Goal: Task Accomplishment & Management: Use online tool/utility

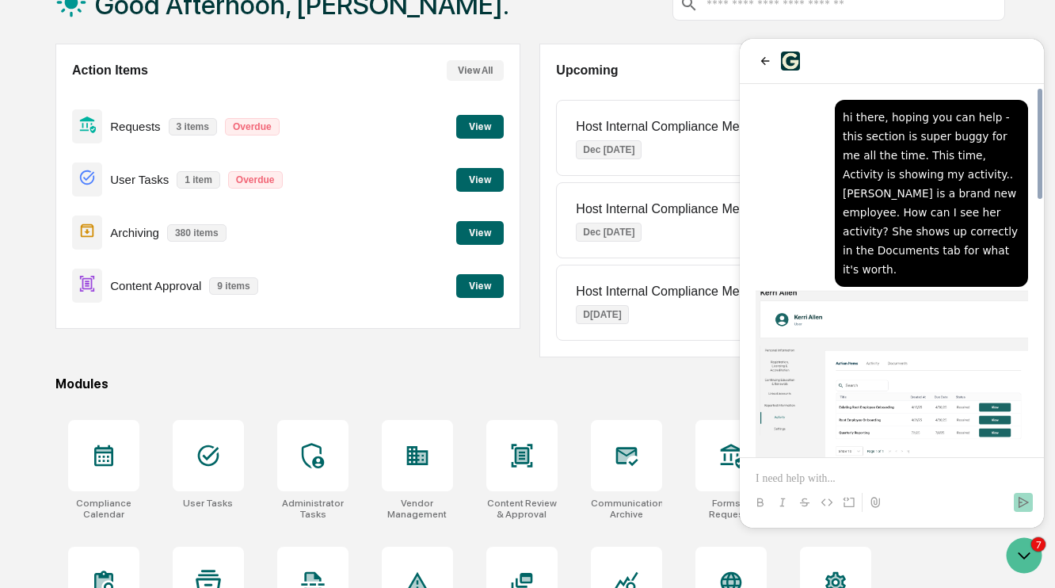
scroll to position [828, 0]
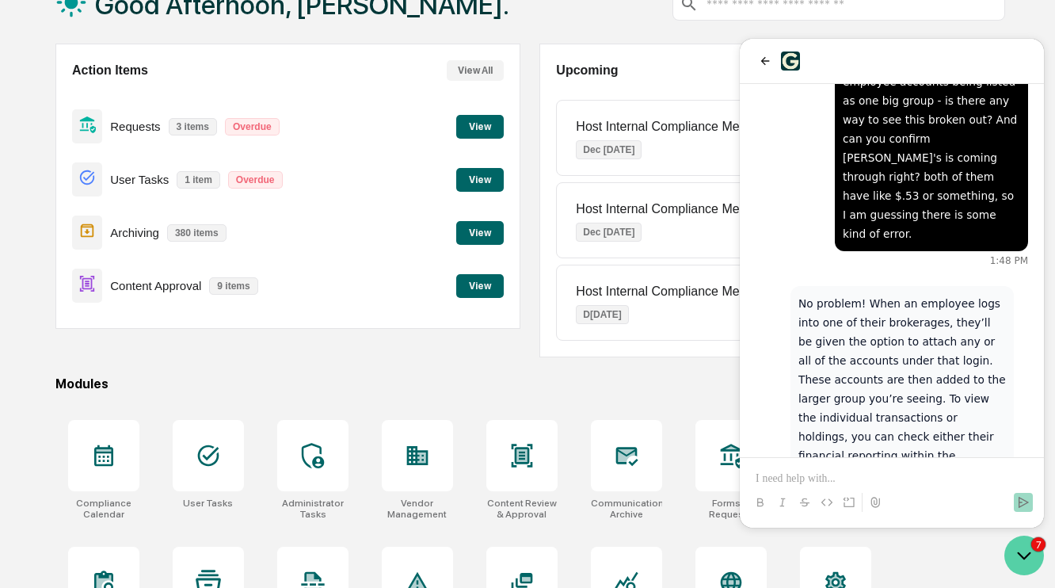
click at [1022, 561] on icon "Open customer support" at bounding box center [1024, 555] width 40 height 40
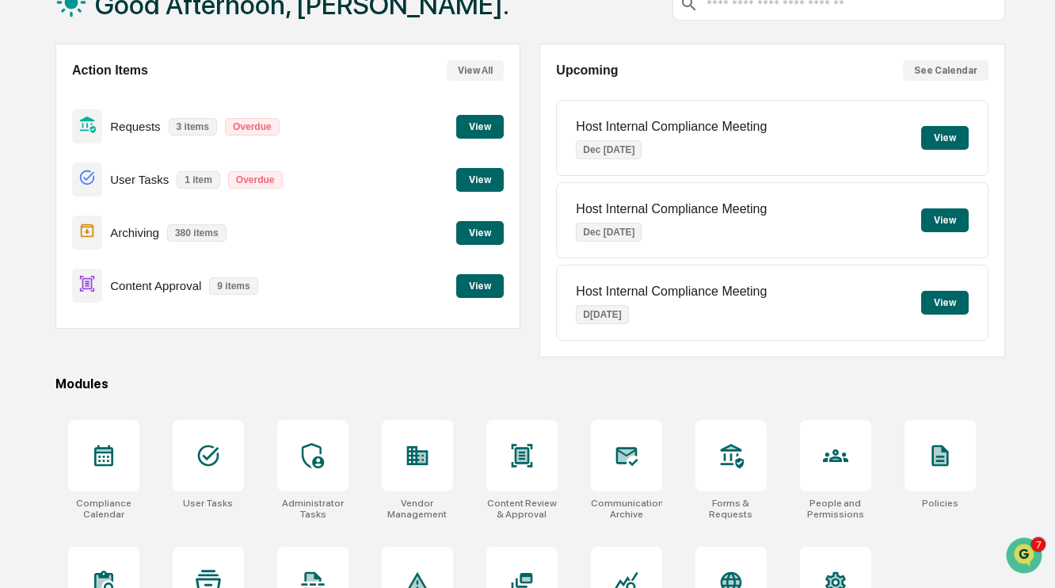
click at [488, 119] on button "View" at bounding box center [480, 127] width 48 height 24
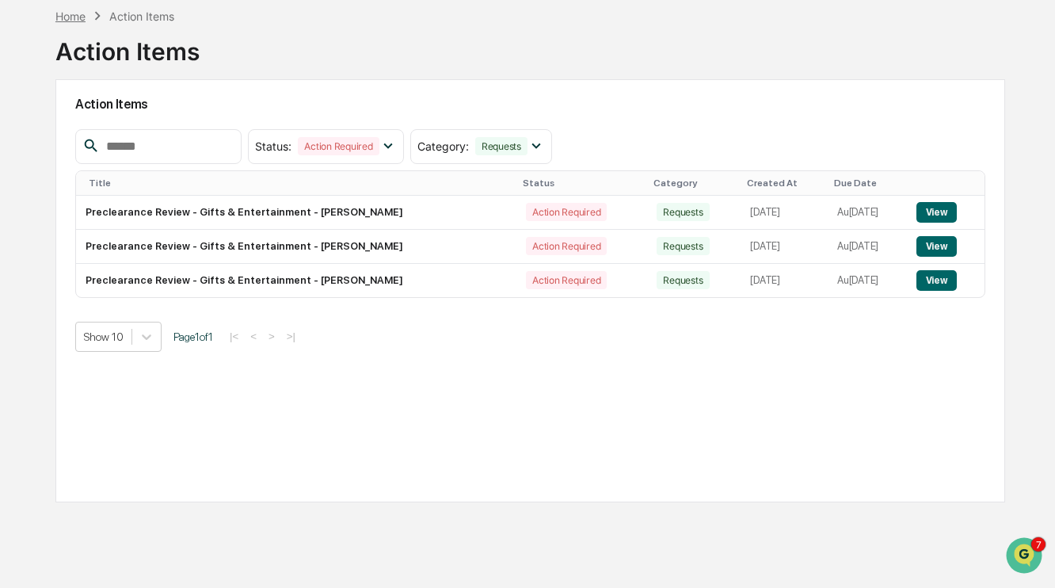
click at [70, 11] on div "Home" at bounding box center [70, 16] width 30 height 13
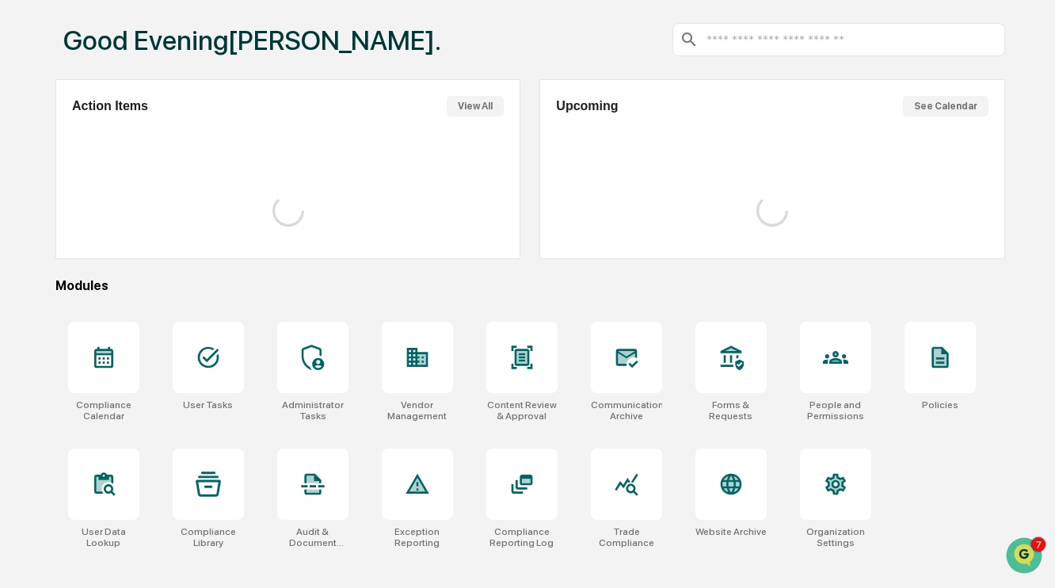
scroll to position [111, 0]
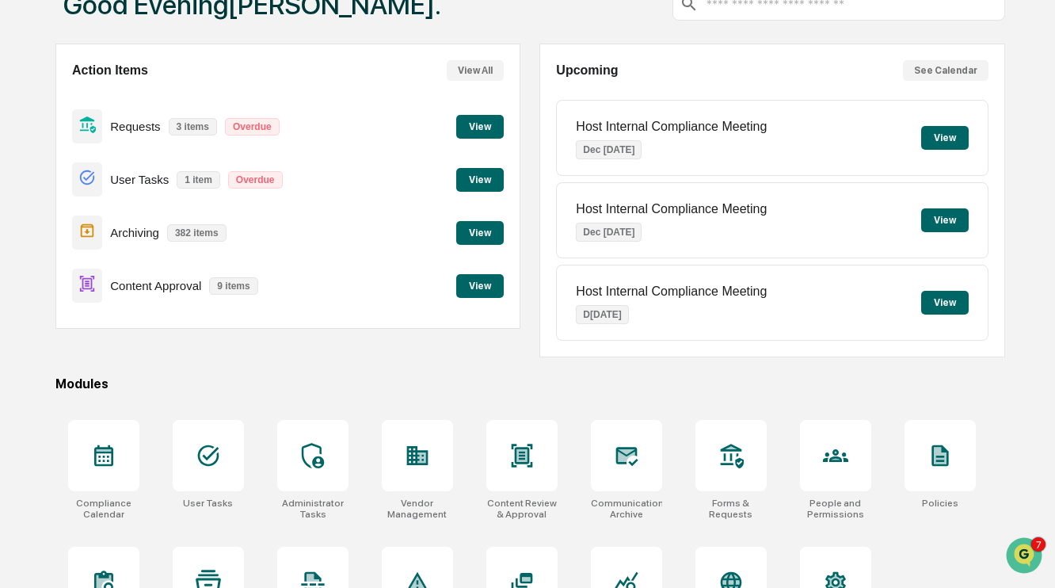
click at [484, 228] on button "View" at bounding box center [480, 233] width 48 height 24
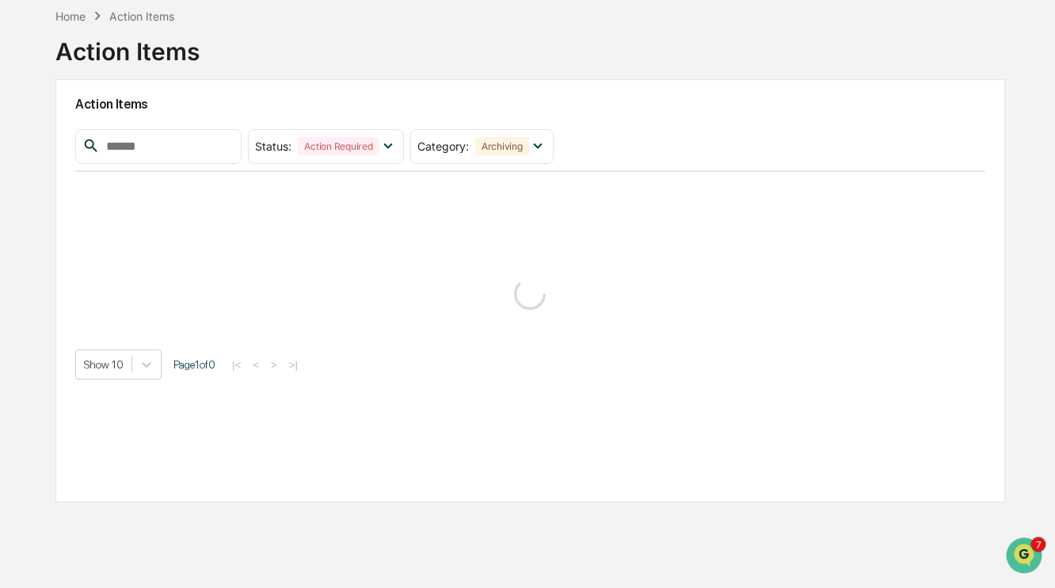
scroll to position [75, 0]
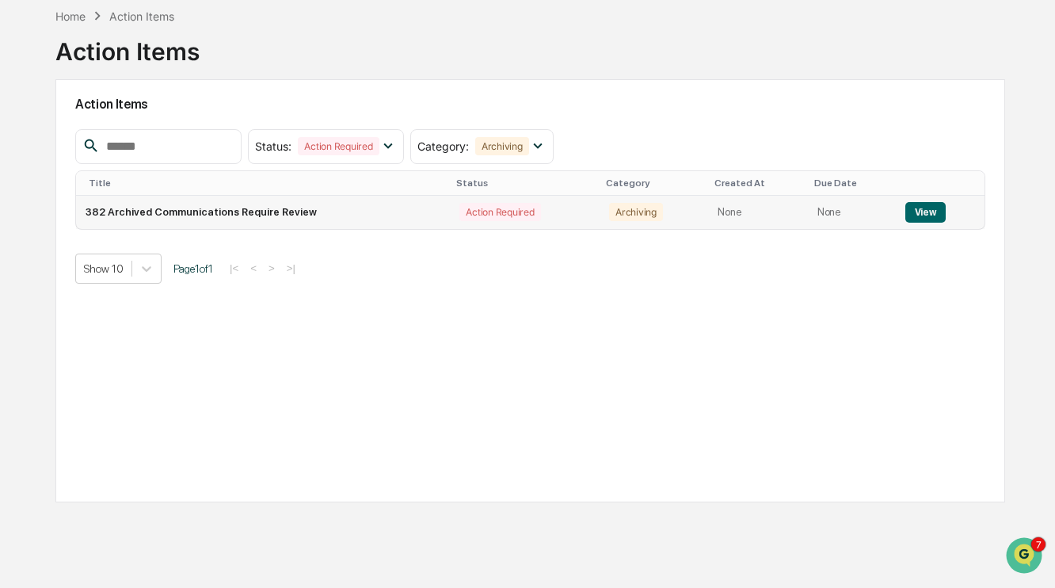
click at [927, 211] on button "View" at bounding box center [925, 212] width 40 height 21
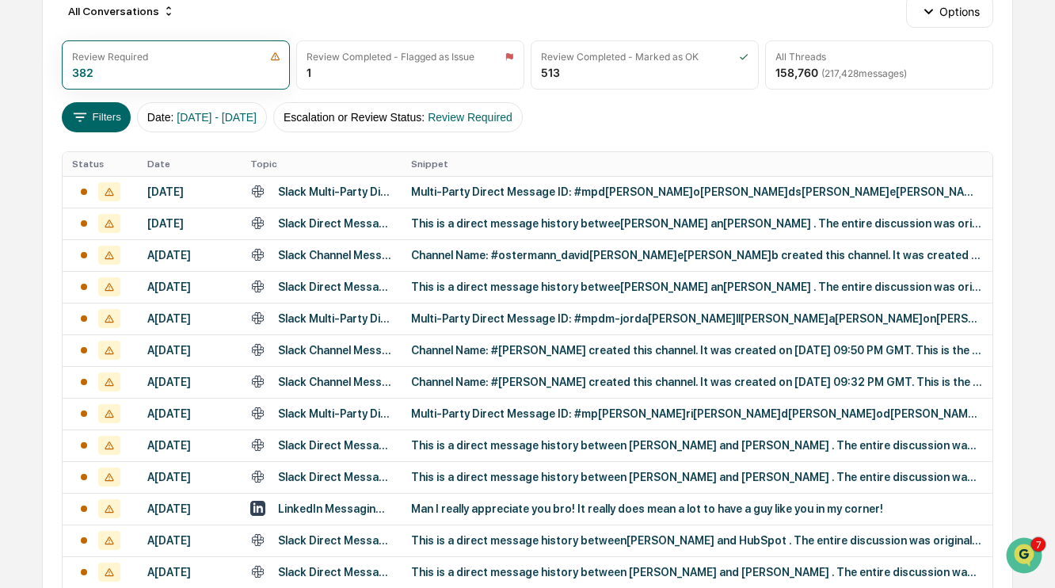
scroll to position [211, 0]
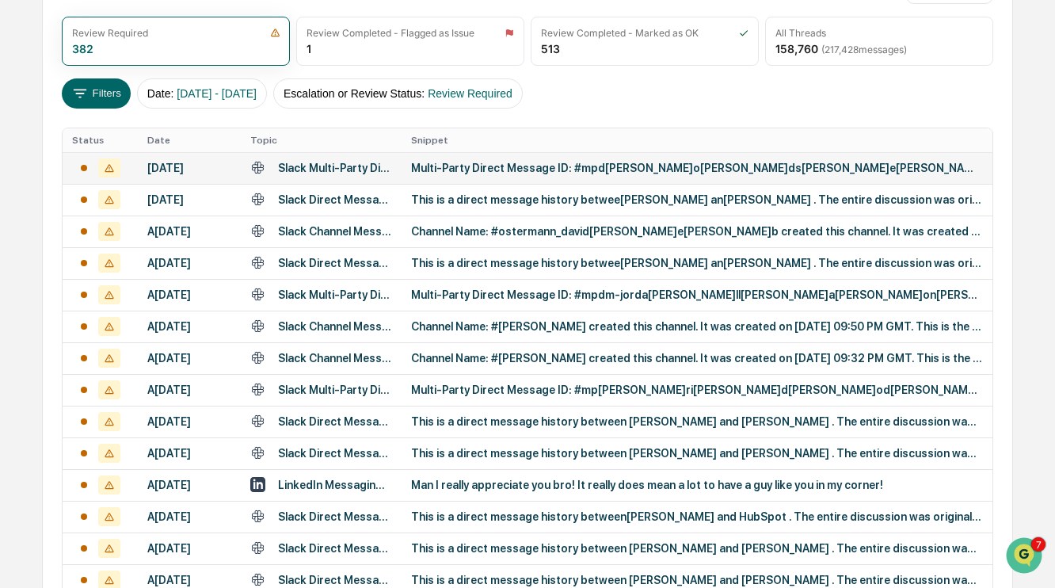
click at [536, 169] on div "Multi-Party Direct Message ID: #mpd[PERSON_NAME]o[PERSON_NAME]ds[PERSON_NAME]e[…" at bounding box center [696, 168] width 571 height 13
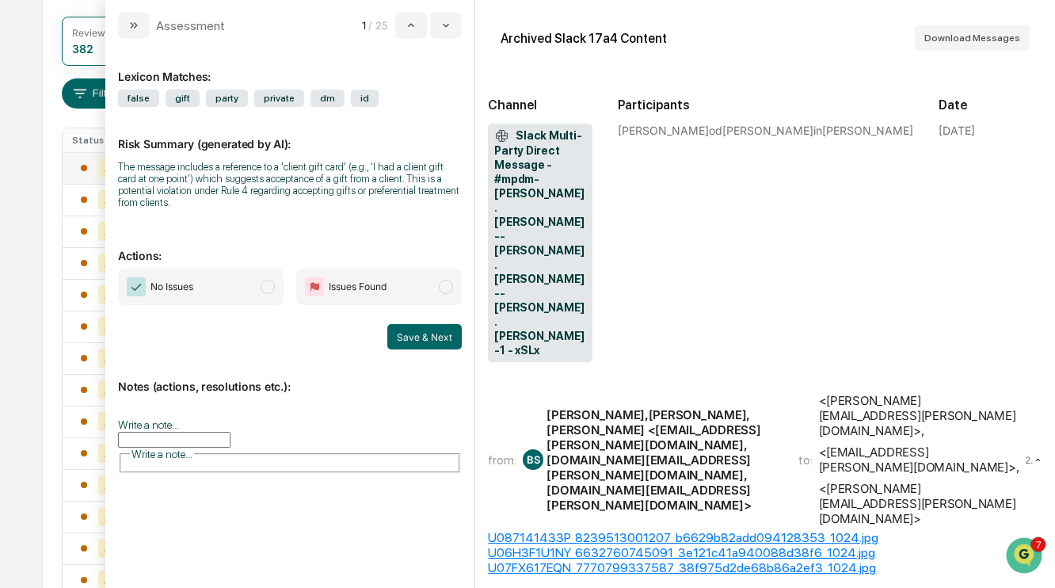
click at [249, 270] on span "No Issues" at bounding box center [201, 286] width 166 height 36
click at [427, 336] on button "Save & Next" at bounding box center [424, 336] width 74 height 25
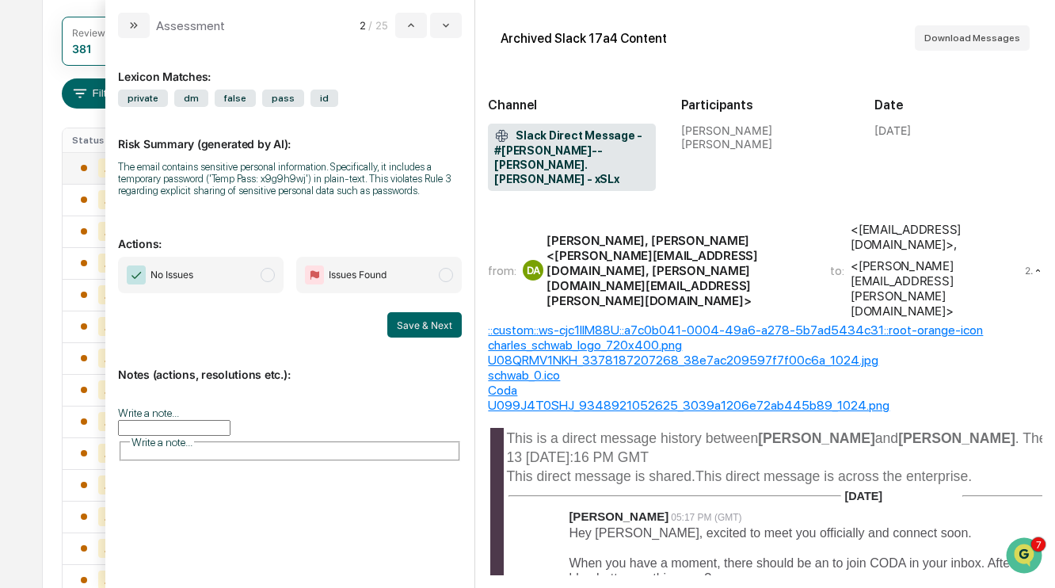
click at [259, 291] on span "No Issues" at bounding box center [201, 275] width 166 height 36
click at [416, 335] on button "Save & Next" at bounding box center [424, 324] width 74 height 25
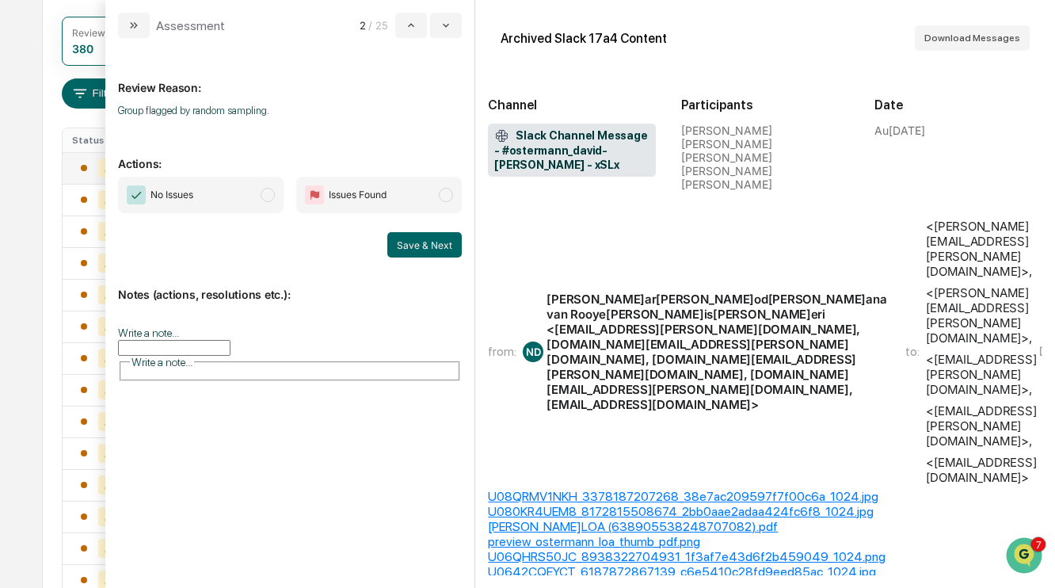
click at [234, 203] on span "No Issues" at bounding box center [201, 195] width 166 height 36
click at [443, 239] on button "Save & Next" at bounding box center [424, 244] width 74 height 25
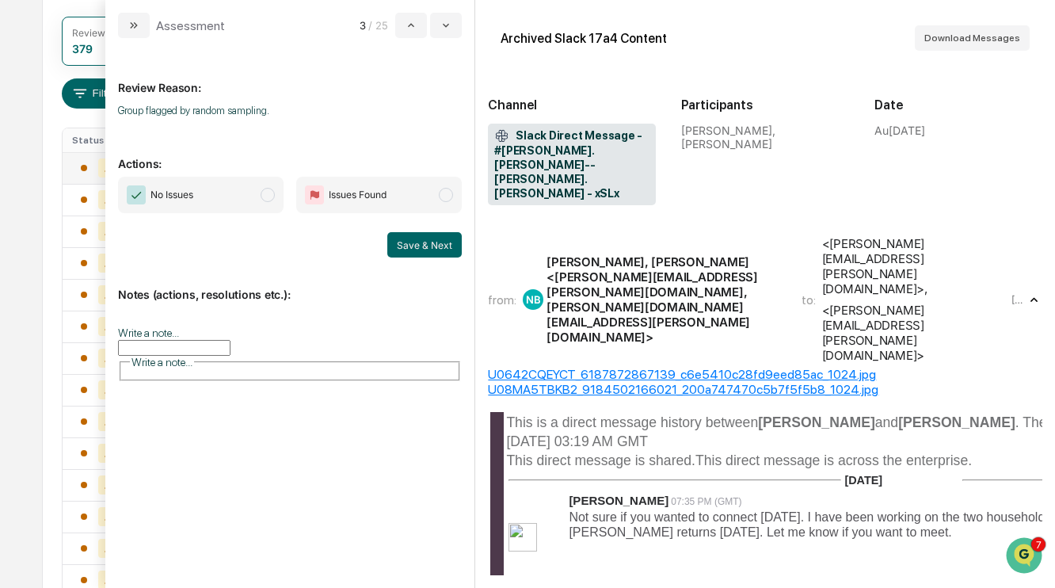
click at [232, 185] on span "No Issues" at bounding box center [201, 195] width 166 height 36
click at [438, 246] on button "Save & Next" at bounding box center [424, 244] width 74 height 25
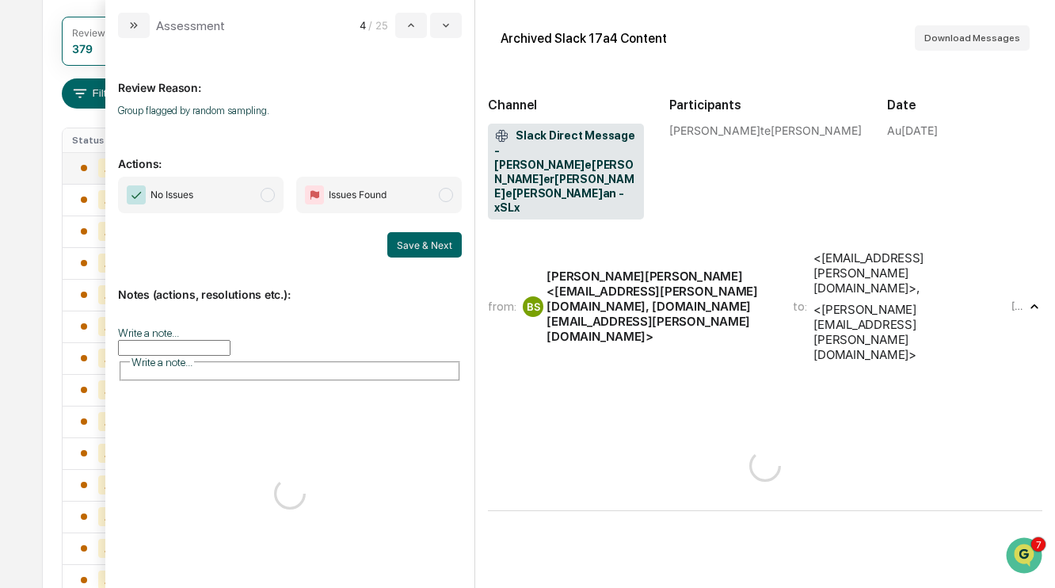
click at [231, 191] on span "No Issues" at bounding box center [201, 195] width 166 height 36
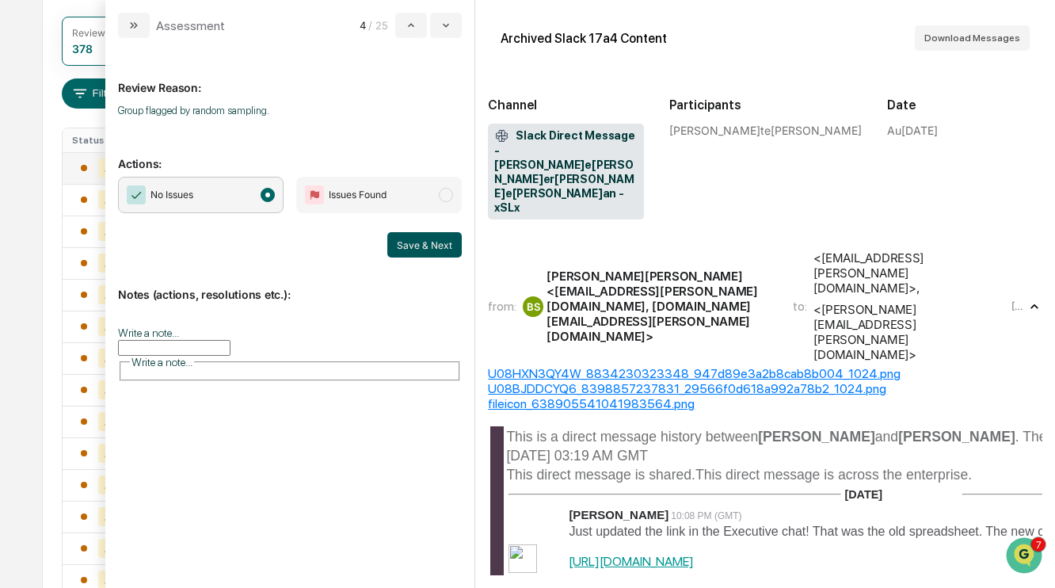
click at [427, 244] on button "Save & Next" at bounding box center [424, 244] width 74 height 25
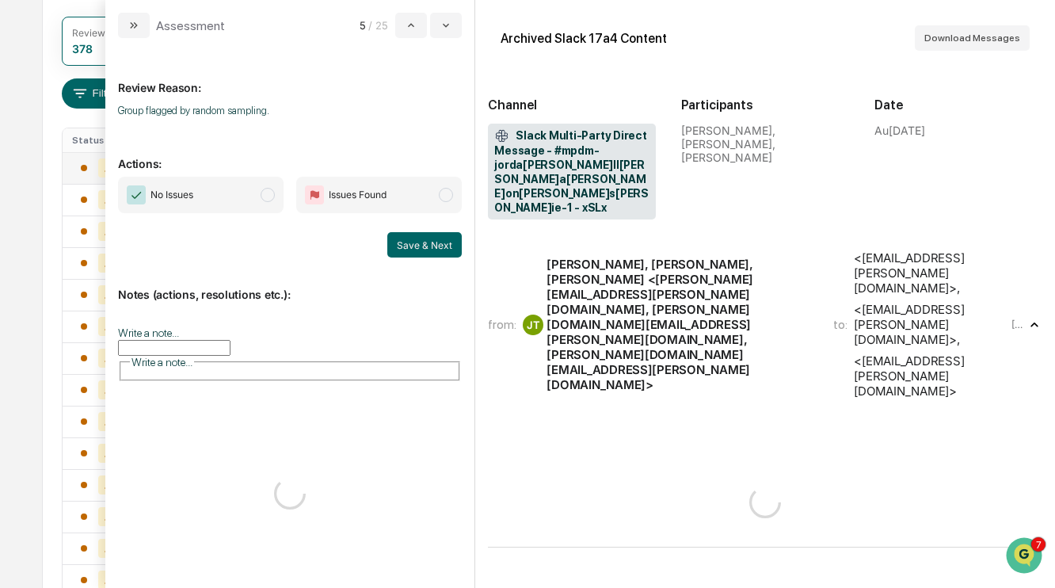
click at [234, 187] on span "No Issues" at bounding box center [201, 195] width 166 height 36
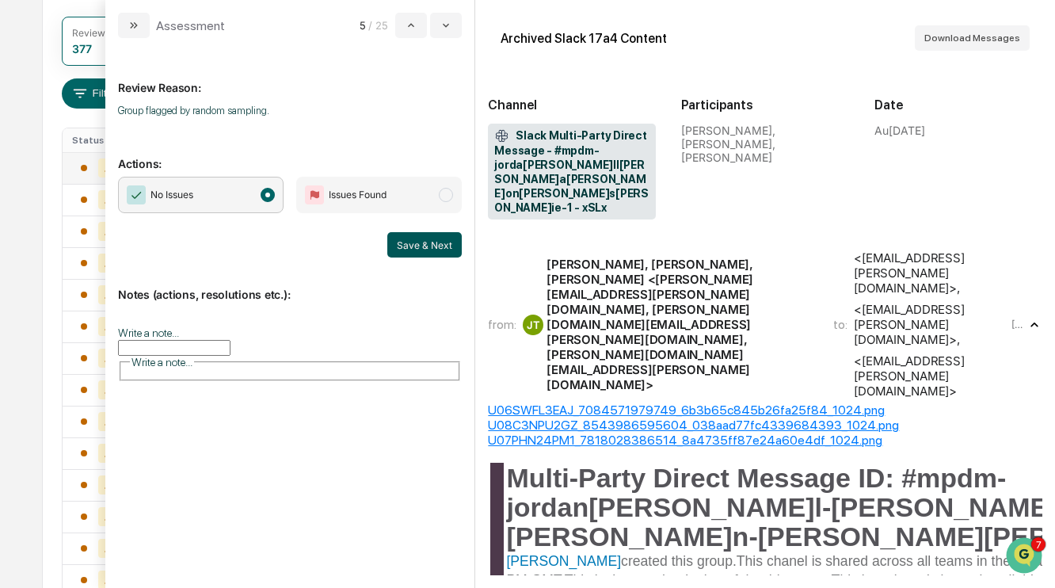
click at [443, 244] on button "Save & Next" at bounding box center [424, 244] width 74 height 25
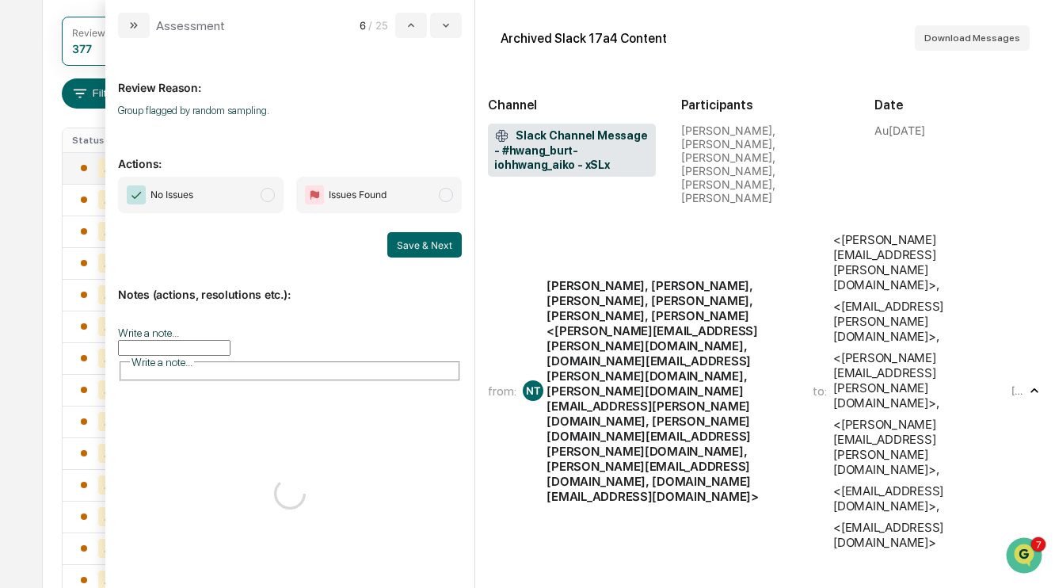
click at [263, 185] on span "No Issues" at bounding box center [201, 195] width 166 height 36
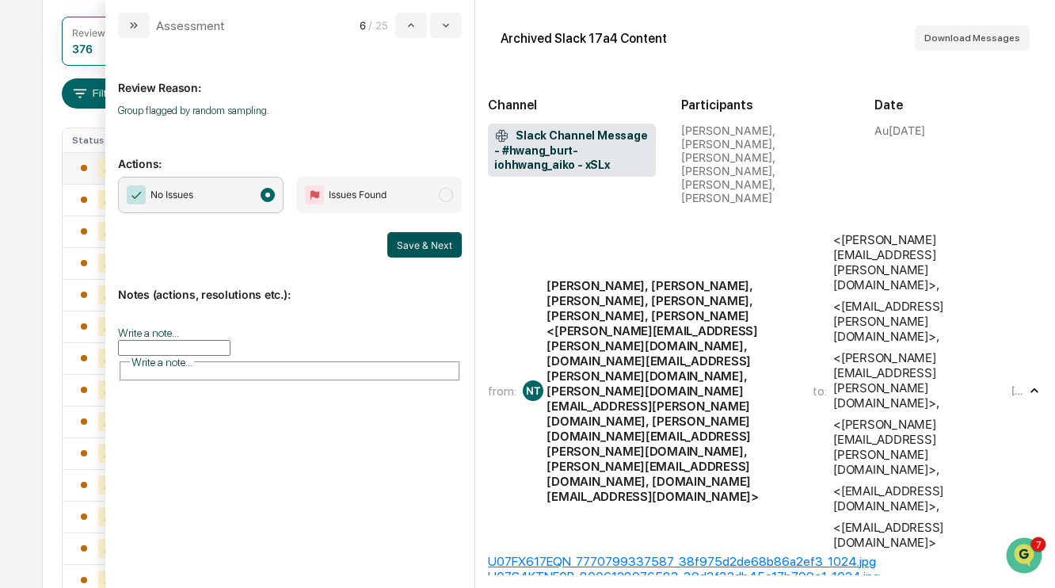
click at [438, 242] on button "Save & Next" at bounding box center [424, 244] width 74 height 25
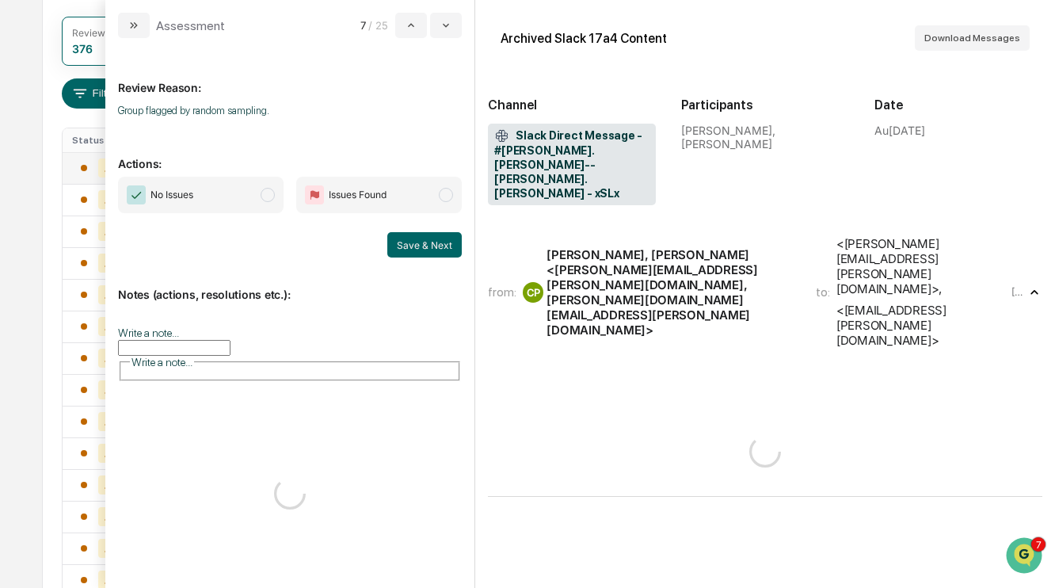
click at [249, 186] on span "No Issues" at bounding box center [201, 195] width 166 height 36
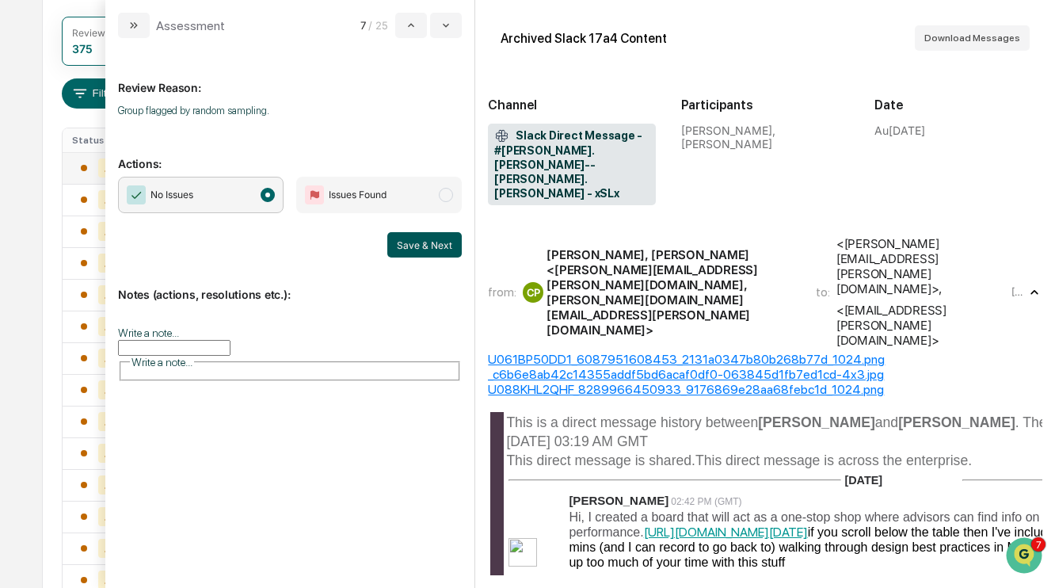
click at [435, 247] on button "Save & Next" at bounding box center [424, 244] width 74 height 25
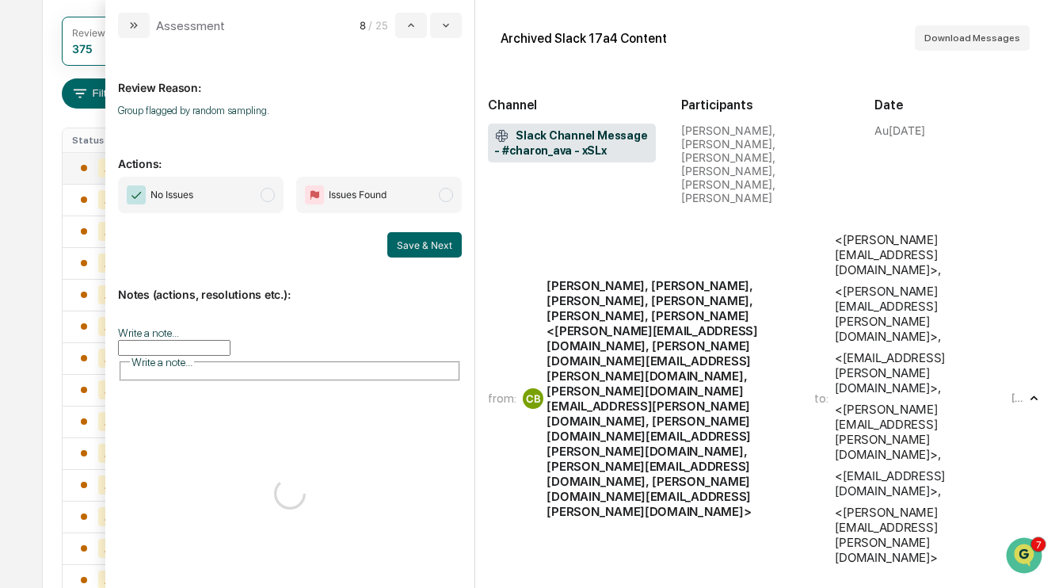
click at [256, 185] on span "No Issues" at bounding box center [201, 195] width 166 height 36
click at [418, 246] on button "Save & Next" at bounding box center [424, 244] width 74 height 25
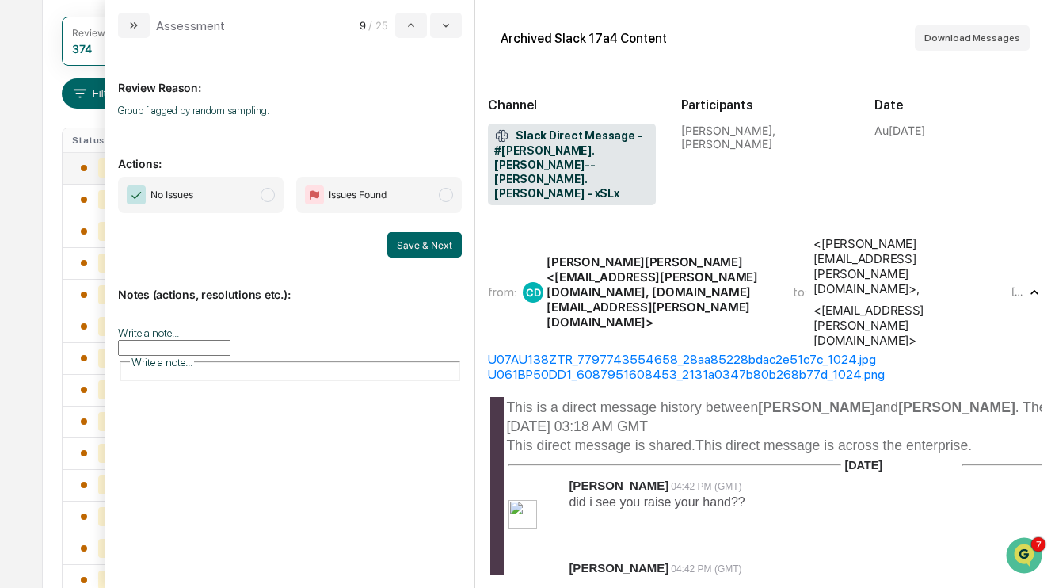
click at [238, 182] on span "No Issues" at bounding box center [201, 195] width 166 height 36
click at [413, 242] on button "Save & Next" at bounding box center [424, 244] width 74 height 25
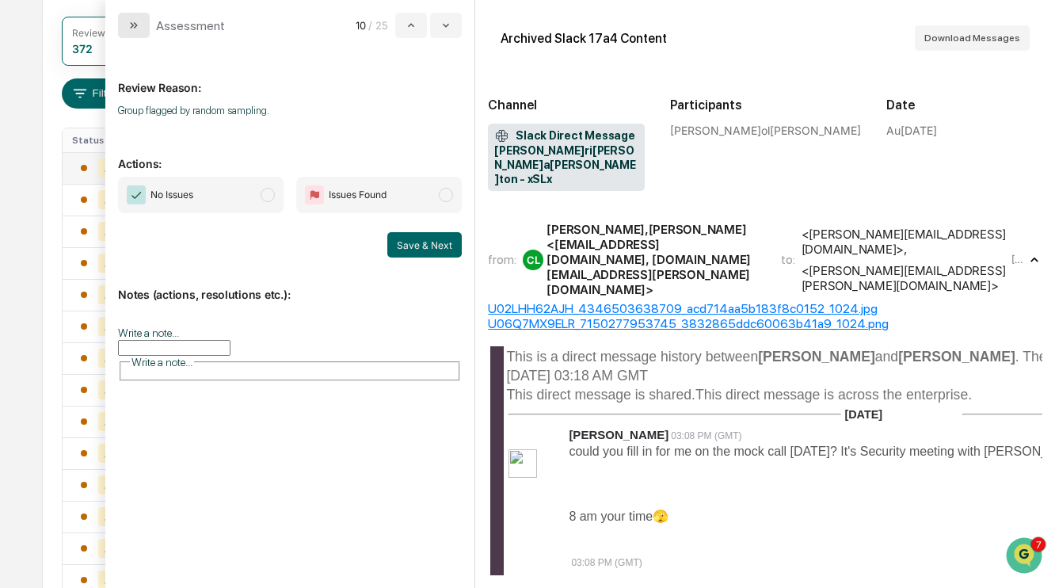
click at [135, 25] on icon "modal" at bounding box center [136, 25] width 4 height 6
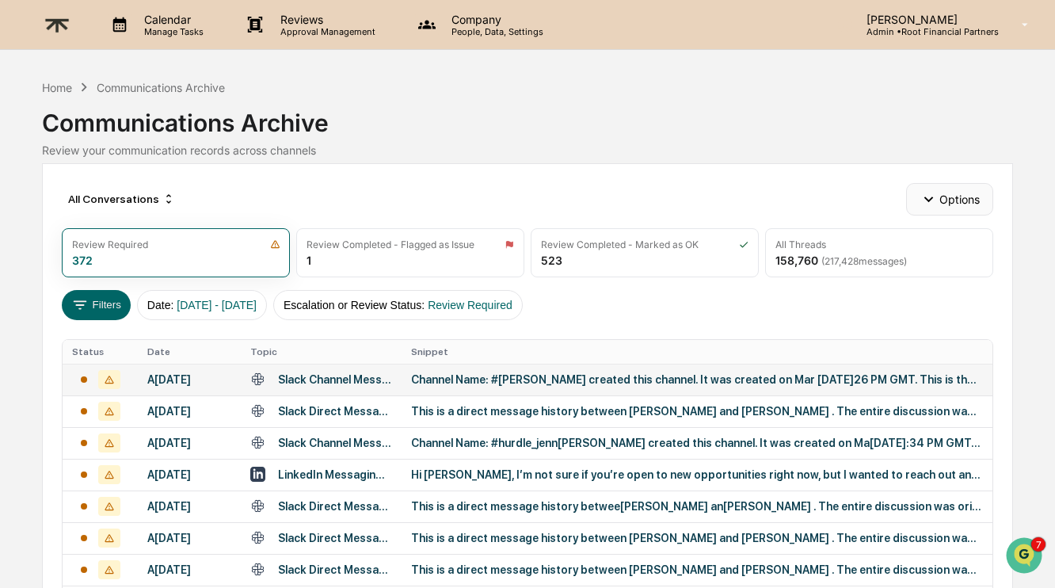
click at [961, 194] on button "Options" at bounding box center [949, 199] width 86 height 32
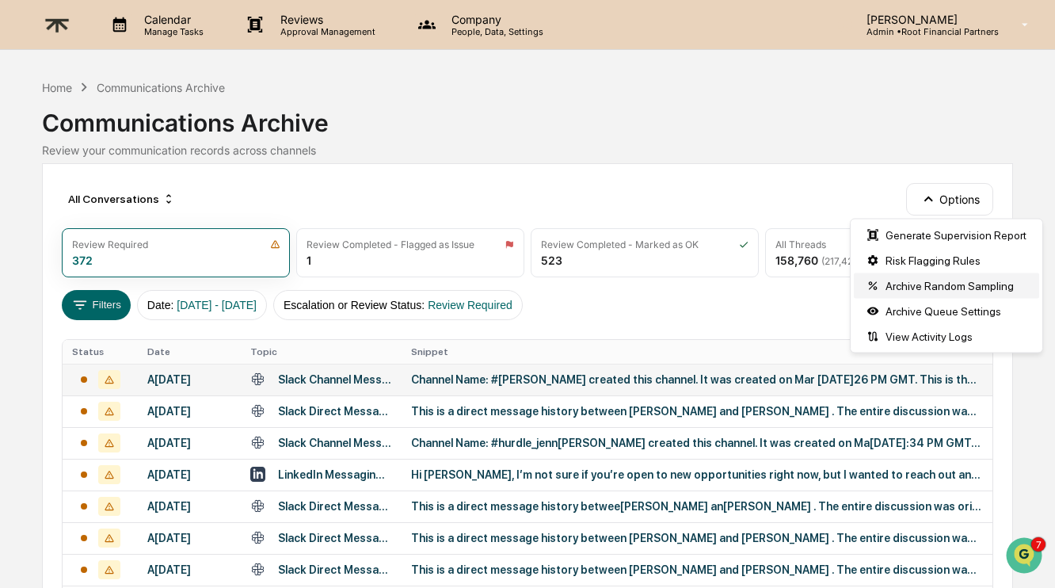
click at [961, 284] on div "Archive Random Sampling" at bounding box center [946, 285] width 185 height 25
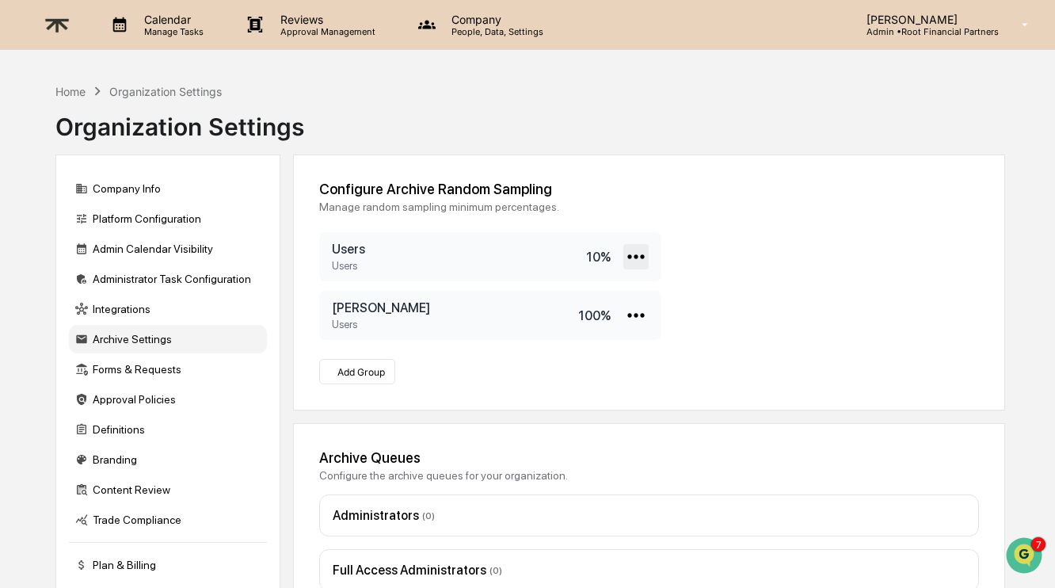
click at [645, 264] on div at bounding box center [635, 256] width 25 height 25
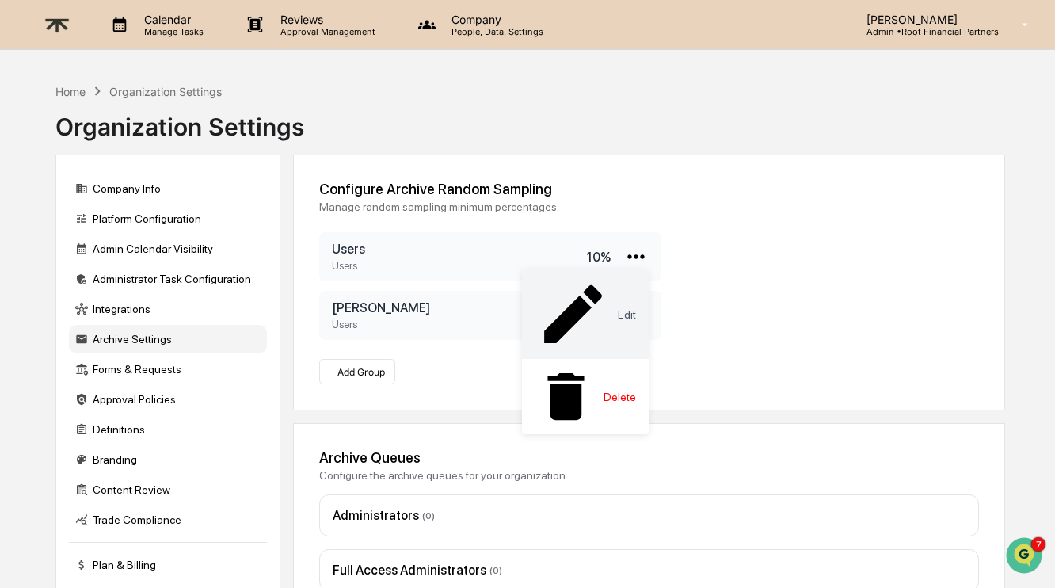
click at [619, 275] on div "Edit" at bounding box center [585, 313] width 127 height 89
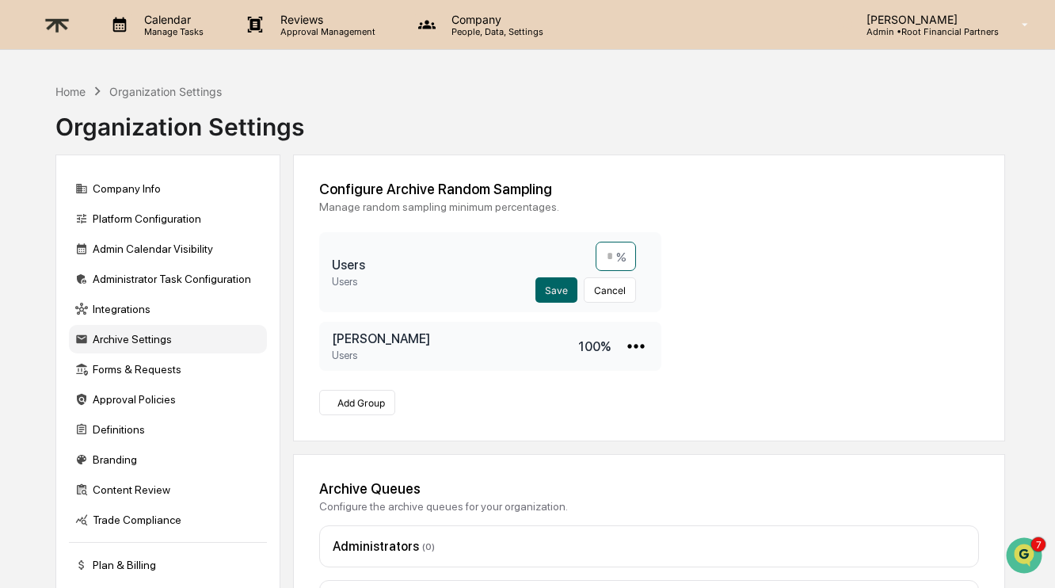
click at [611, 260] on input "**" at bounding box center [616, 256] width 40 height 29
click at [633, 343] on icon at bounding box center [635, 345] width 25 height 25
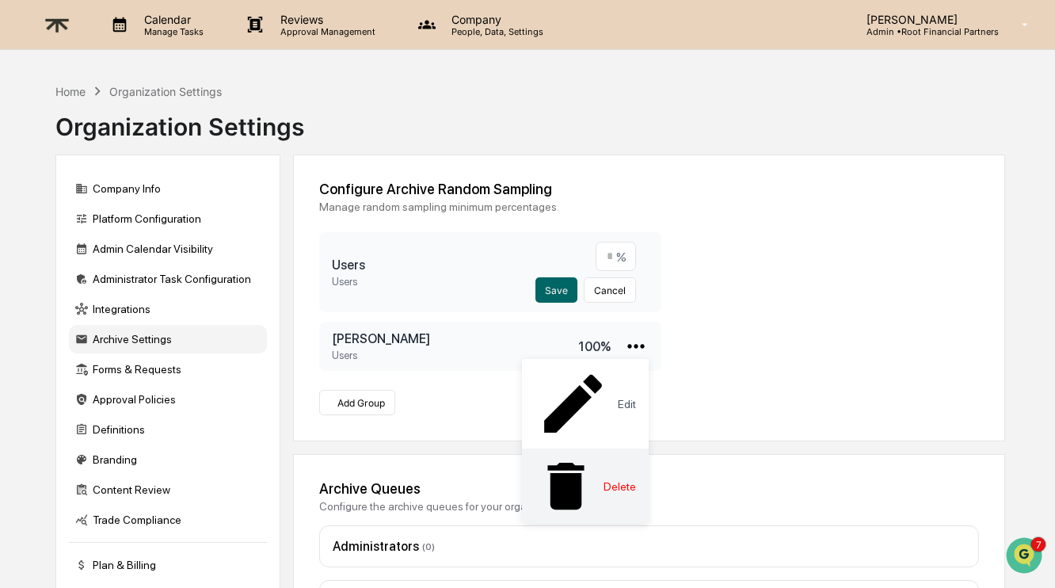
click at [606, 448] on div "Delete" at bounding box center [585, 485] width 127 height 75
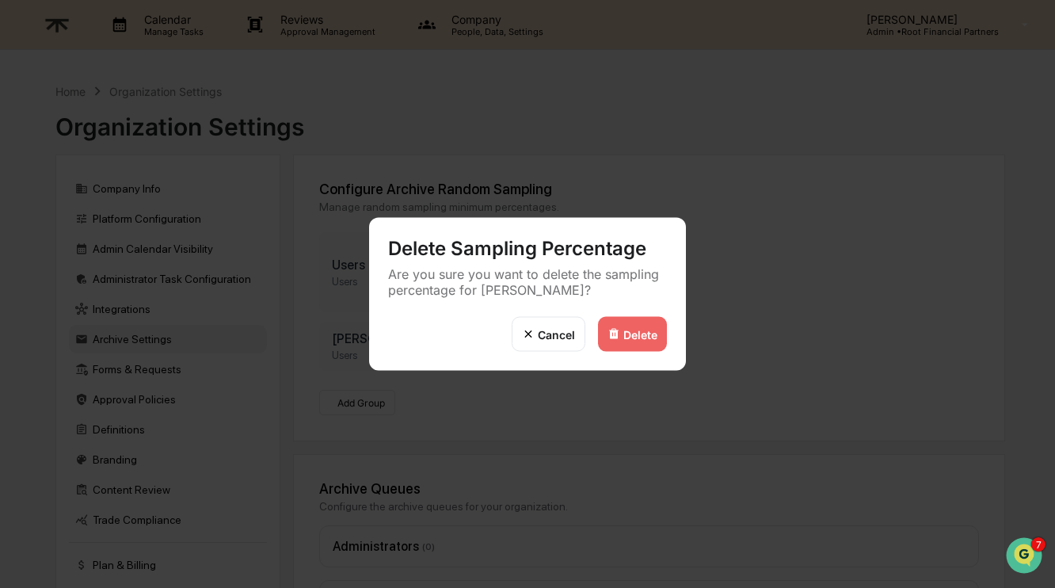
click at [643, 324] on div "Delete" at bounding box center [632, 334] width 69 height 35
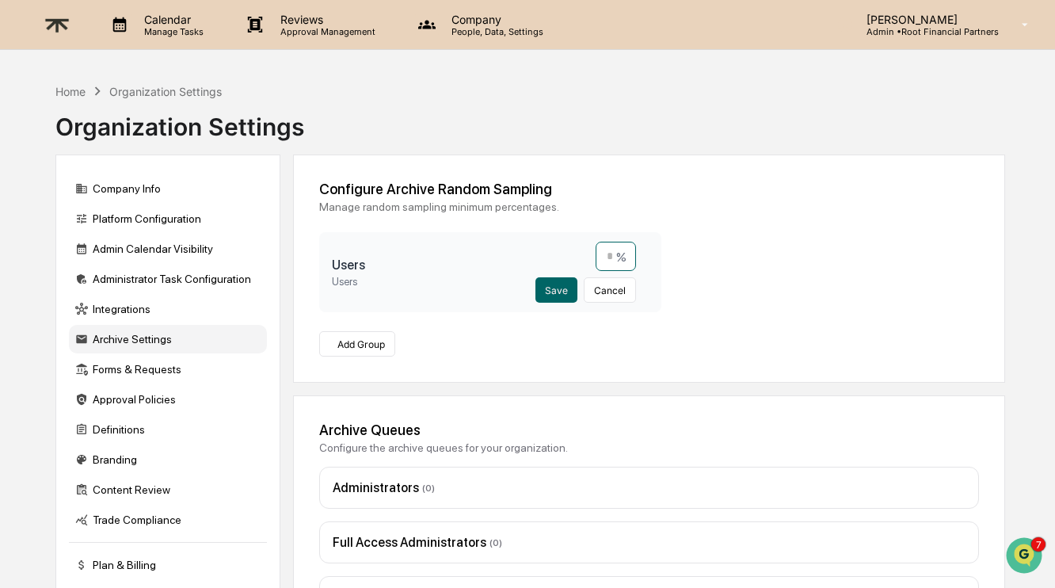
click at [611, 259] on input "**" at bounding box center [616, 256] width 40 height 29
type input "*"
click at [557, 288] on button "Save" at bounding box center [556, 289] width 42 height 25
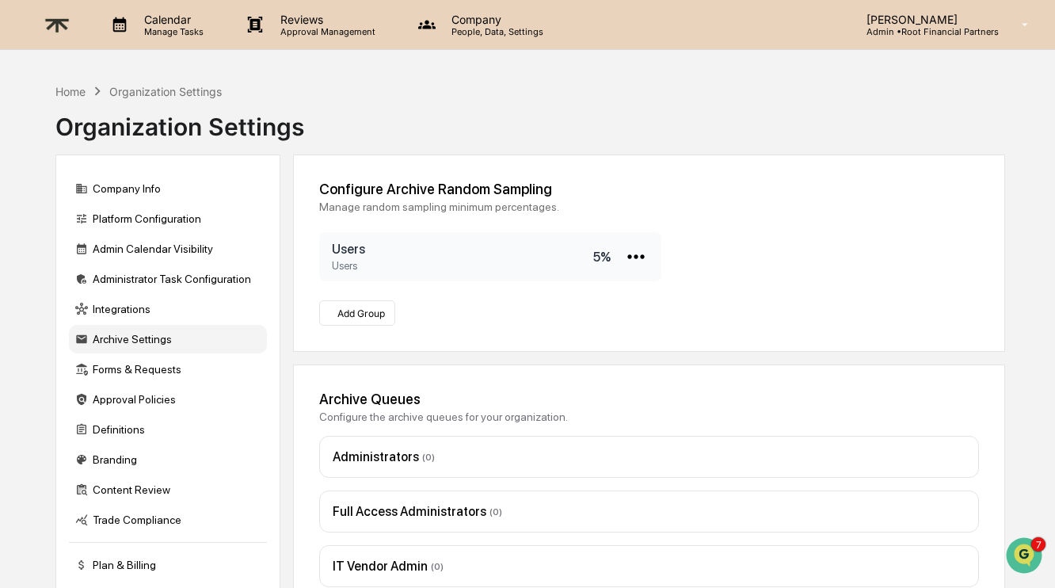
click at [62, 27] on img at bounding box center [57, 25] width 38 height 39
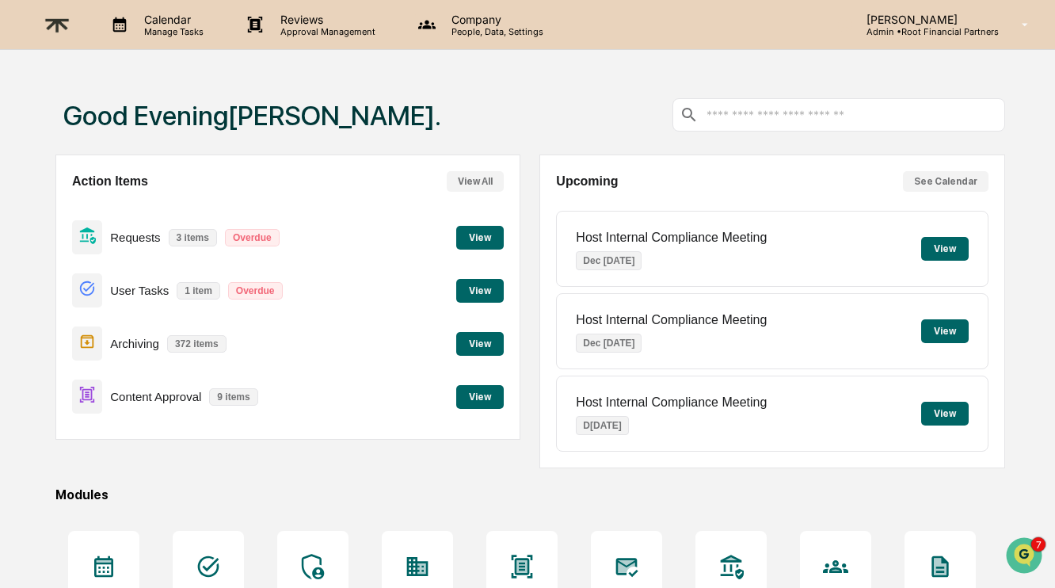
click at [478, 341] on button "View" at bounding box center [480, 344] width 48 height 24
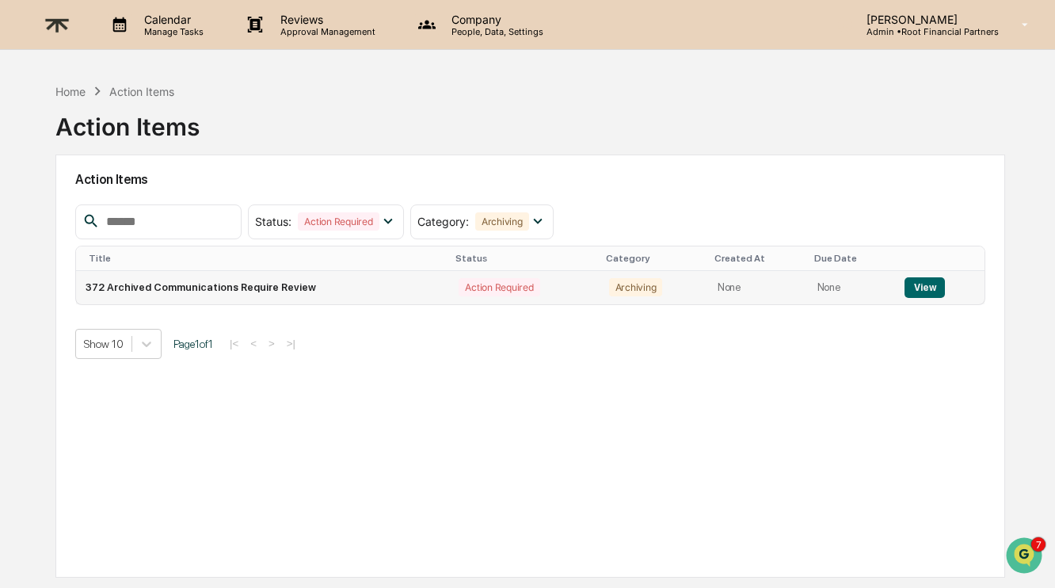
click at [912, 284] on button "View" at bounding box center [924, 287] width 40 height 21
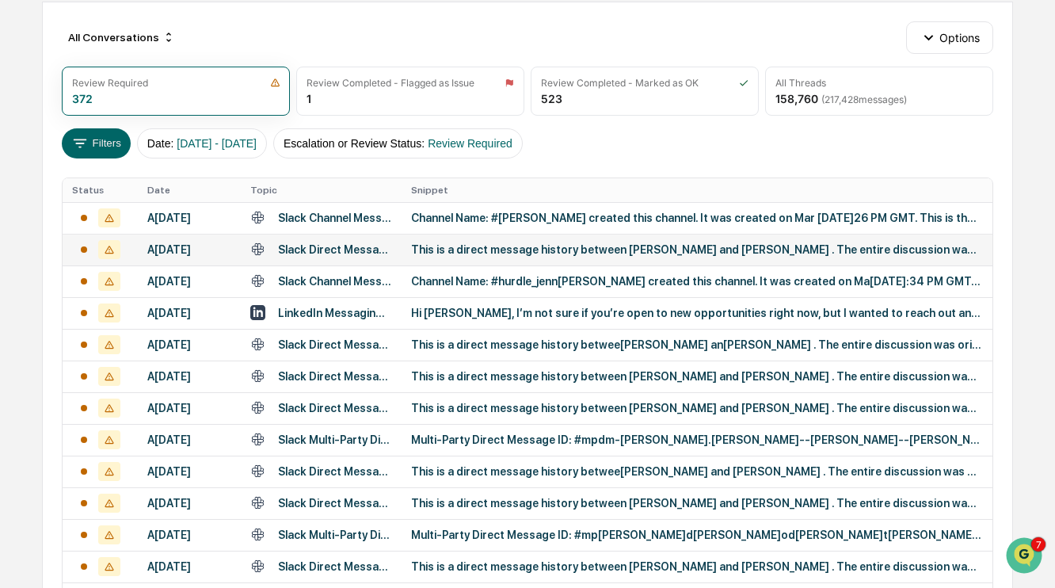
scroll to position [166, 0]
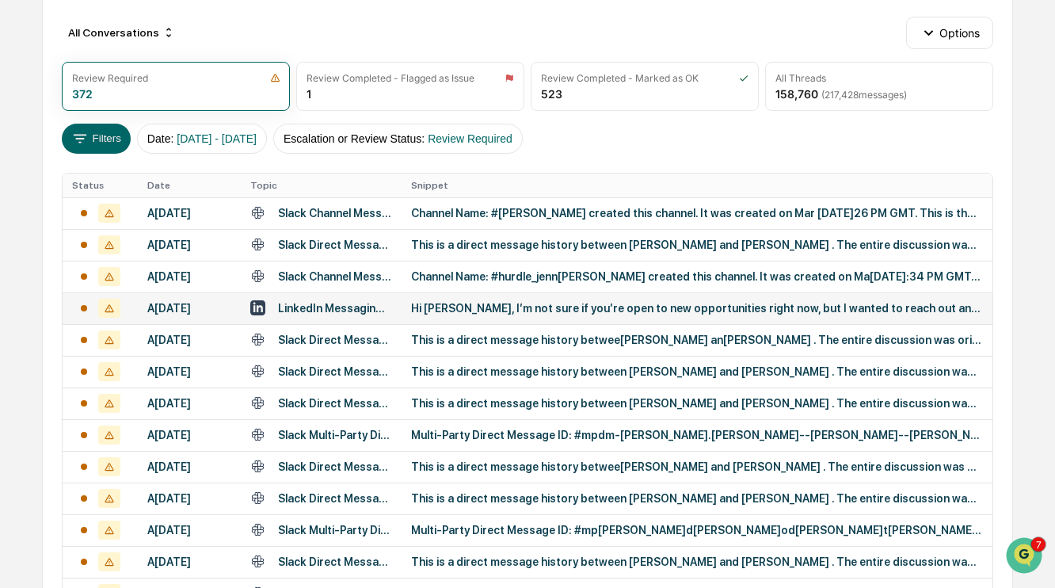
click at [590, 314] on div "Hi [PERSON_NAME], I’m not sure if you’re open to new opportunities right now, b…" at bounding box center [696, 308] width 571 height 13
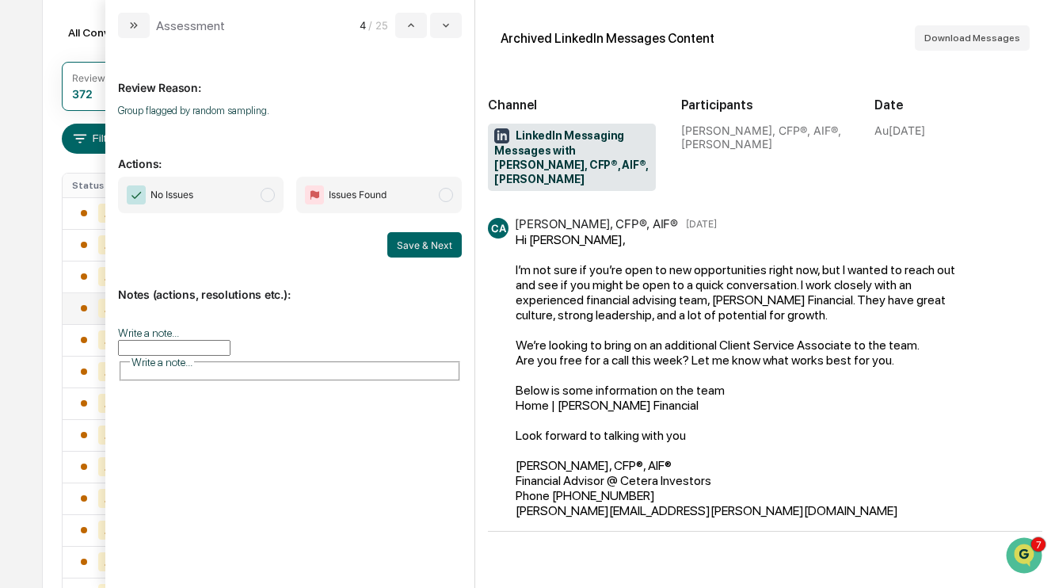
click at [261, 204] on span "No Issues" at bounding box center [201, 195] width 166 height 36
click at [420, 246] on button "Save & Next" at bounding box center [424, 244] width 74 height 25
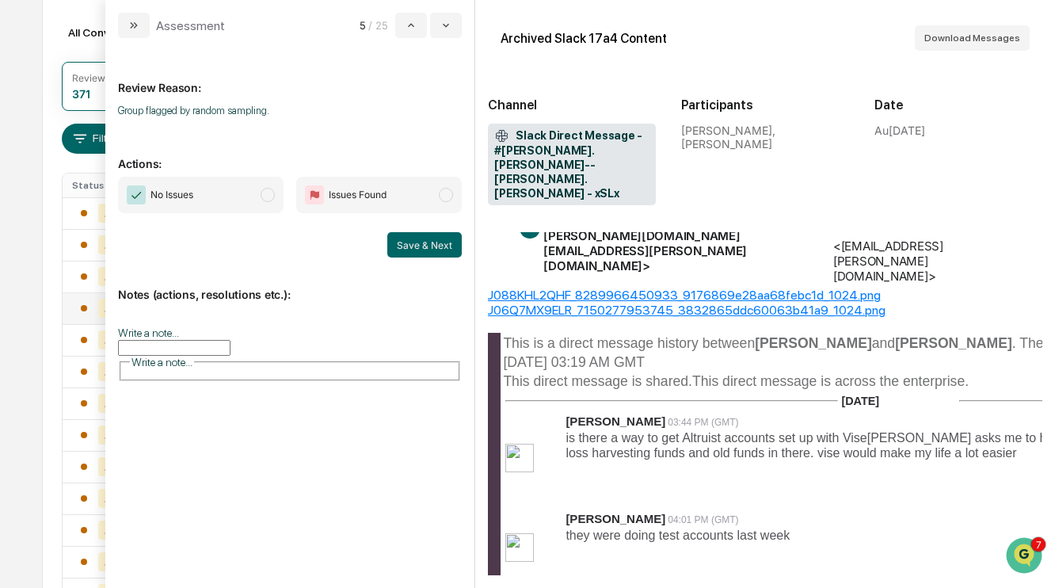
scroll to position [0, 3]
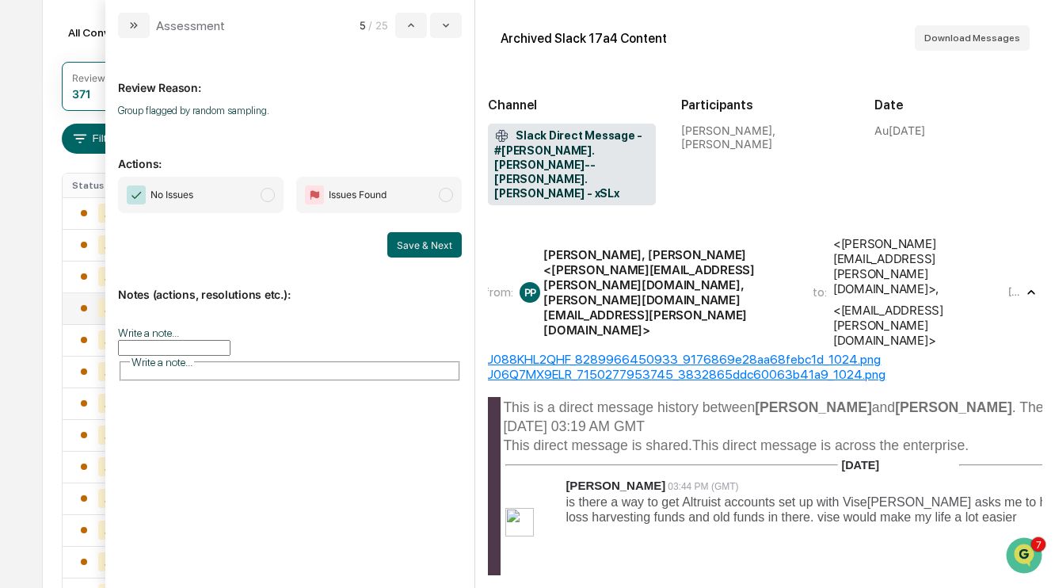
click at [209, 216] on div "No Issues Issues Found Save & Next" at bounding box center [290, 217] width 344 height 81
click at [207, 188] on span "No Issues" at bounding box center [201, 195] width 166 height 36
click at [440, 238] on button "Save & Next" at bounding box center [424, 244] width 74 height 25
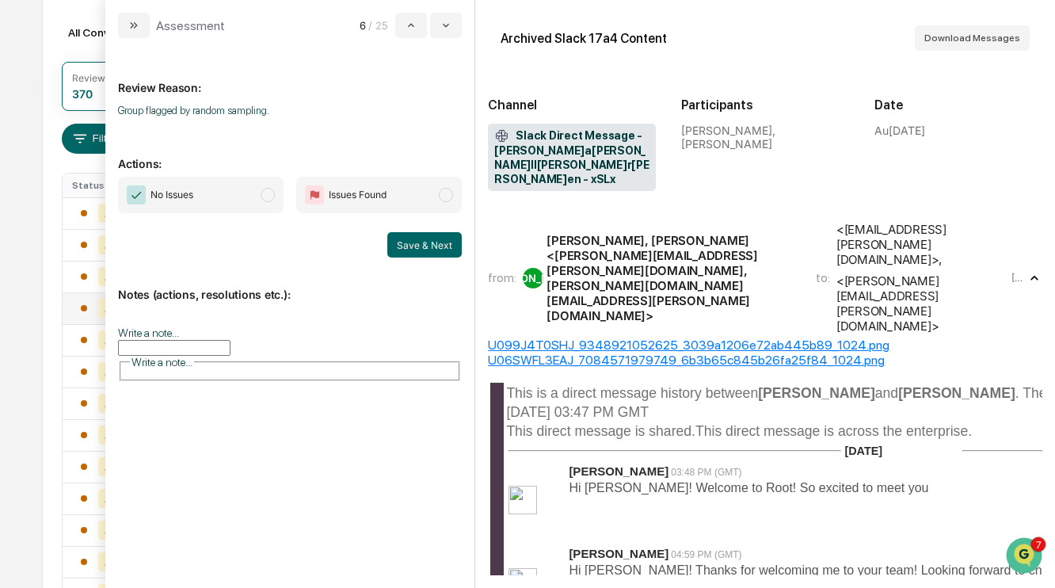
click at [252, 192] on span "No Issues" at bounding box center [201, 195] width 166 height 36
click at [417, 248] on button "Save & Next" at bounding box center [424, 244] width 74 height 25
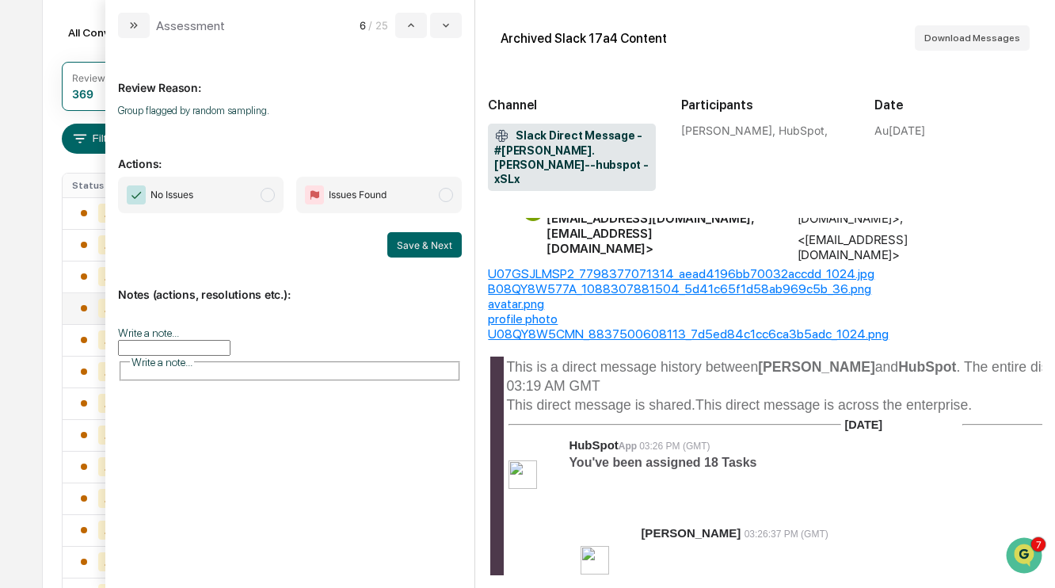
scroll to position [97, 0]
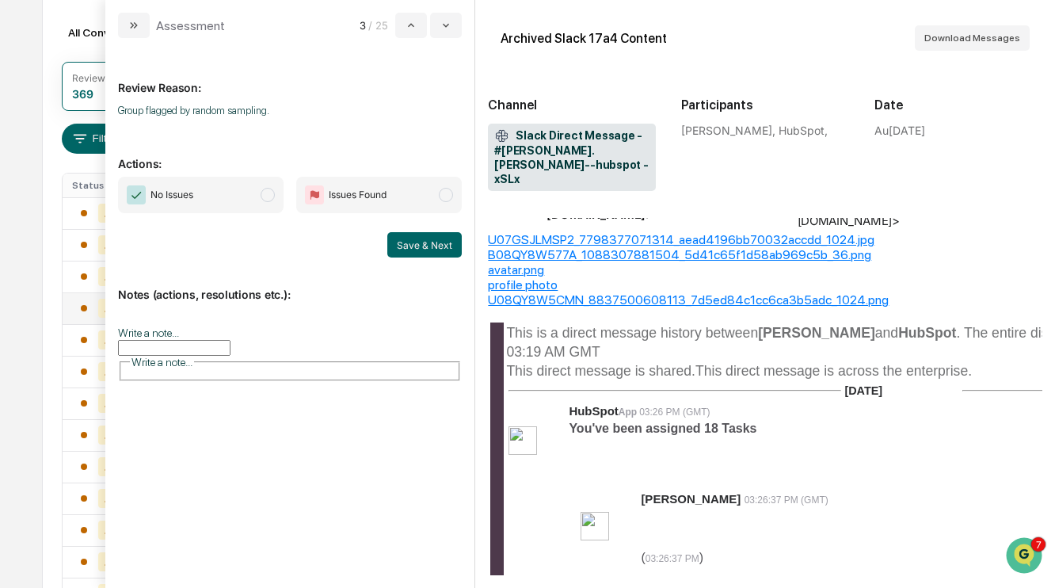
click at [208, 219] on div "No Issues Issues Found Save & Next" at bounding box center [290, 217] width 344 height 81
click at [189, 185] on span "No Issues" at bounding box center [160, 194] width 67 height 19
click at [412, 245] on button "Save & Next" at bounding box center [424, 244] width 74 height 25
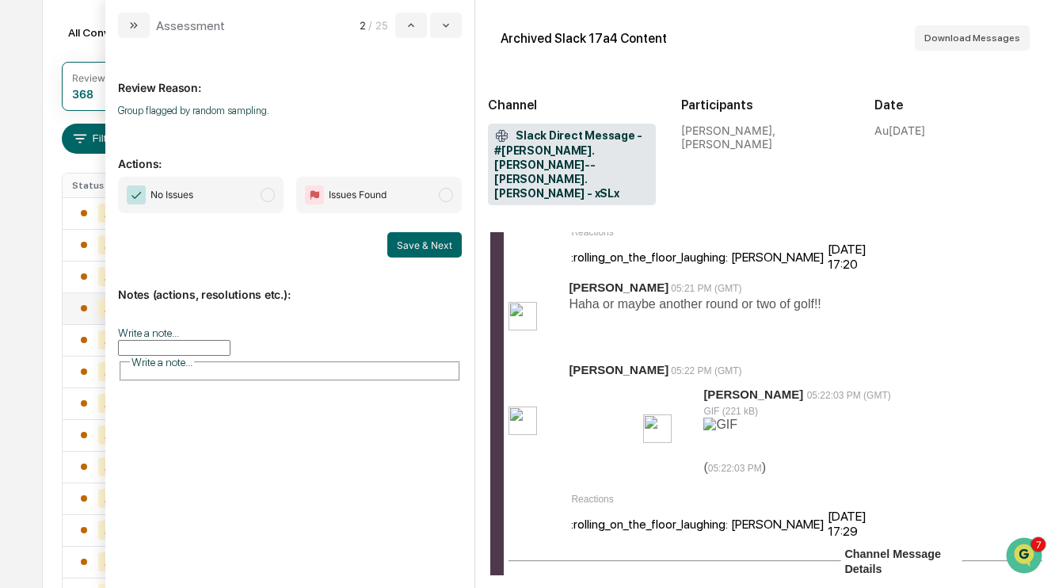
scroll to position [581, 0]
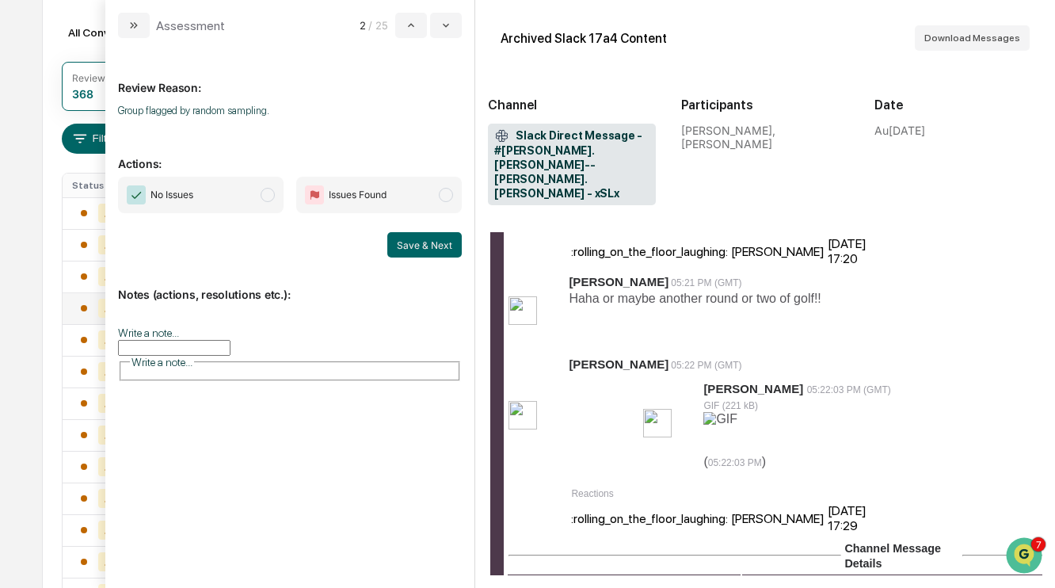
click at [261, 187] on span "No Issues" at bounding box center [201, 195] width 166 height 36
click at [427, 253] on button "Save & Next" at bounding box center [424, 244] width 74 height 25
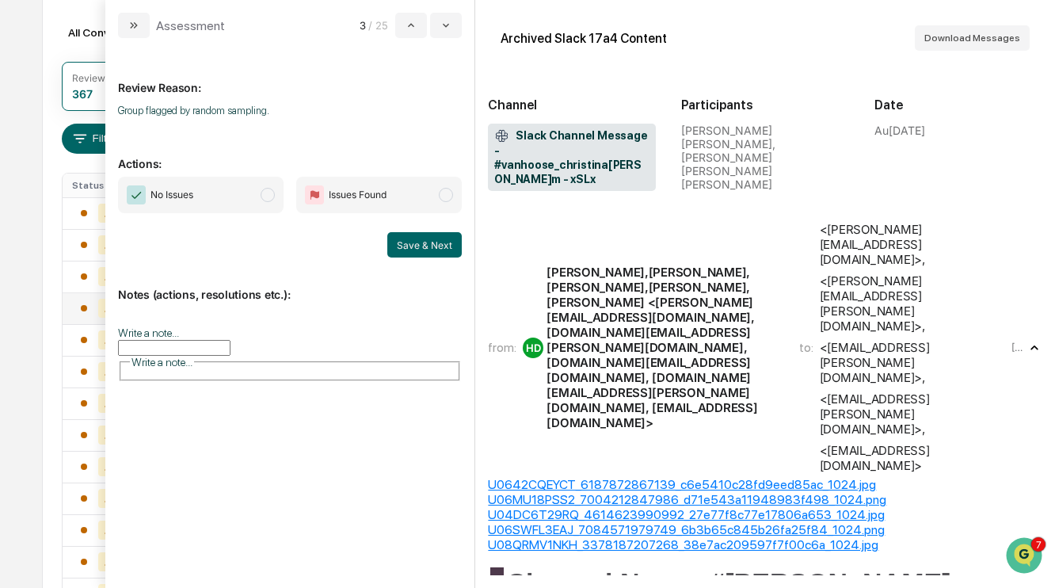
click at [247, 184] on span "No Issues" at bounding box center [201, 195] width 166 height 36
click at [440, 244] on button "Save & Next" at bounding box center [424, 244] width 74 height 25
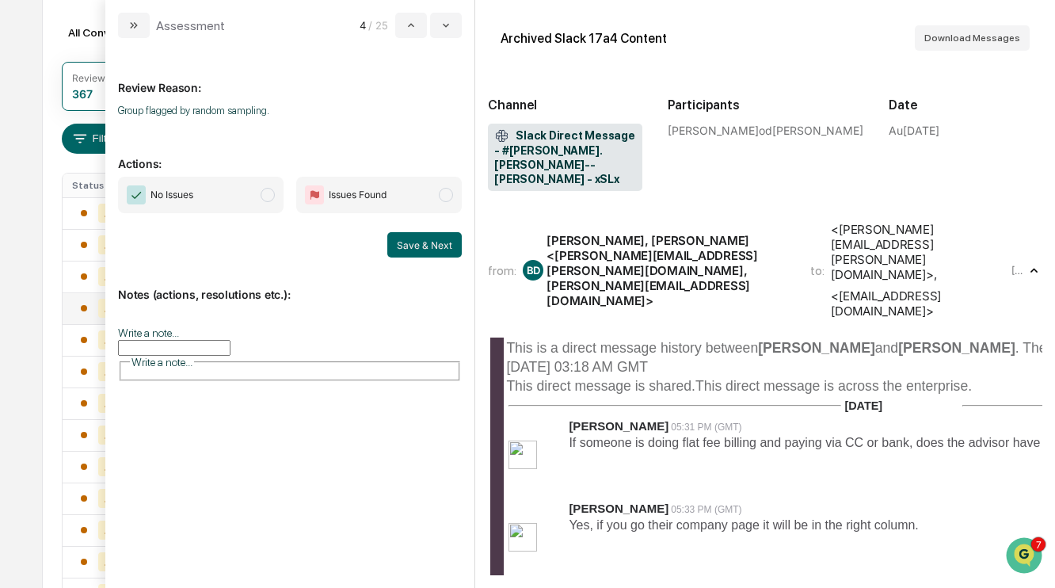
click at [244, 181] on span "No Issues" at bounding box center [201, 195] width 166 height 36
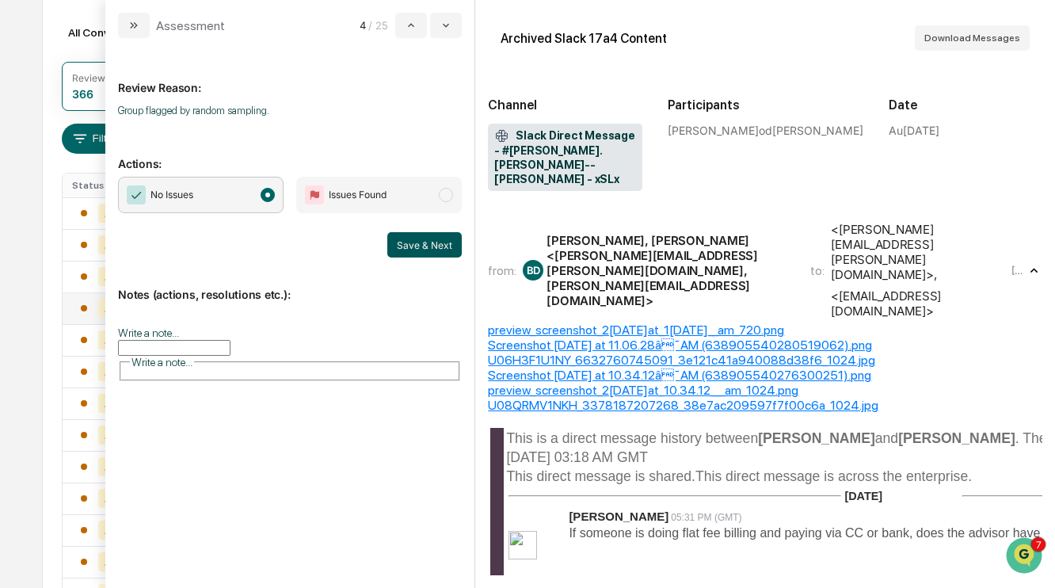
click at [428, 243] on button "Save & Next" at bounding box center [424, 244] width 74 height 25
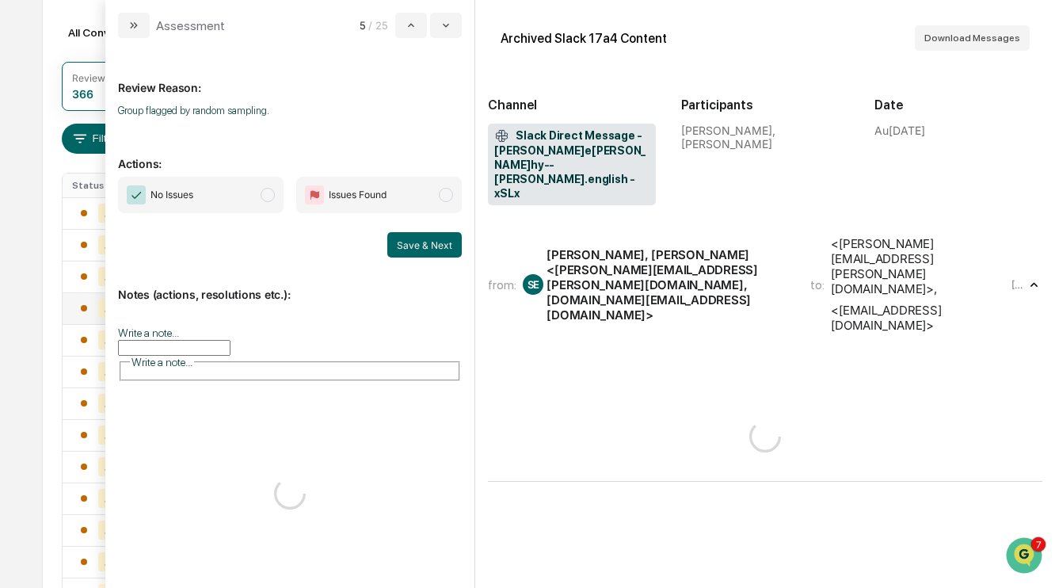
click at [249, 181] on span "No Issues" at bounding box center [201, 195] width 166 height 36
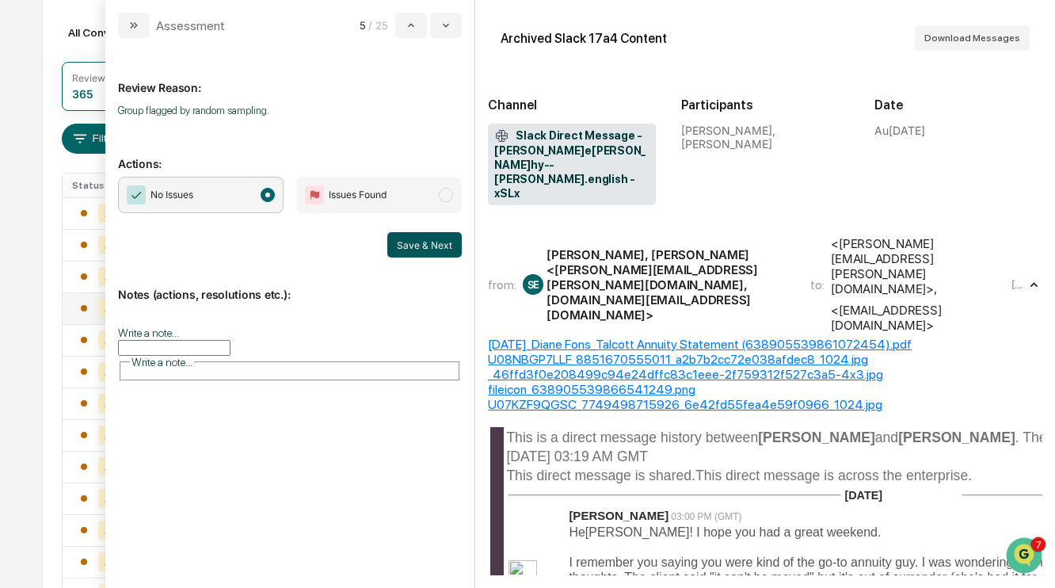
click at [425, 248] on button "Save & Next" at bounding box center [424, 244] width 74 height 25
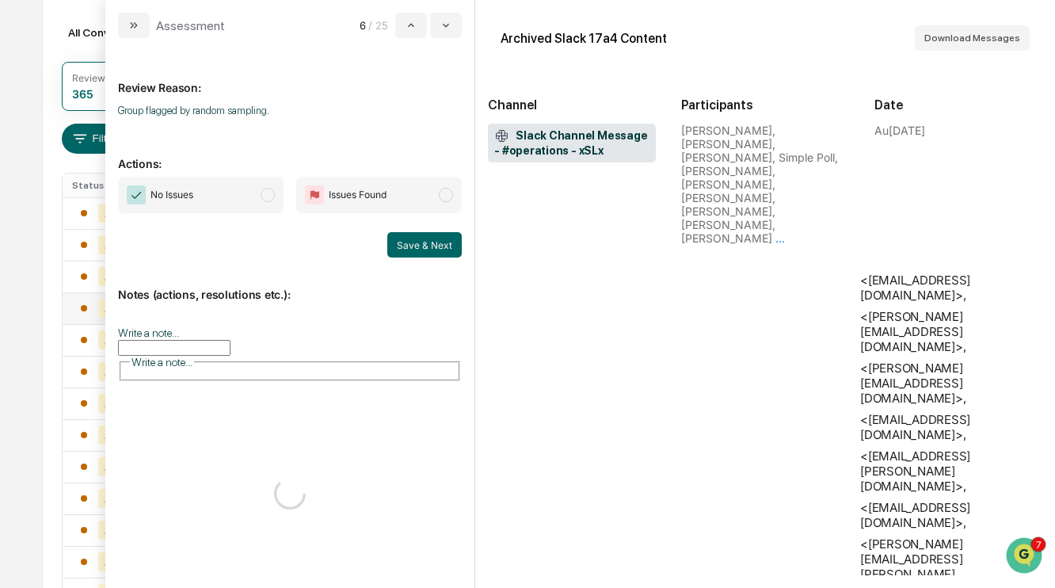
click at [246, 190] on span "No Issues" at bounding box center [201, 195] width 166 height 36
click at [429, 245] on button "Save & Next" at bounding box center [424, 244] width 74 height 25
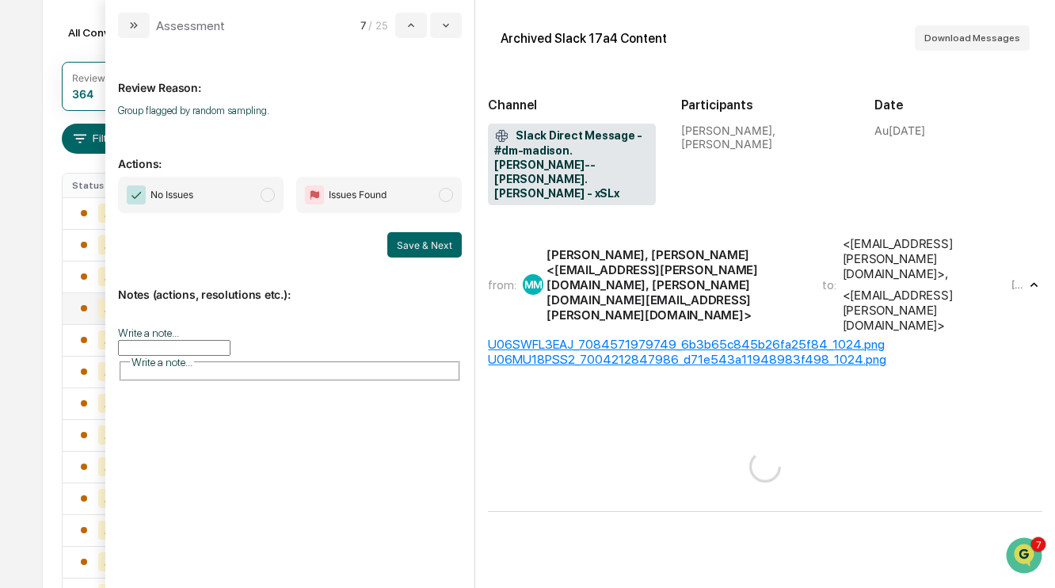
click at [224, 192] on span "No Issues" at bounding box center [201, 195] width 166 height 36
click at [255, 191] on span "No Issues" at bounding box center [201, 195] width 166 height 36
click at [269, 191] on span "modal" at bounding box center [268, 195] width 14 height 14
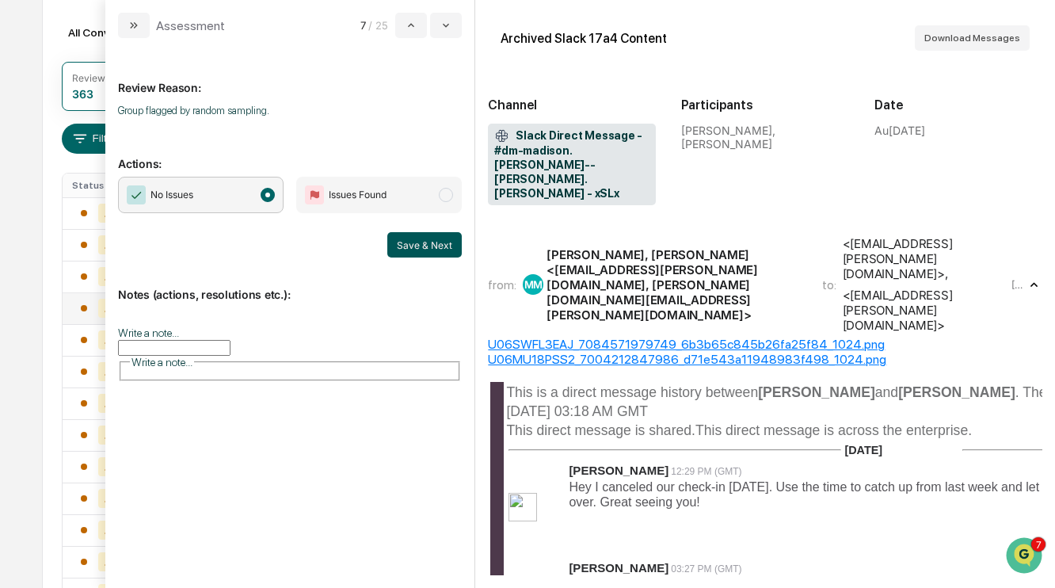
click at [398, 239] on button "Save & Next" at bounding box center [424, 244] width 74 height 25
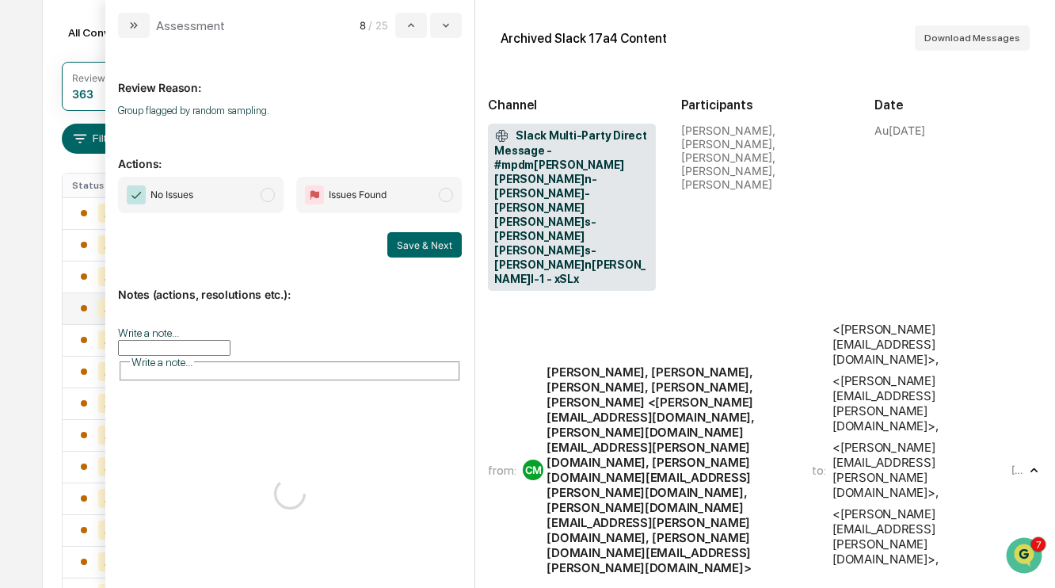
click at [265, 201] on span "No Issues" at bounding box center [201, 195] width 166 height 36
click at [447, 240] on button "Save & Next" at bounding box center [424, 244] width 74 height 25
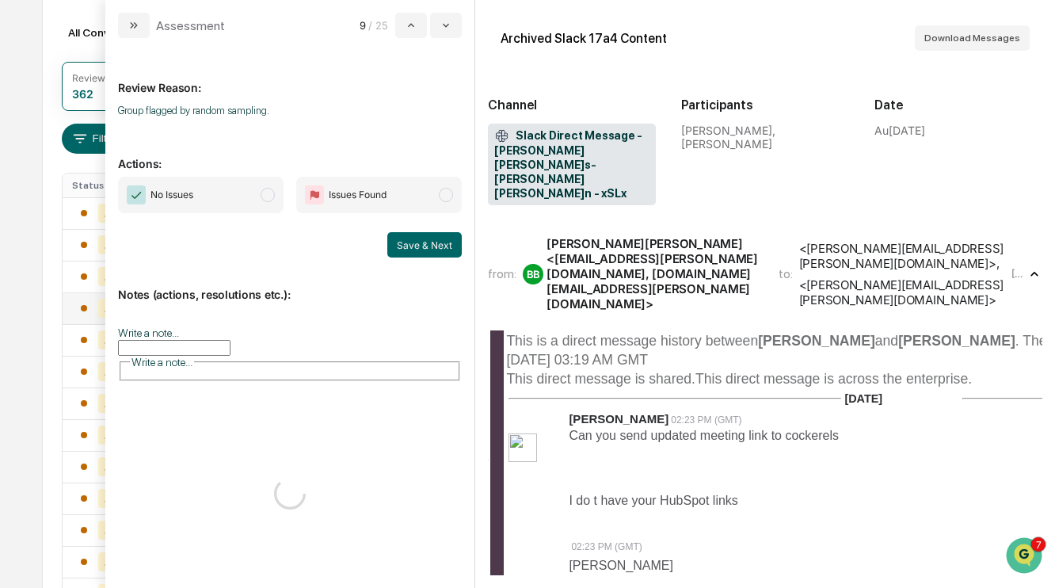
click at [253, 196] on span "No Issues" at bounding box center [201, 195] width 166 height 36
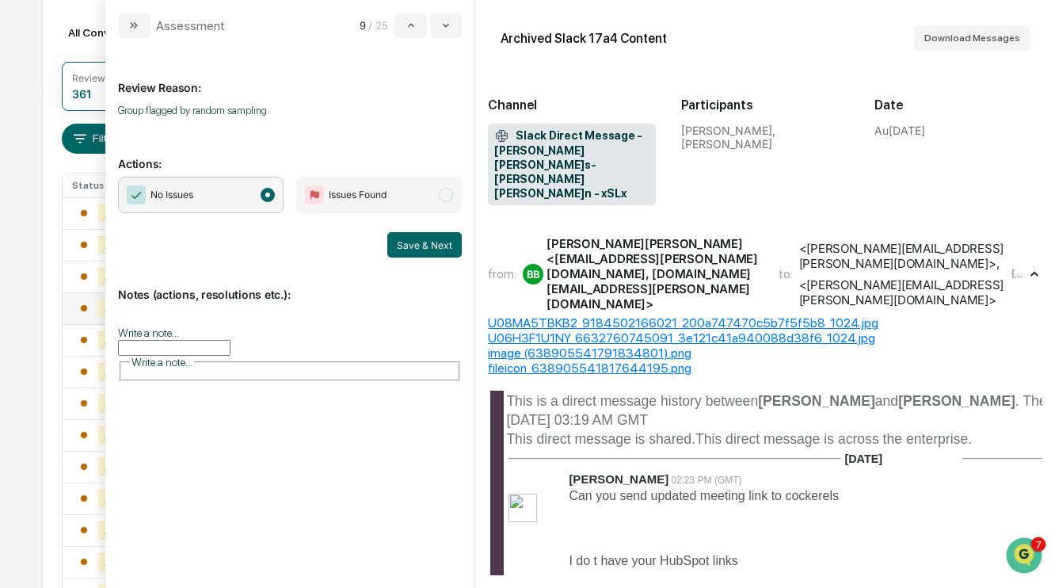
click at [413, 230] on div "No Issues Issues Found Save & Next" at bounding box center [290, 217] width 344 height 81
click at [423, 242] on button "Save & Next" at bounding box center [424, 244] width 74 height 25
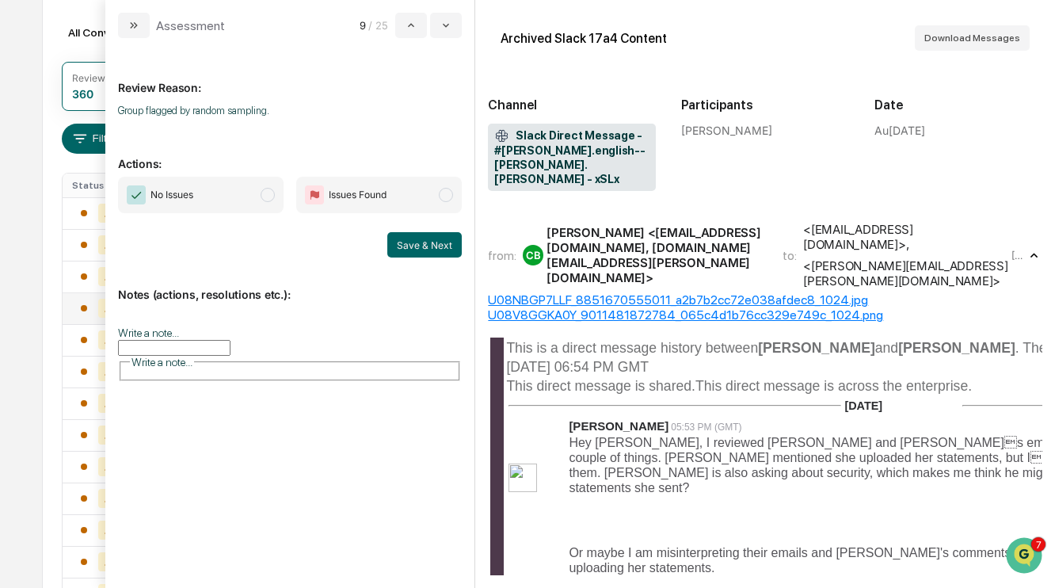
click at [269, 191] on span "modal" at bounding box center [268, 195] width 14 height 14
click at [411, 238] on button "Save & Next" at bounding box center [424, 244] width 74 height 25
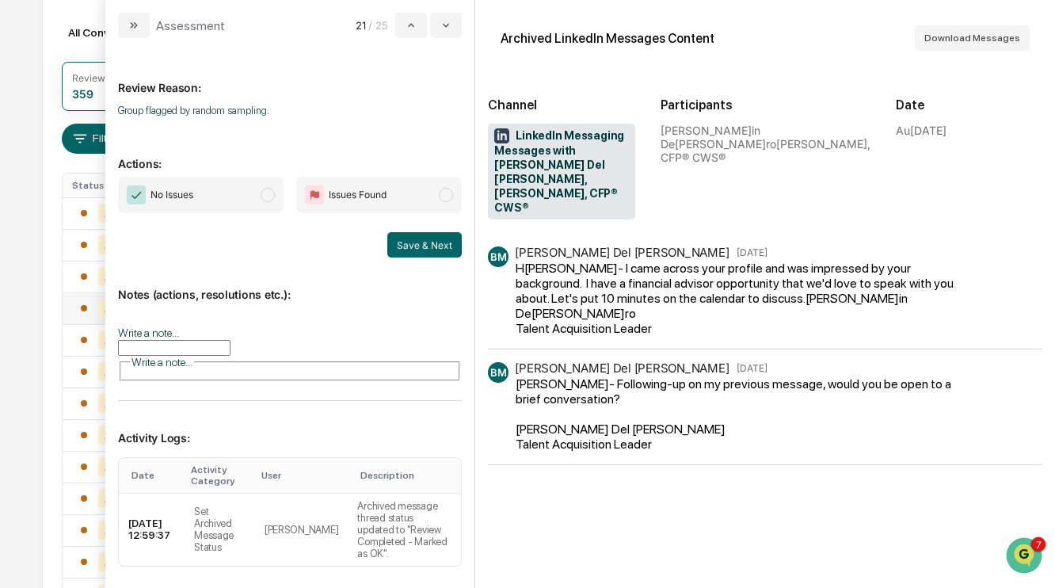
click at [266, 192] on span "modal" at bounding box center [268, 195] width 14 height 14
click at [413, 242] on button "Save & Next" at bounding box center [424, 244] width 74 height 25
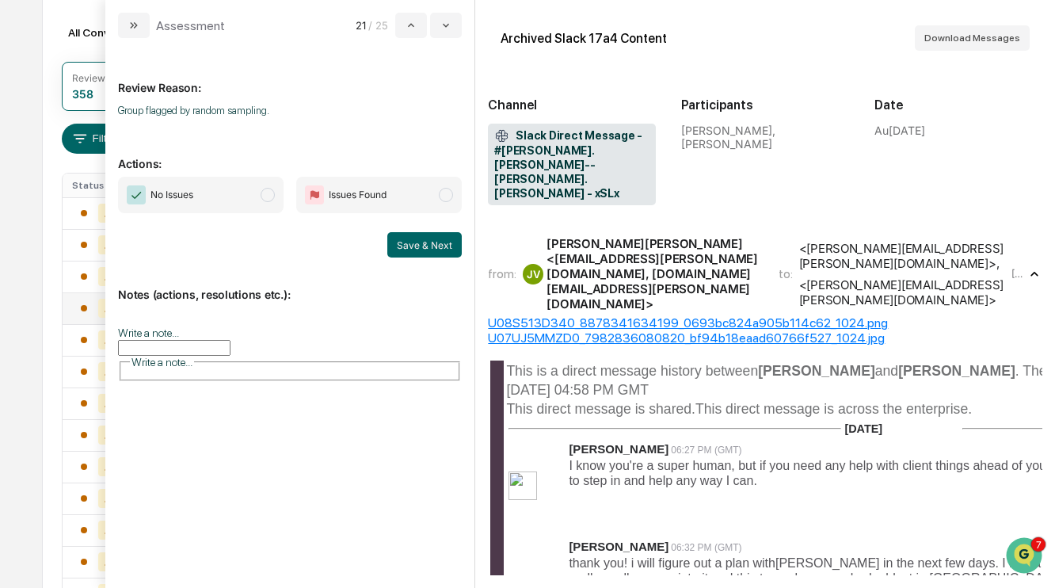
click at [268, 192] on span "modal" at bounding box center [268, 195] width 14 height 14
click at [393, 232] on button "Save & Next" at bounding box center [424, 244] width 74 height 25
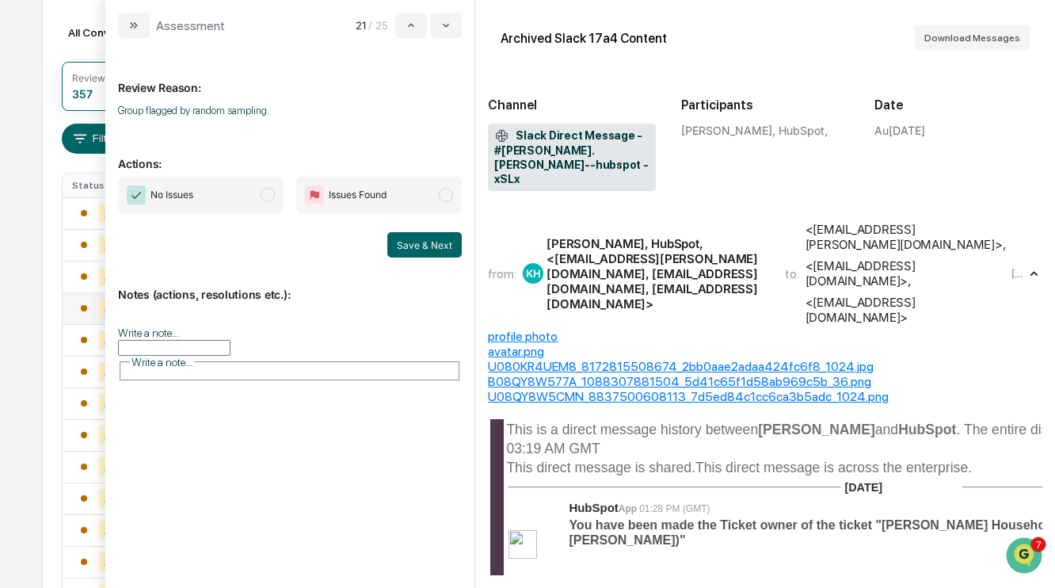
click at [272, 187] on span "No Issues" at bounding box center [201, 195] width 166 height 36
click at [419, 222] on div "No Issues Issues Found Save & Next" at bounding box center [290, 217] width 344 height 81
click at [425, 232] on button "Save & Next" at bounding box center [424, 244] width 74 height 25
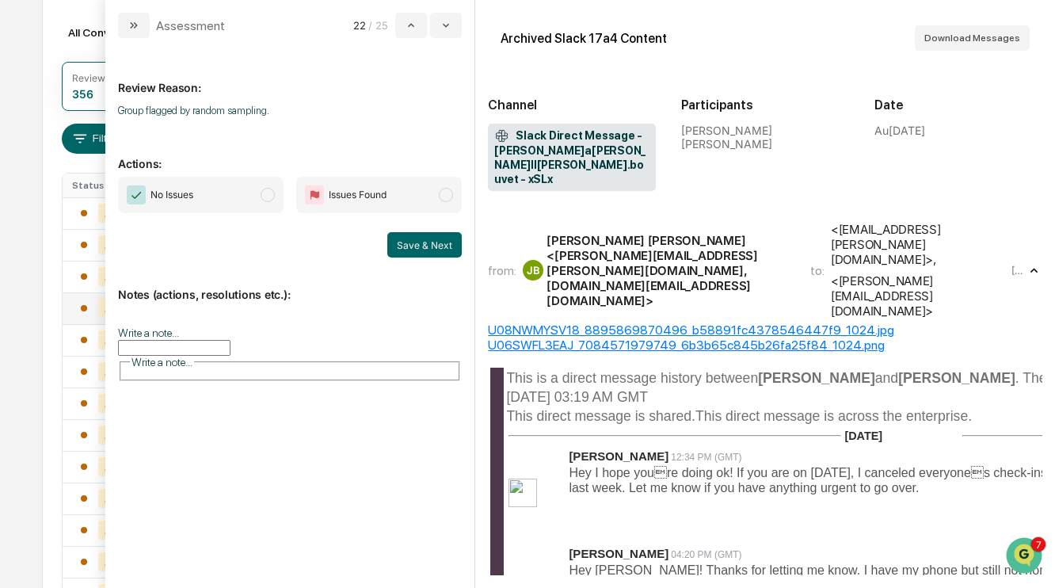
click at [268, 201] on span "No Issues" at bounding box center [201, 195] width 166 height 36
click at [410, 253] on button "Save & Next" at bounding box center [424, 244] width 74 height 25
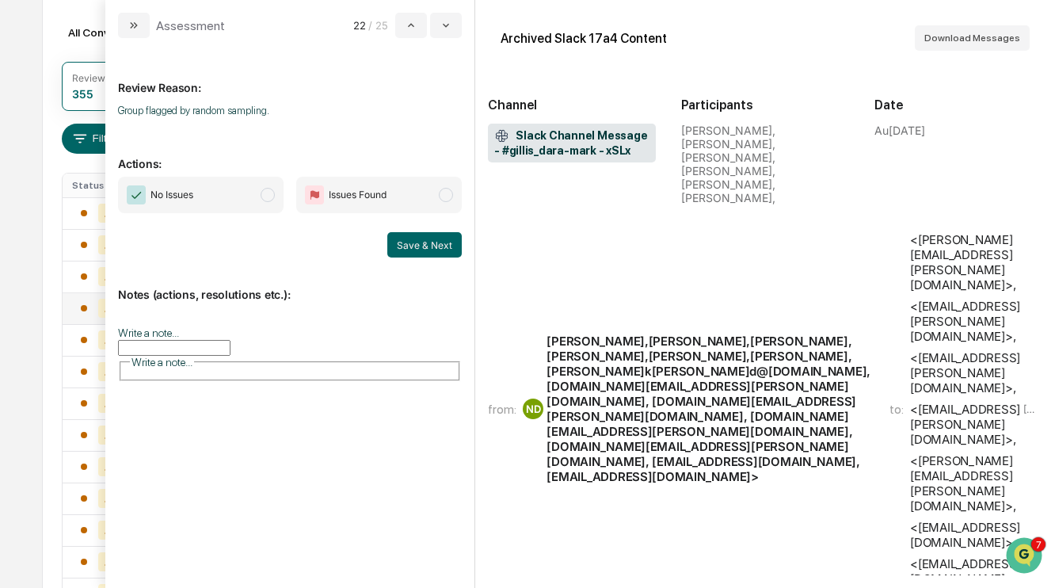
click at [274, 194] on span "modal" at bounding box center [268, 195] width 14 height 14
click at [409, 245] on button "Save & Next" at bounding box center [424, 244] width 74 height 25
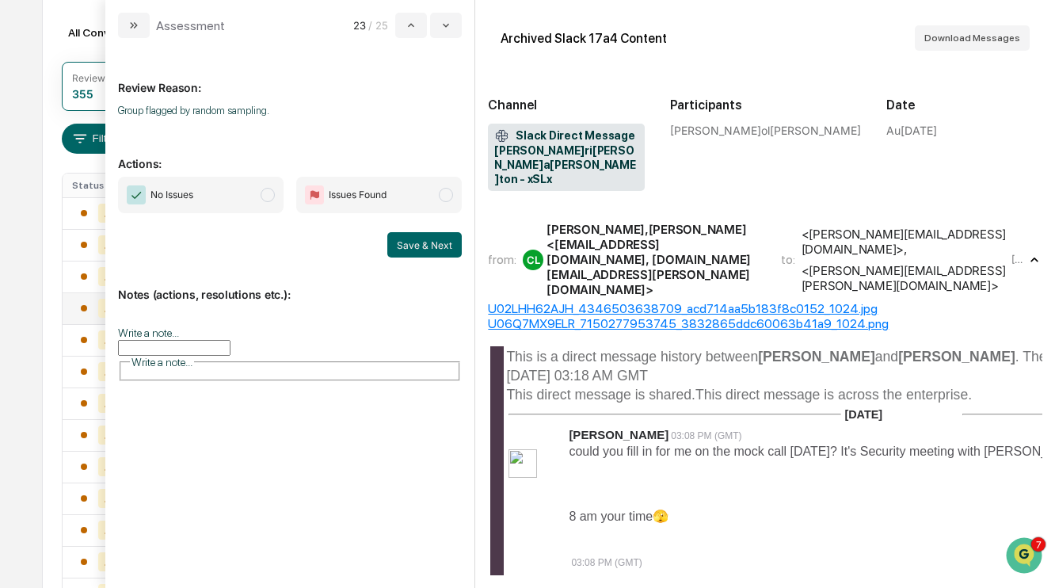
click at [275, 196] on span "No Issues" at bounding box center [201, 195] width 166 height 36
click at [421, 242] on button "Save & Next" at bounding box center [424, 244] width 74 height 25
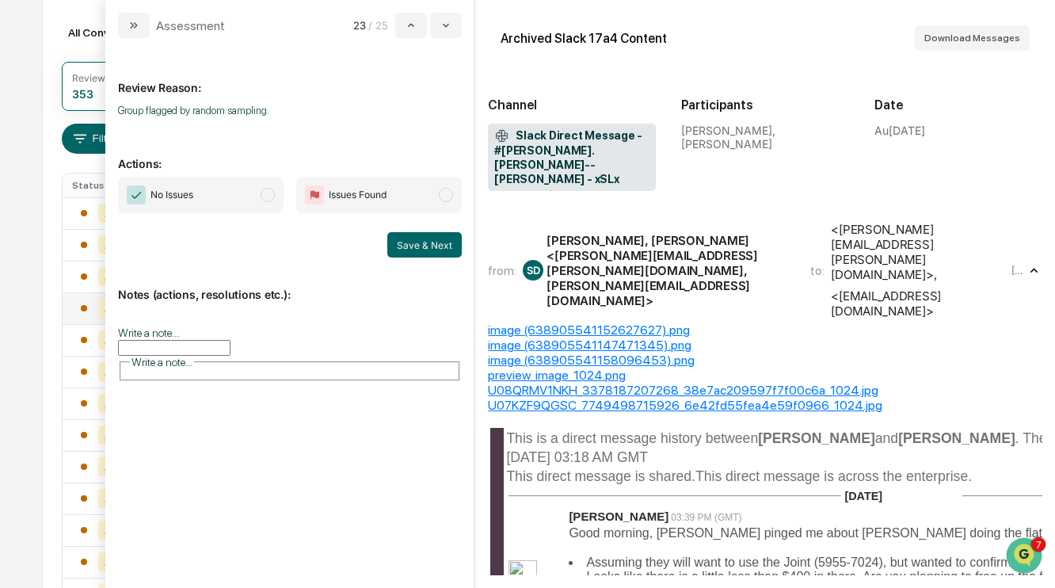
click at [274, 196] on span "modal" at bounding box center [268, 195] width 14 height 14
click at [436, 236] on button "Save & Next" at bounding box center [424, 244] width 74 height 25
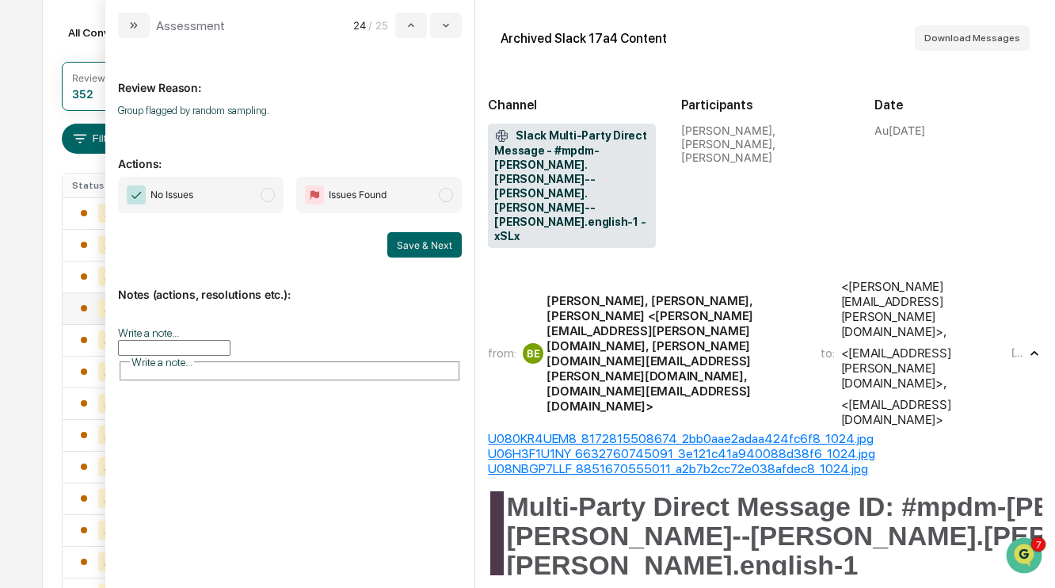
click at [268, 191] on span "modal" at bounding box center [268, 195] width 14 height 14
click at [419, 252] on button "Save & Next" at bounding box center [424, 244] width 74 height 25
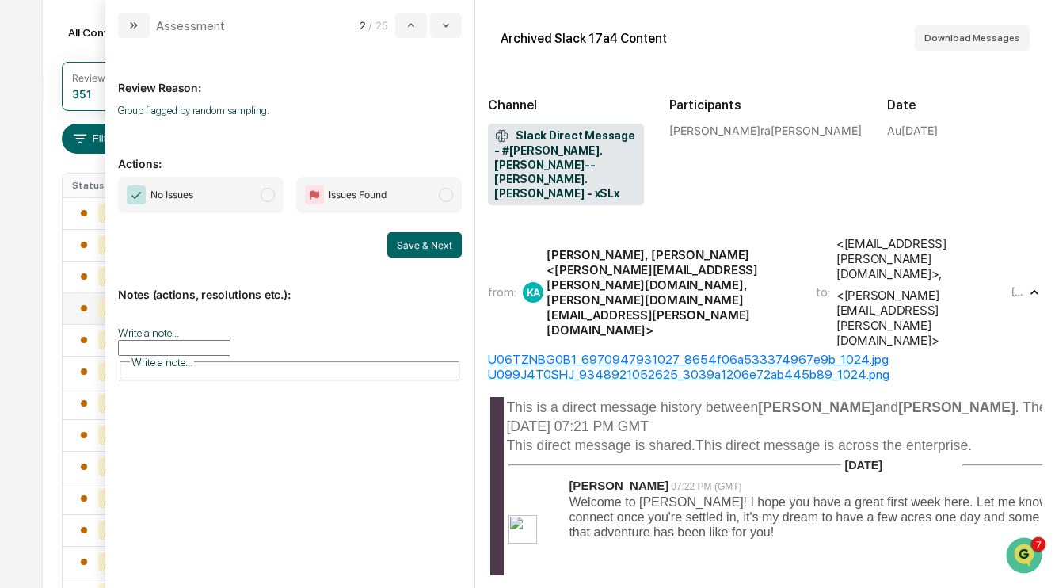
click at [270, 196] on span "modal" at bounding box center [268, 195] width 14 height 14
click at [418, 242] on button "Save & Next" at bounding box center [424, 244] width 74 height 25
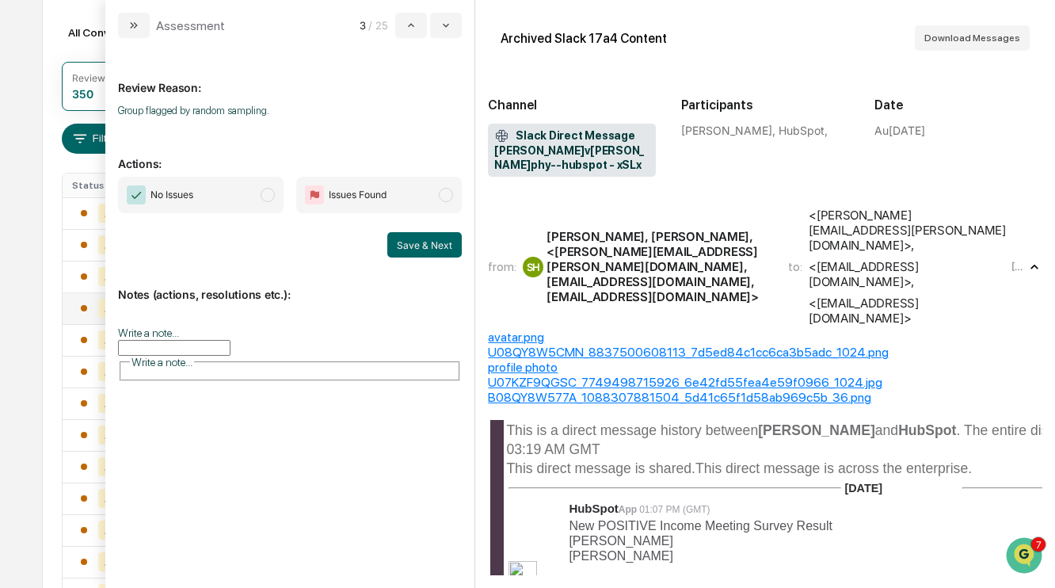
click at [270, 192] on span "modal" at bounding box center [268, 195] width 14 height 14
click at [419, 246] on button "Save & Next" at bounding box center [424, 244] width 74 height 25
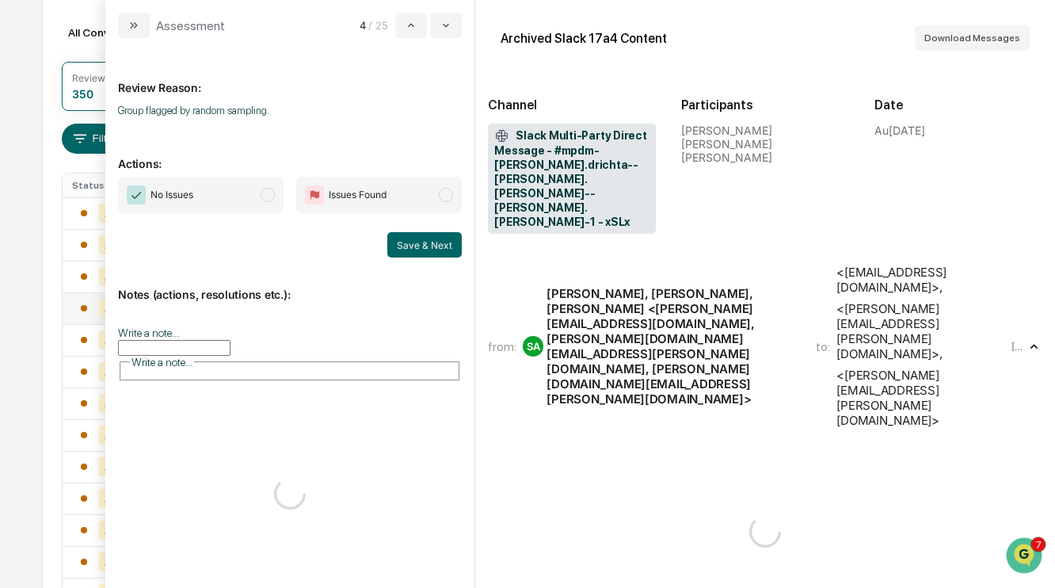
click at [257, 194] on span "No Issues" at bounding box center [201, 195] width 166 height 36
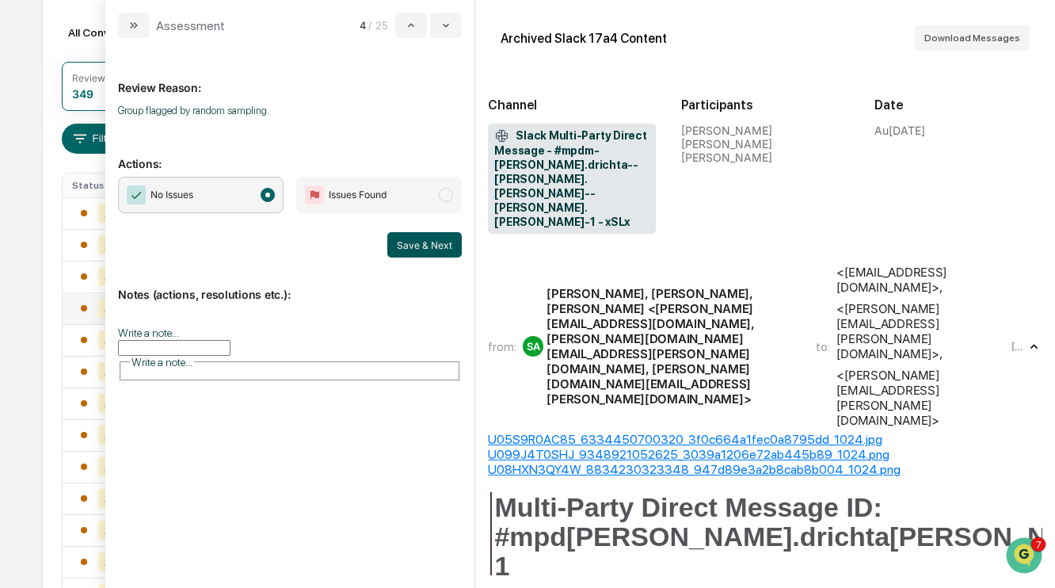
click at [411, 244] on button "Save & Next" at bounding box center [424, 244] width 74 height 25
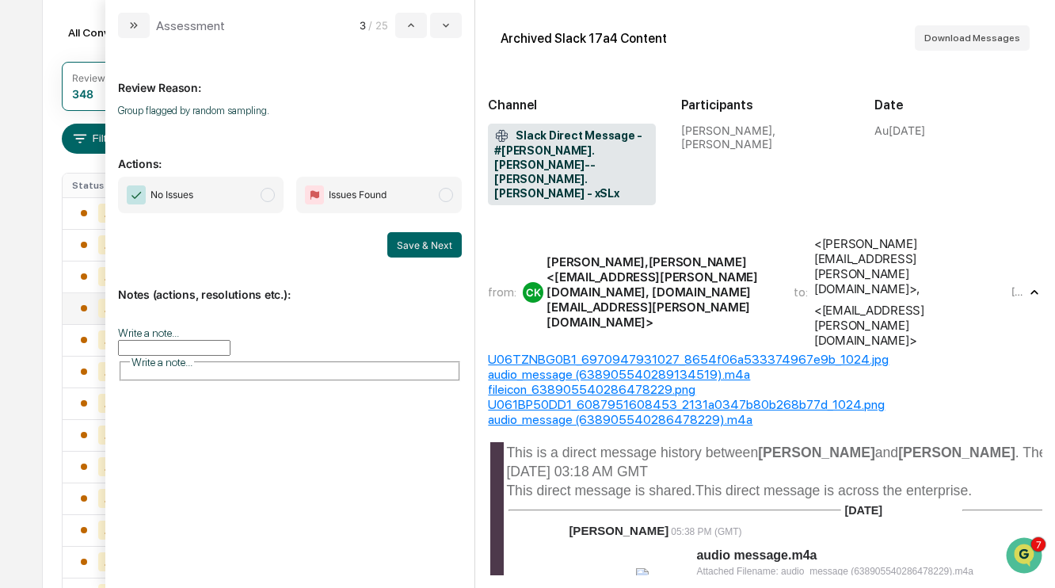
click at [265, 199] on span "modal" at bounding box center [268, 195] width 14 height 14
click at [414, 239] on button "Save & Next" at bounding box center [424, 244] width 74 height 25
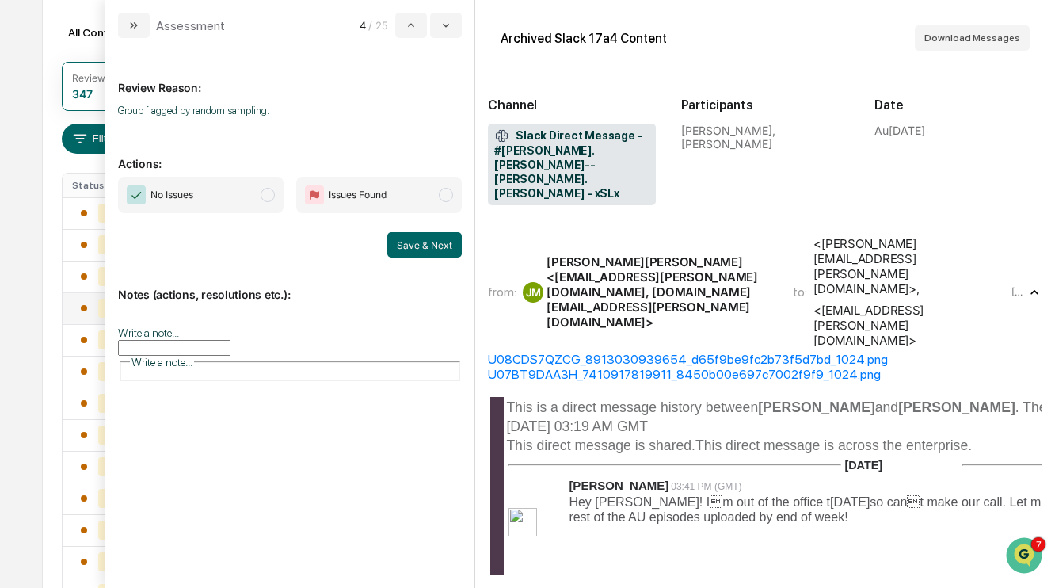
click at [261, 200] on span "No Issues" at bounding box center [201, 195] width 166 height 36
click at [402, 249] on button "Save & Next" at bounding box center [424, 244] width 74 height 25
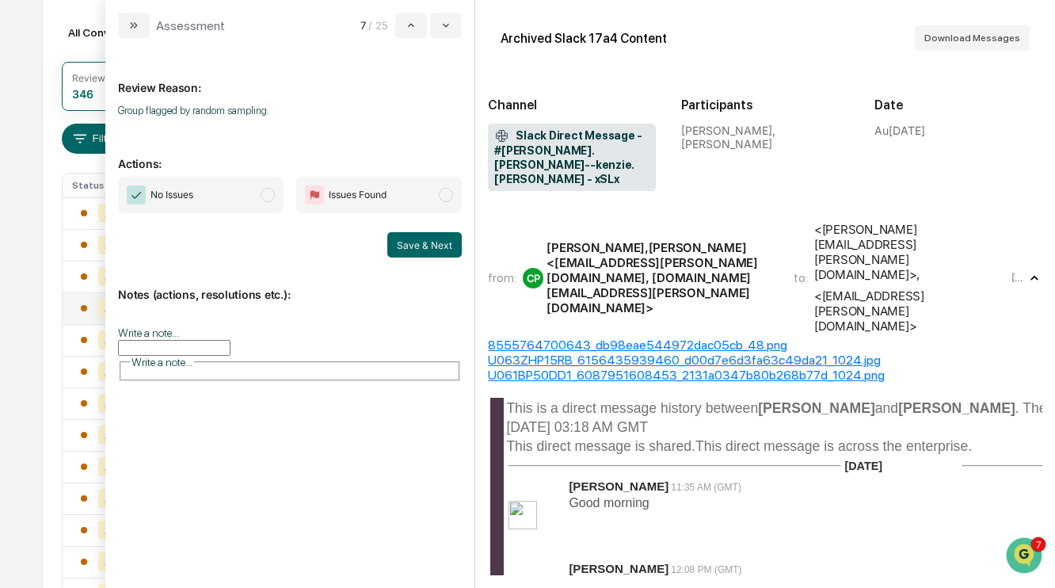
click at [268, 192] on span "modal" at bounding box center [268, 195] width 14 height 14
click at [439, 242] on button "Save & Next" at bounding box center [424, 244] width 74 height 25
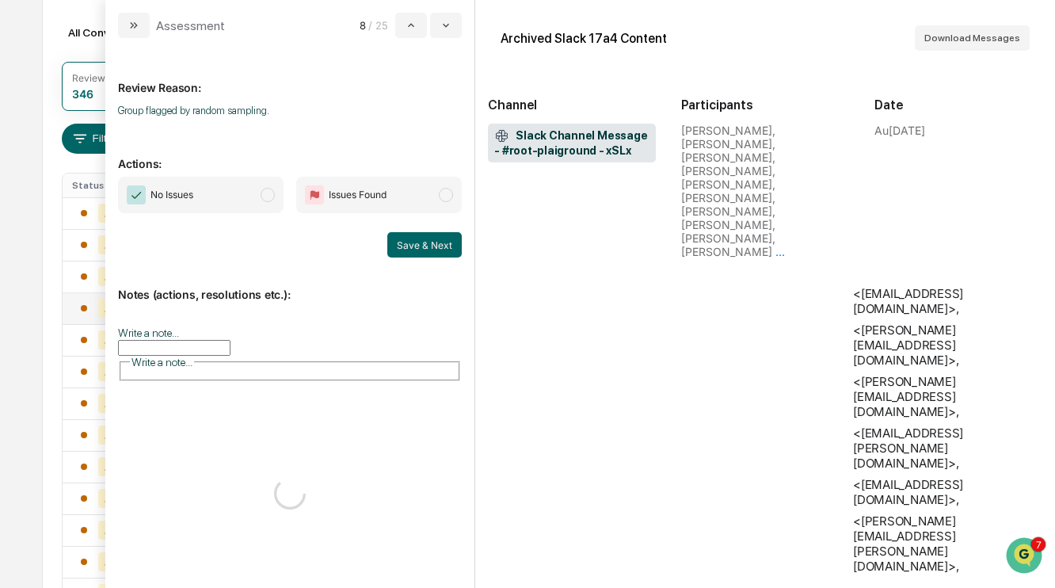
click at [268, 196] on span "modal" at bounding box center [268, 195] width 14 height 14
click at [424, 257] on div "Notes (actions, resolutions etc.): Write a note... Write a note..." at bounding box center [290, 328] width 344 height 143
click at [411, 244] on button "Save & Next" at bounding box center [424, 244] width 74 height 25
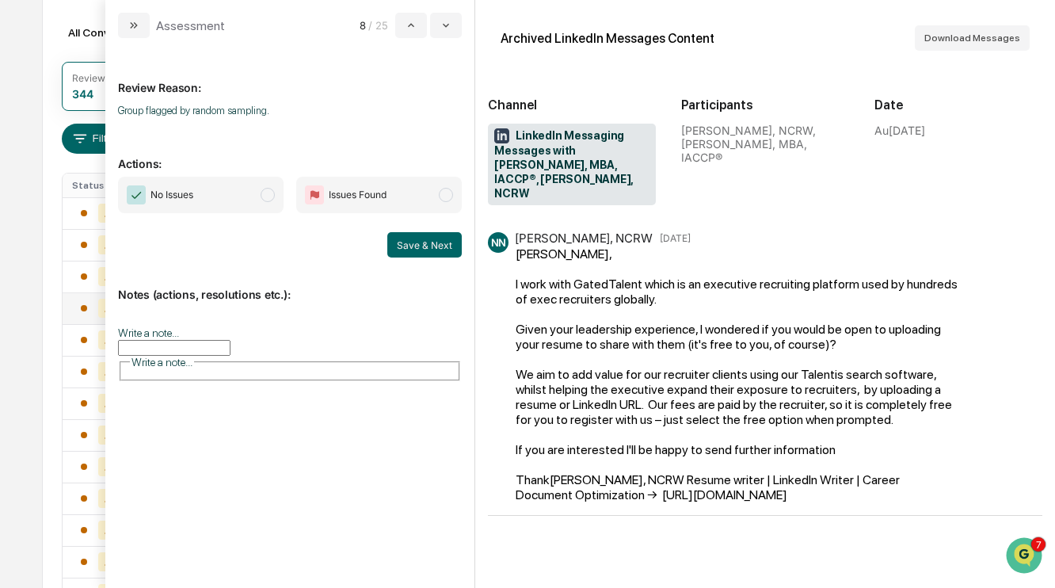
click at [265, 200] on span "modal" at bounding box center [268, 195] width 14 height 14
click at [431, 245] on button "Save & Next" at bounding box center [424, 244] width 74 height 25
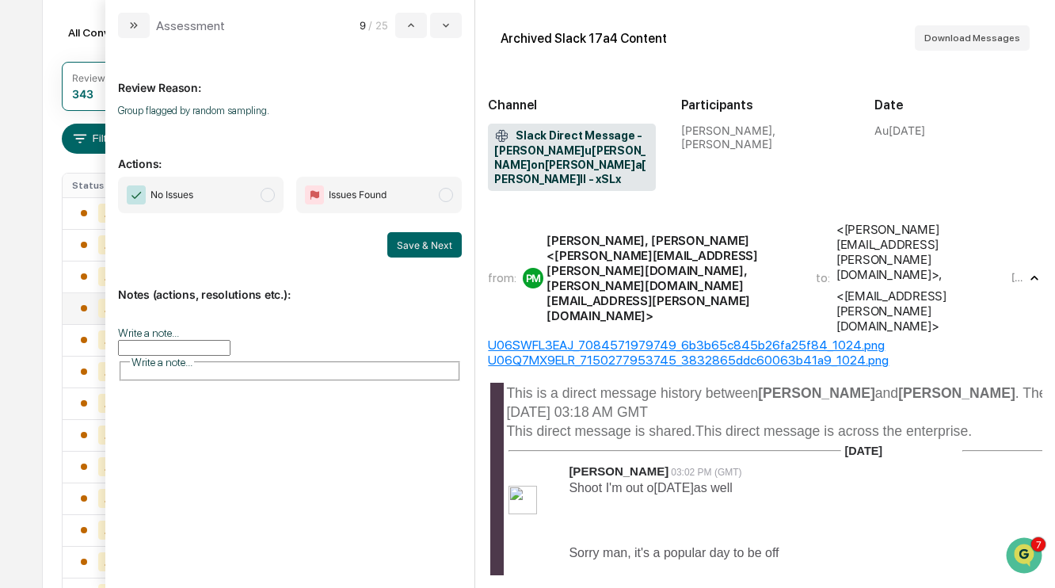
click at [261, 197] on span "No Issues" at bounding box center [201, 195] width 166 height 36
click at [410, 235] on button "Save & Next" at bounding box center [424, 244] width 74 height 25
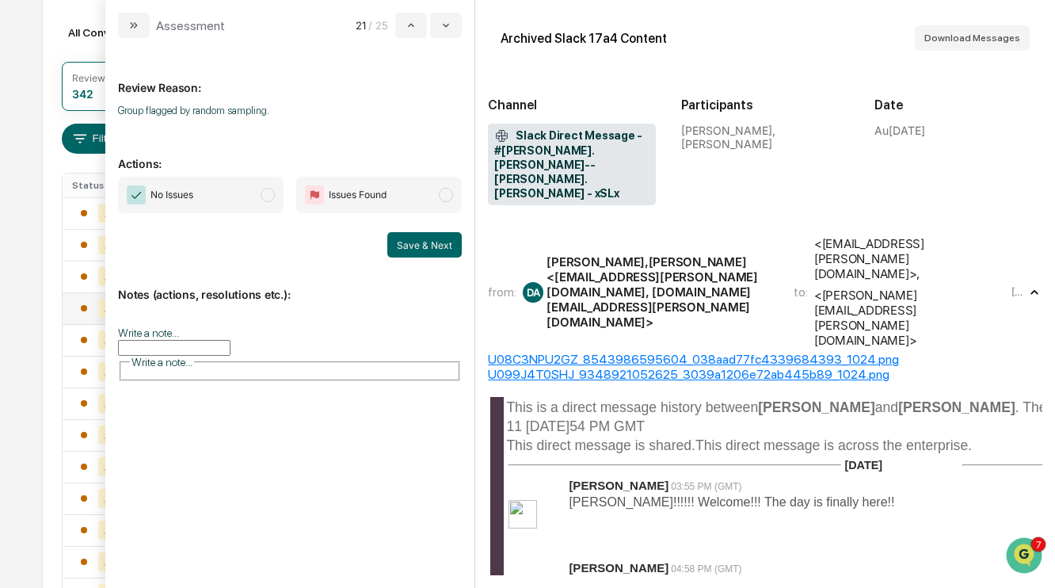
click at [265, 196] on span "modal" at bounding box center [268, 195] width 14 height 14
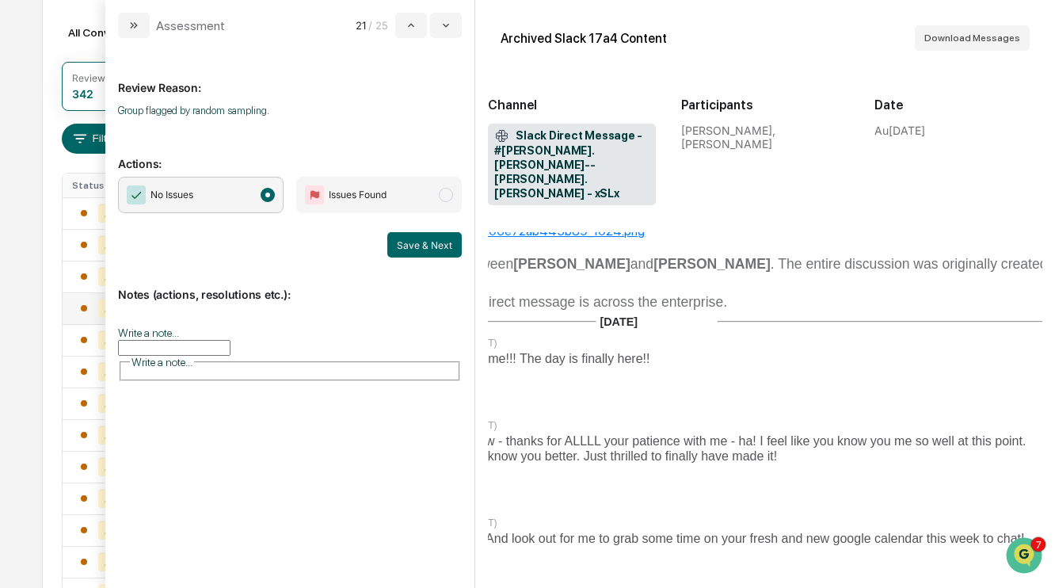
scroll to position [143, 257]
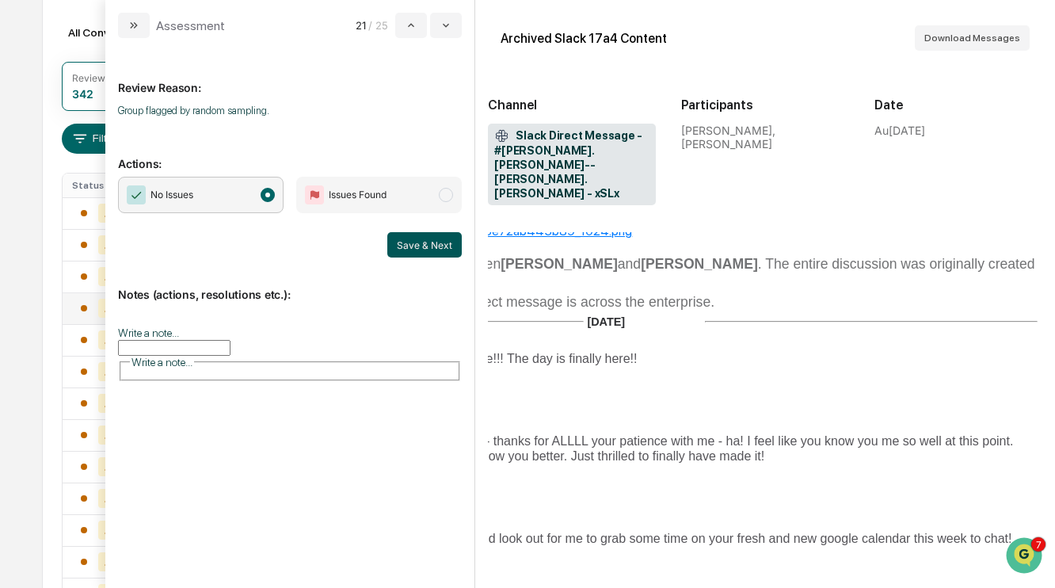
click at [434, 249] on button "Save & Next" at bounding box center [424, 244] width 74 height 25
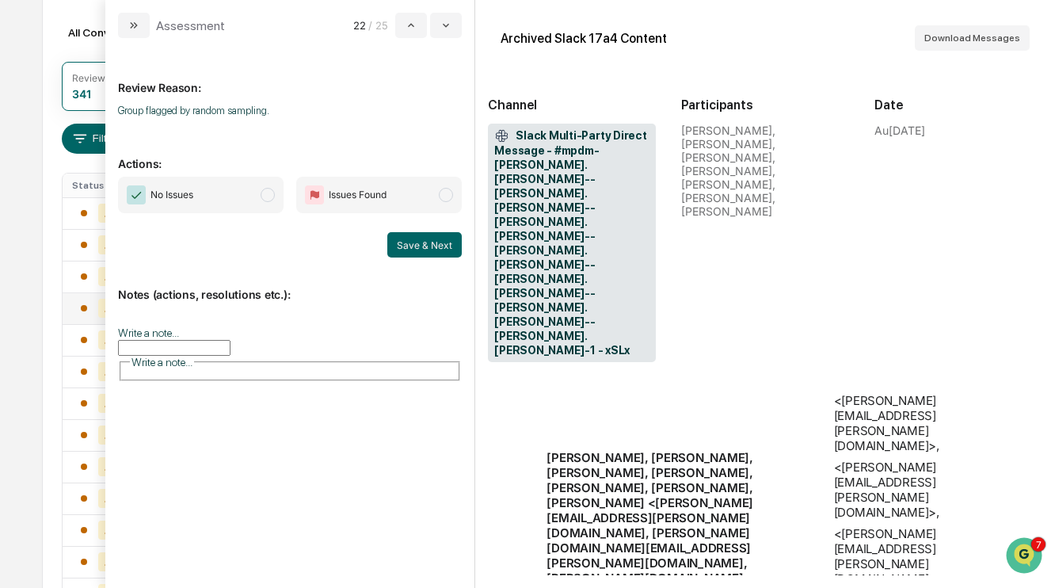
click at [261, 198] on span "modal" at bounding box center [268, 195] width 14 height 14
click at [408, 240] on button "Save & Next" at bounding box center [424, 244] width 74 height 25
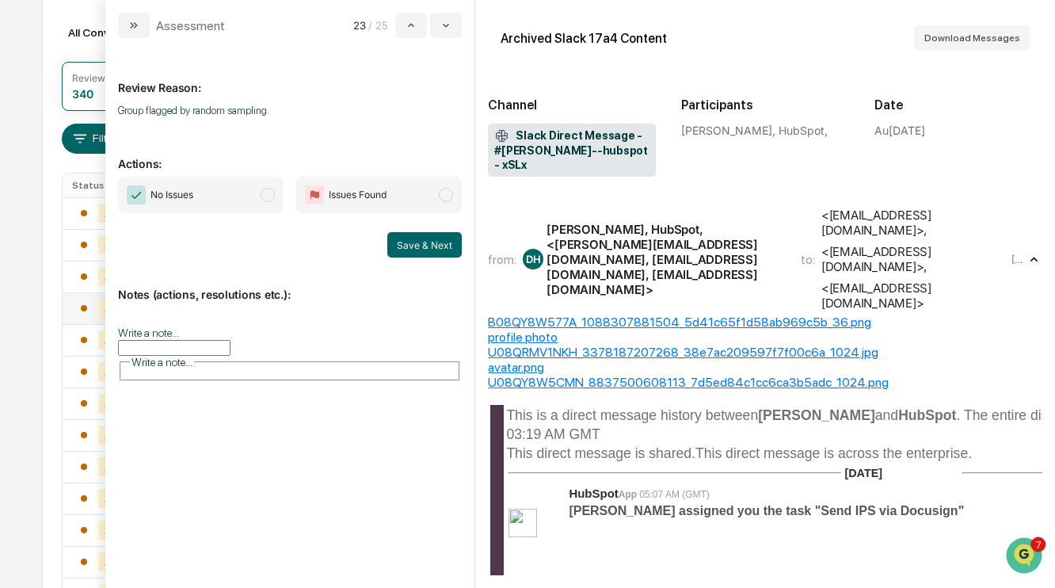
click at [256, 202] on span "No Issues" at bounding box center [201, 195] width 166 height 36
click at [443, 253] on button "Save & Next" at bounding box center [424, 244] width 74 height 25
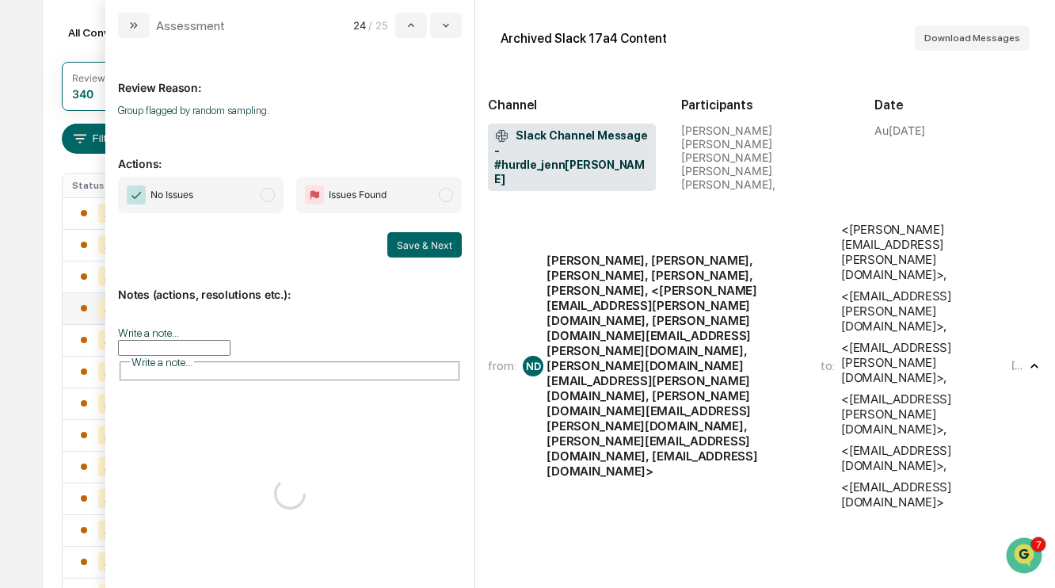
click at [257, 208] on span "No Issues" at bounding box center [201, 195] width 166 height 36
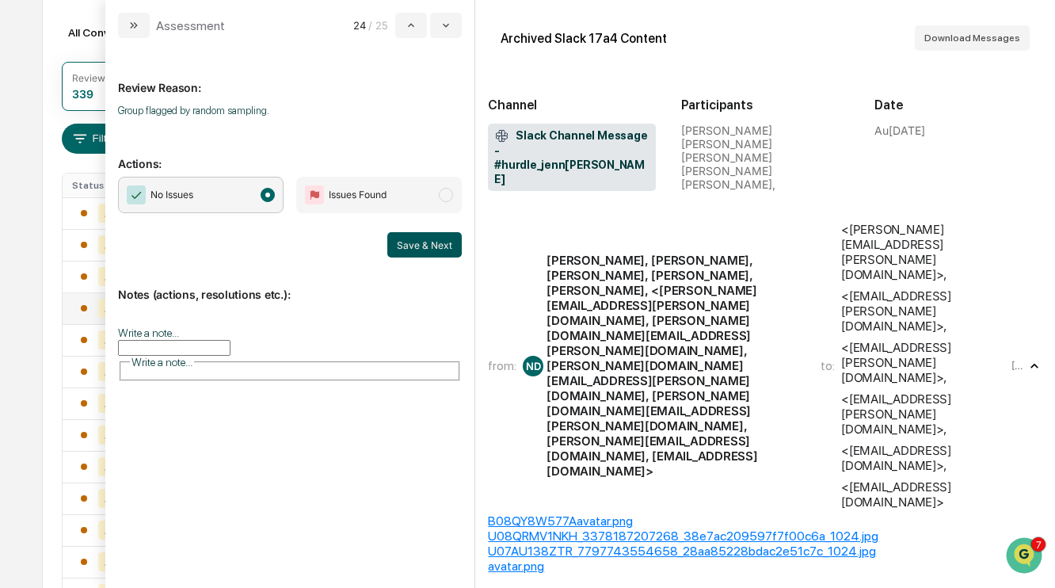
click at [432, 254] on button "Save & Next" at bounding box center [424, 244] width 74 height 25
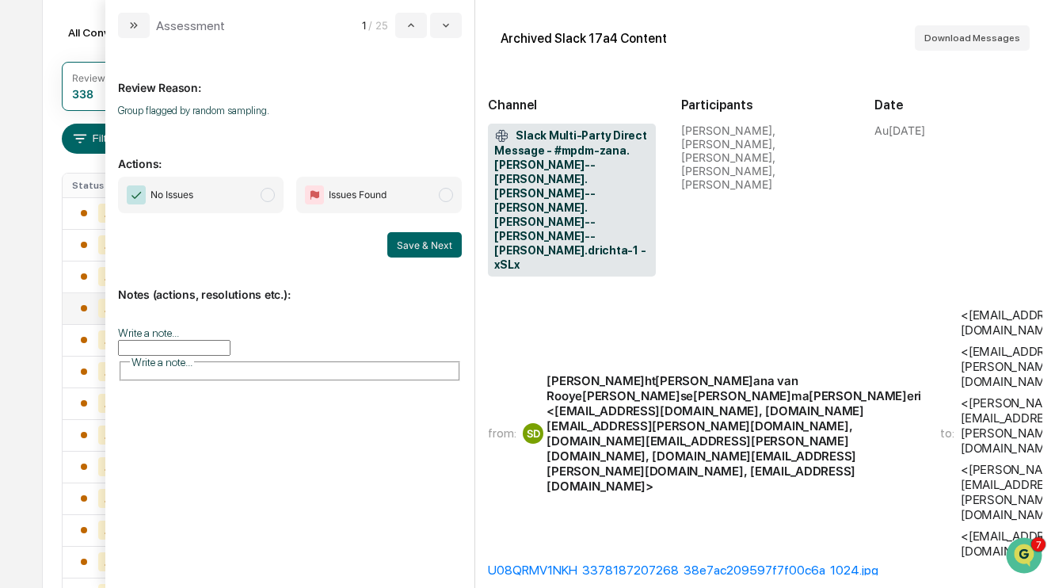
click at [225, 201] on span "No Issues" at bounding box center [201, 195] width 166 height 36
click at [413, 239] on button "Save & Next" at bounding box center [424, 244] width 74 height 25
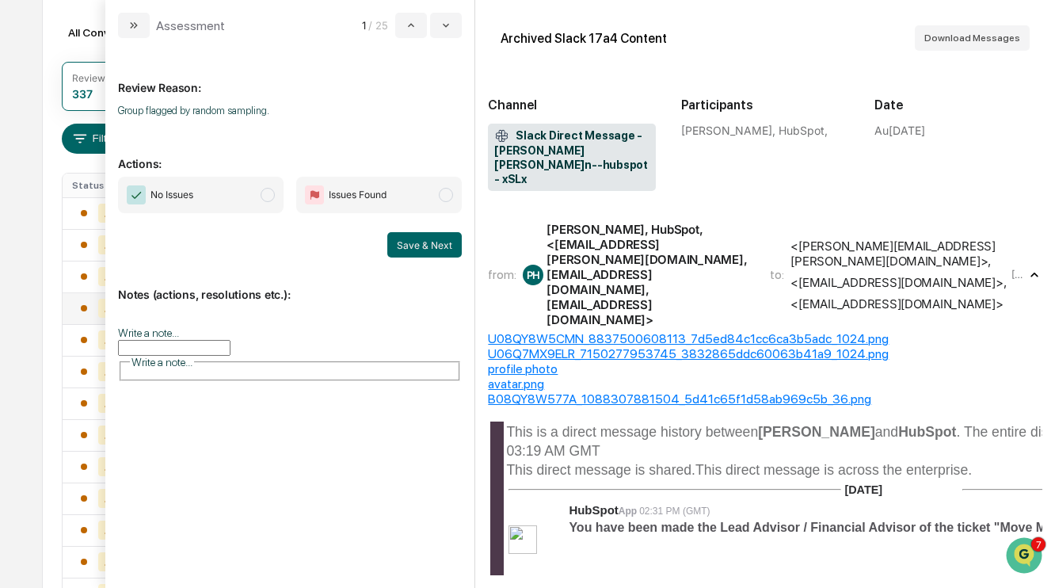
click at [278, 196] on span "No Issues" at bounding box center [201, 195] width 166 height 36
click at [403, 241] on button "Save & Next" at bounding box center [424, 244] width 74 height 25
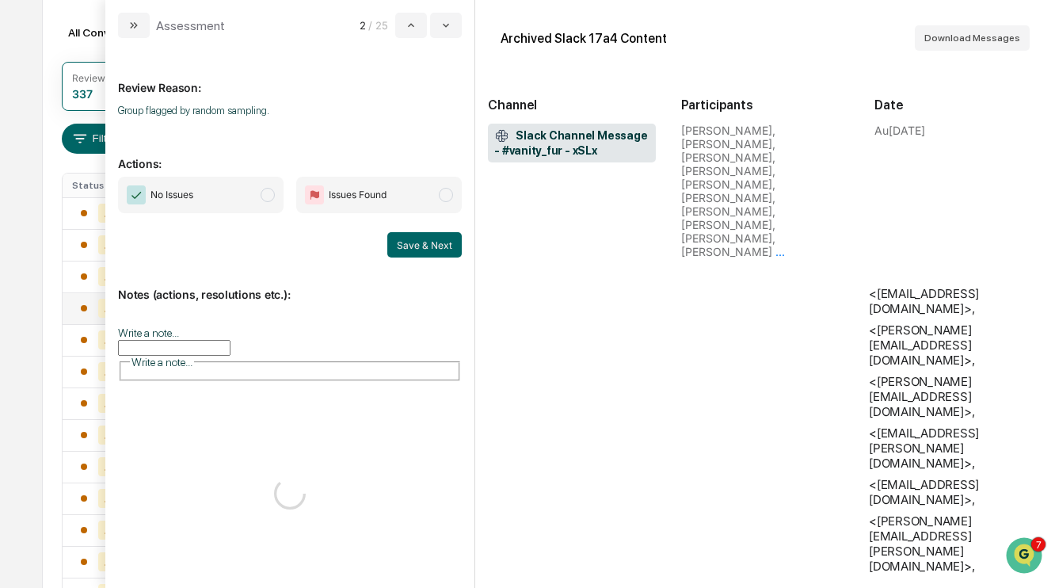
click at [234, 196] on span "No Issues" at bounding box center [201, 195] width 166 height 36
click at [407, 257] on button "Save & Next" at bounding box center [424, 244] width 74 height 25
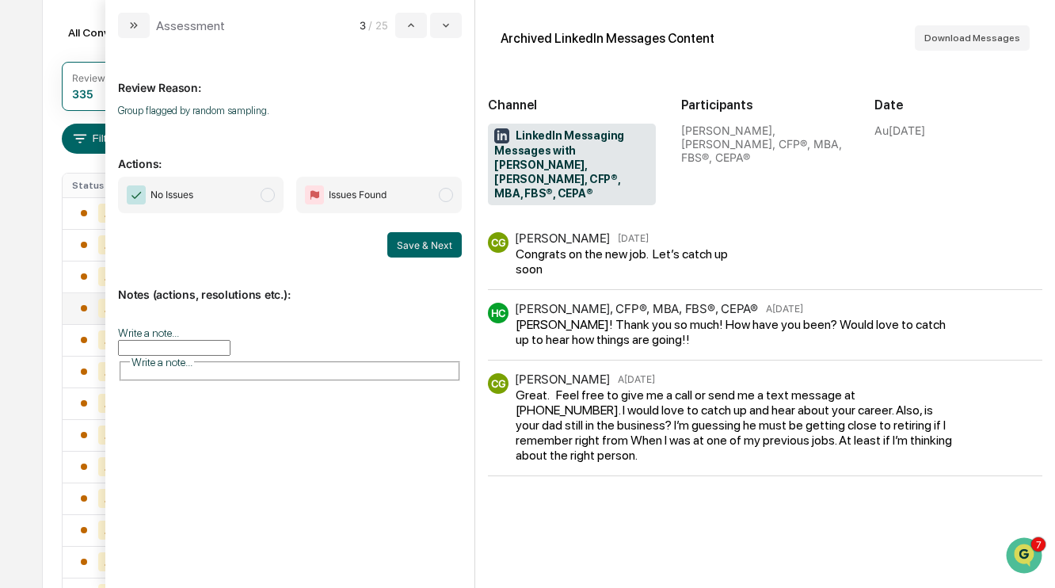
click at [215, 173] on div "Review Reason: Group flagged by random sampling. Actions: No Issues Issues Foun…" at bounding box center [290, 308] width 344 height 514
click at [246, 200] on span "No Issues" at bounding box center [201, 195] width 166 height 36
click at [420, 250] on button "Save & Next" at bounding box center [424, 244] width 74 height 25
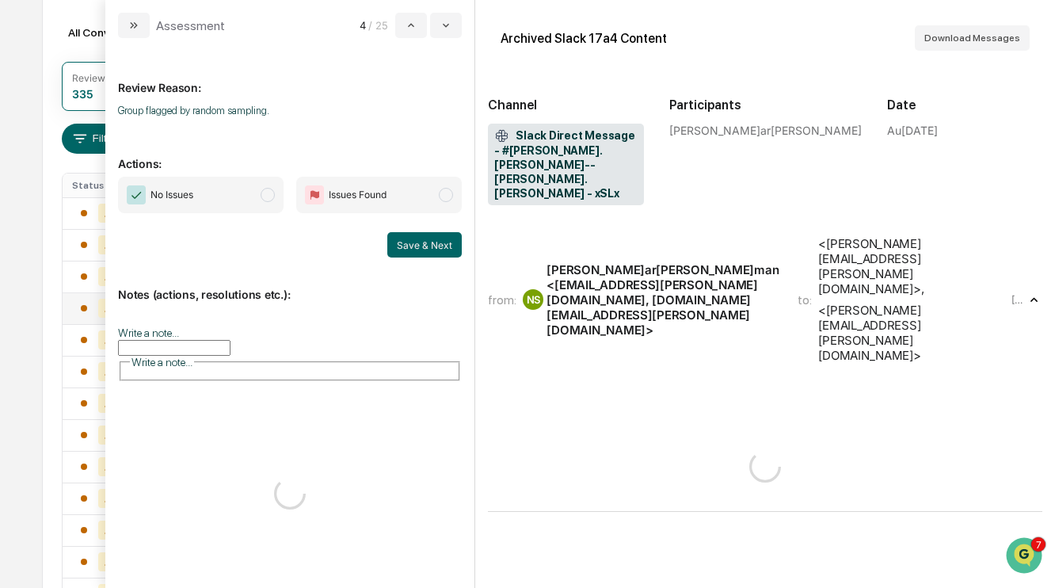
click at [275, 196] on span "No Issues" at bounding box center [201, 195] width 166 height 36
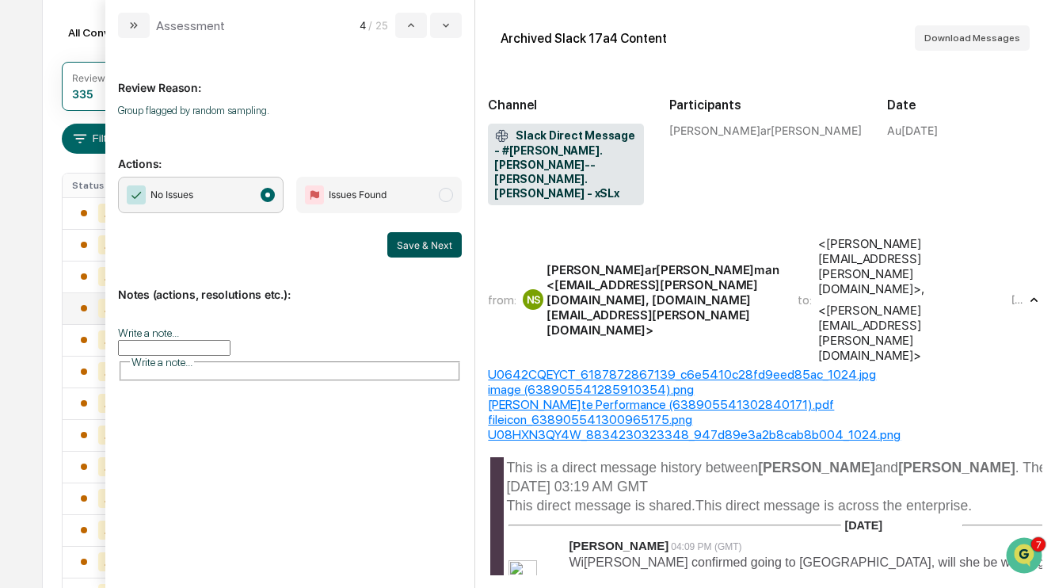
click at [422, 251] on button "Save & Next" at bounding box center [424, 244] width 74 height 25
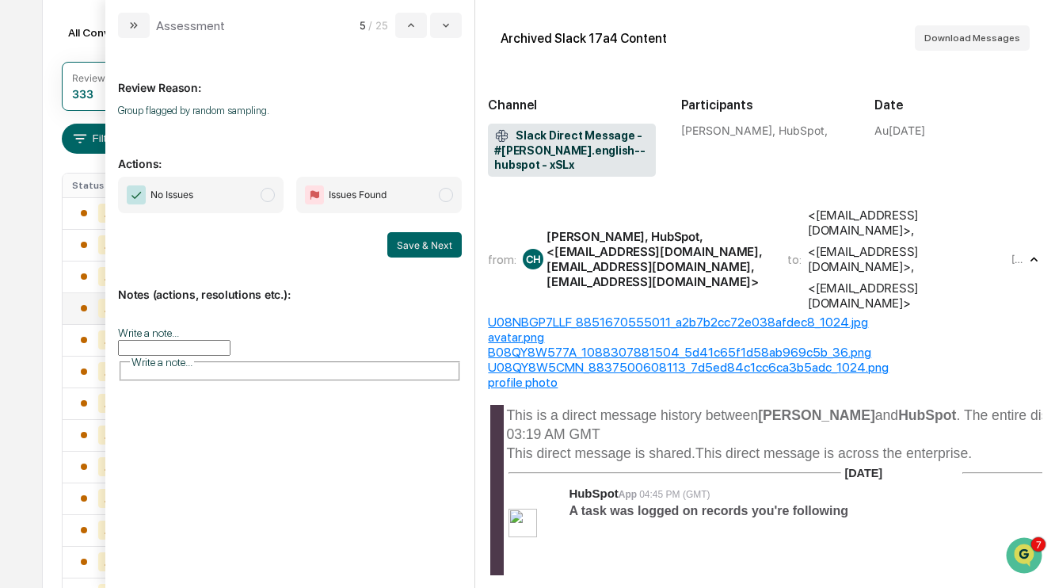
click at [243, 192] on span "No Issues" at bounding box center [201, 195] width 166 height 36
click at [443, 249] on button "Save & Next" at bounding box center [424, 244] width 74 height 25
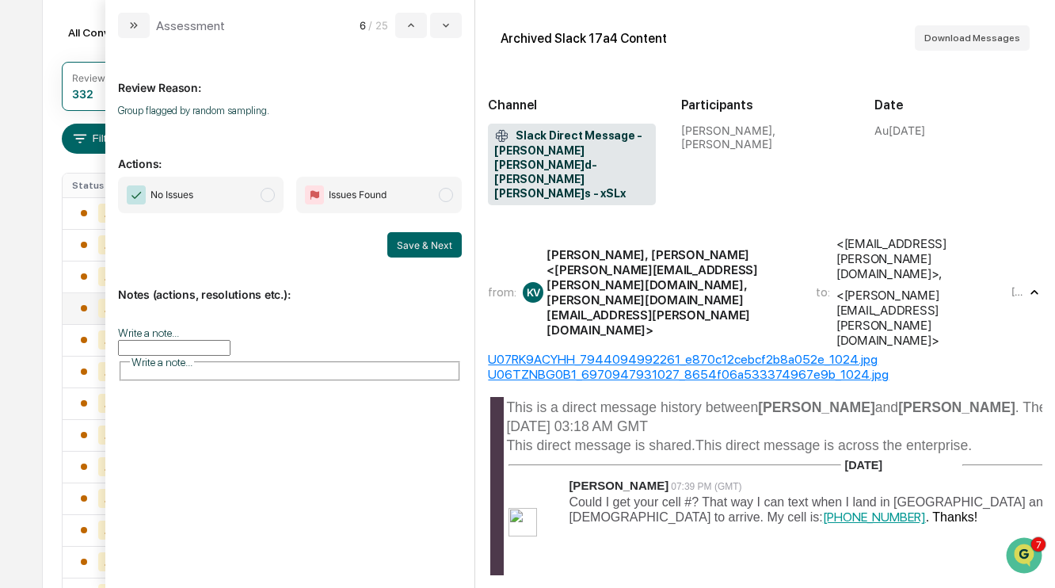
click at [240, 200] on span "No Issues" at bounding box center [201, 195] width 166 height 36
click at [405, 246] on button "Save & Next" at bounding box center [424, 244] width 74 height 25
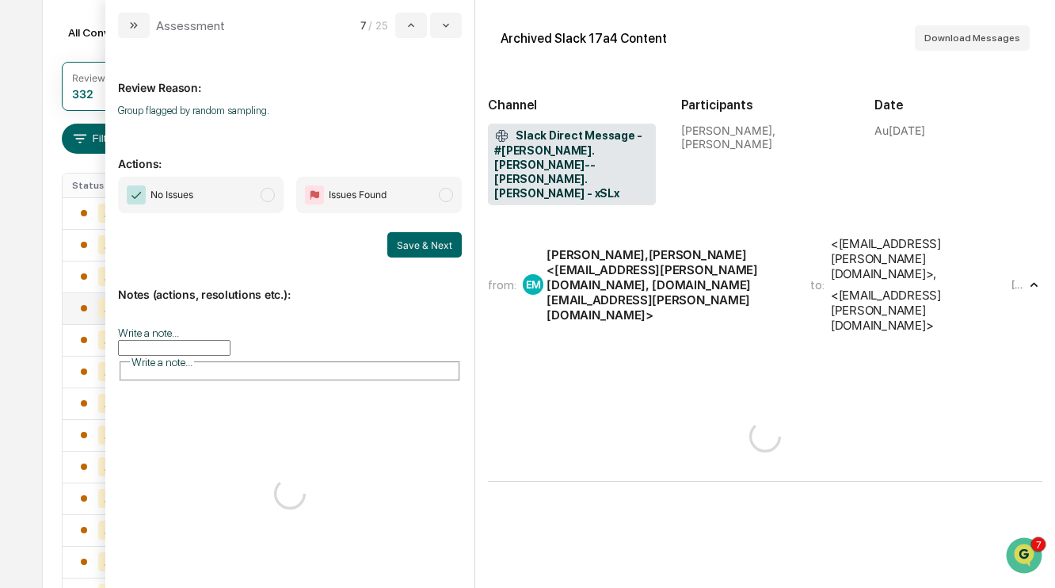
click at [257, 197] on span "No Issues" at bounding box center [201, 195] width 166 height 36
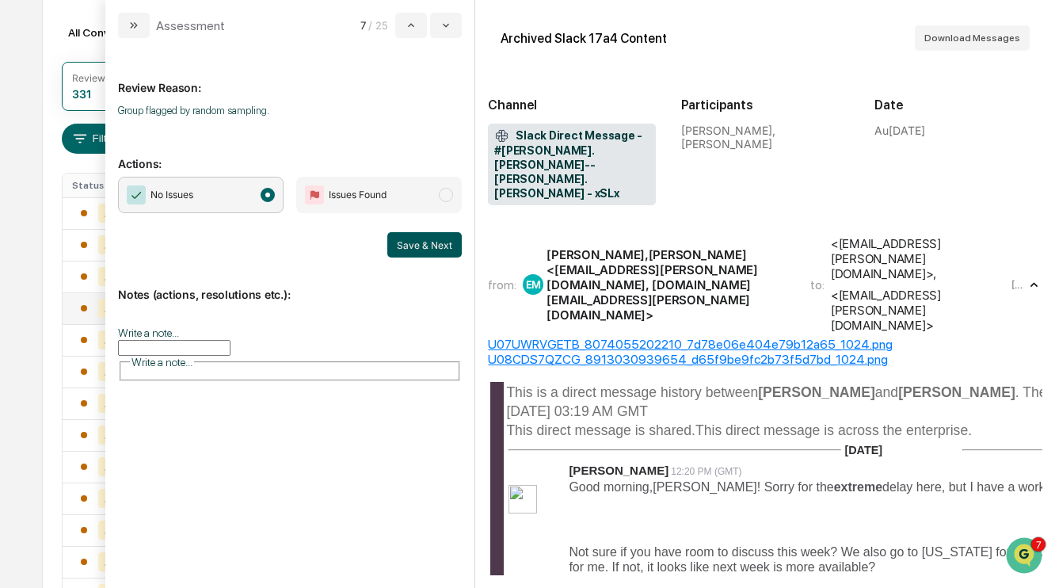
click at [398, 238] on button "Save & Next" at bounding box center [424, 244] width 74 height 25
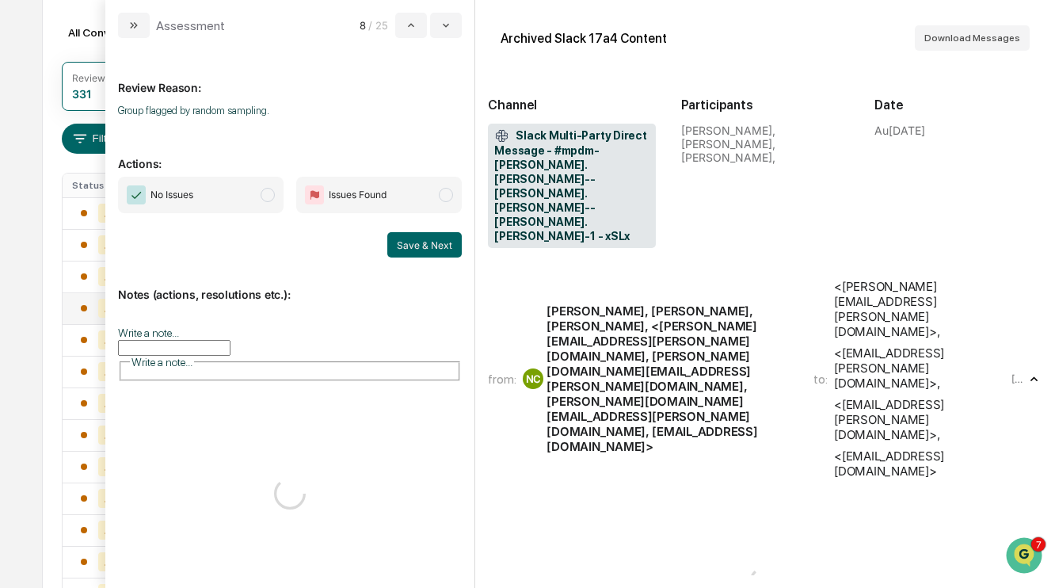
click at [248, 195] on span "No Issues" at bounding box center [201, 195] width 166 height 36
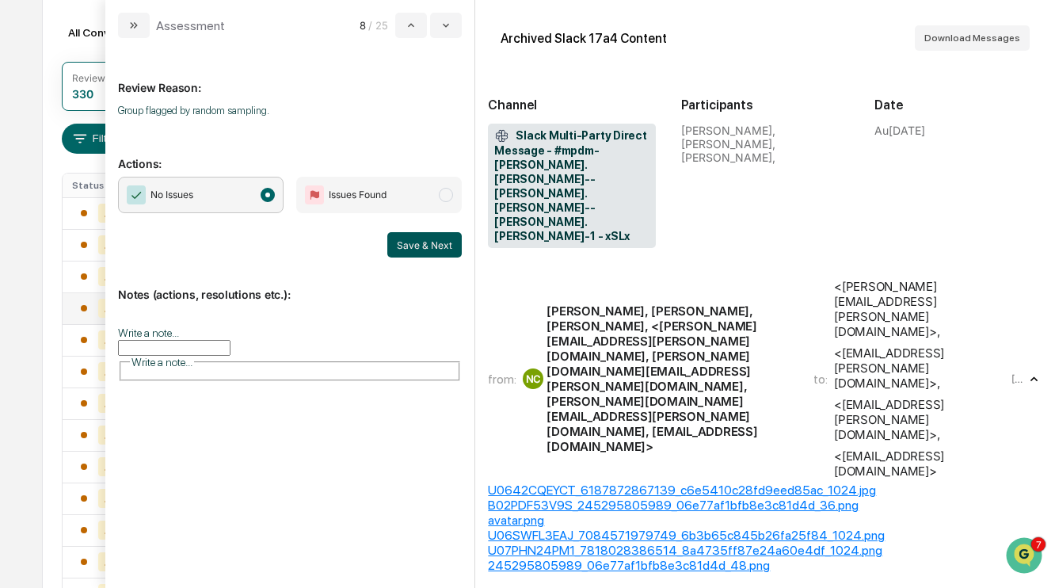
click at [440, 246] on button "Save & Next" at bounding box center [424, 244] width 74 height 25
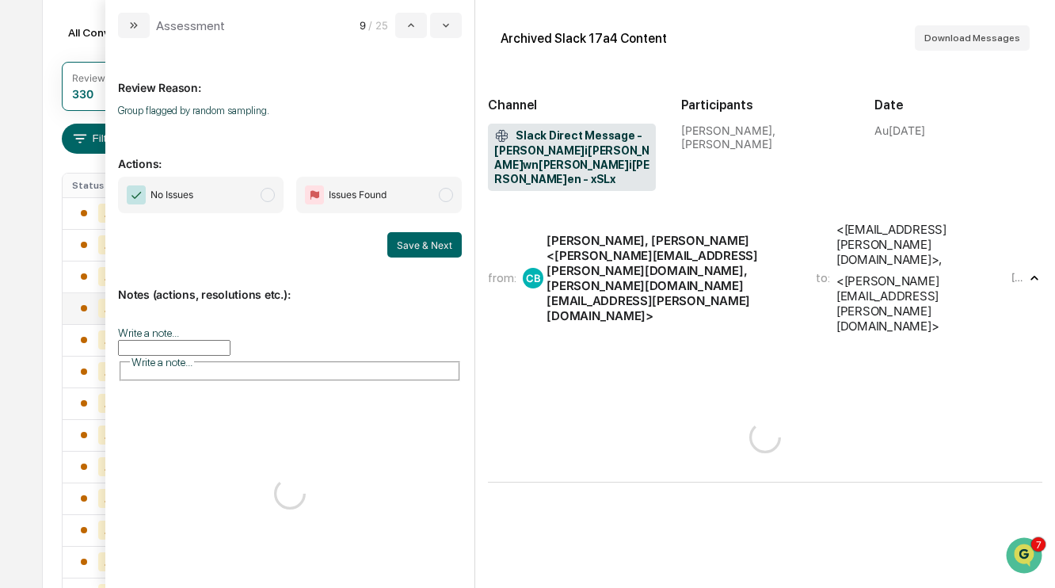
click at [242, 195] on span "No Issues" at bounding box center [201, 195] width 166 height 36
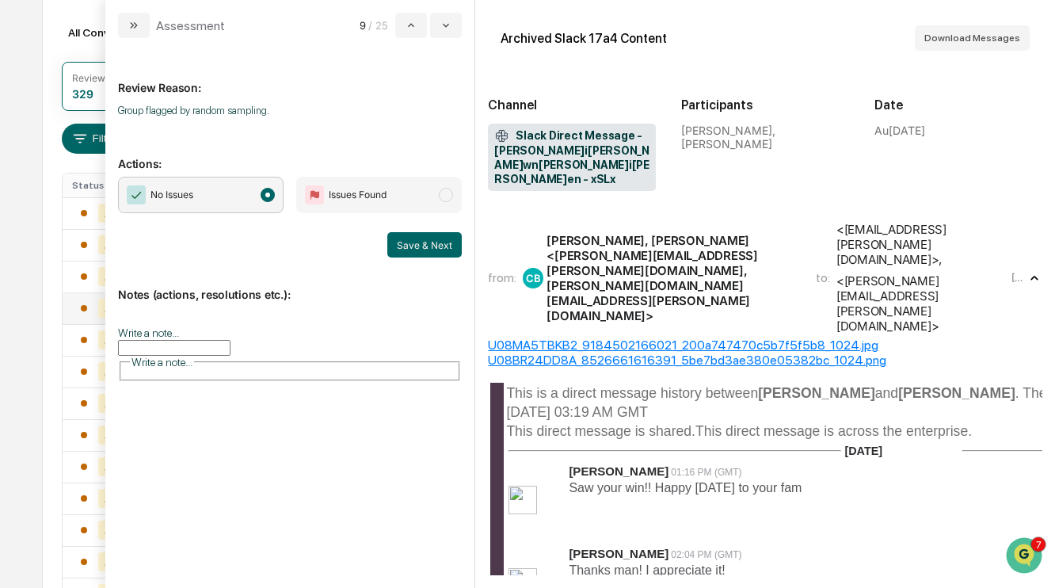
click at [447, 266] on div "Notes (actions, resolutions etc.): Write a note... Write a note..." at bounding box center [290, 328] width 344 height 143
click at [435, 250] on button "Save & Next" at bounding box center [424, 244] width 74 height 25
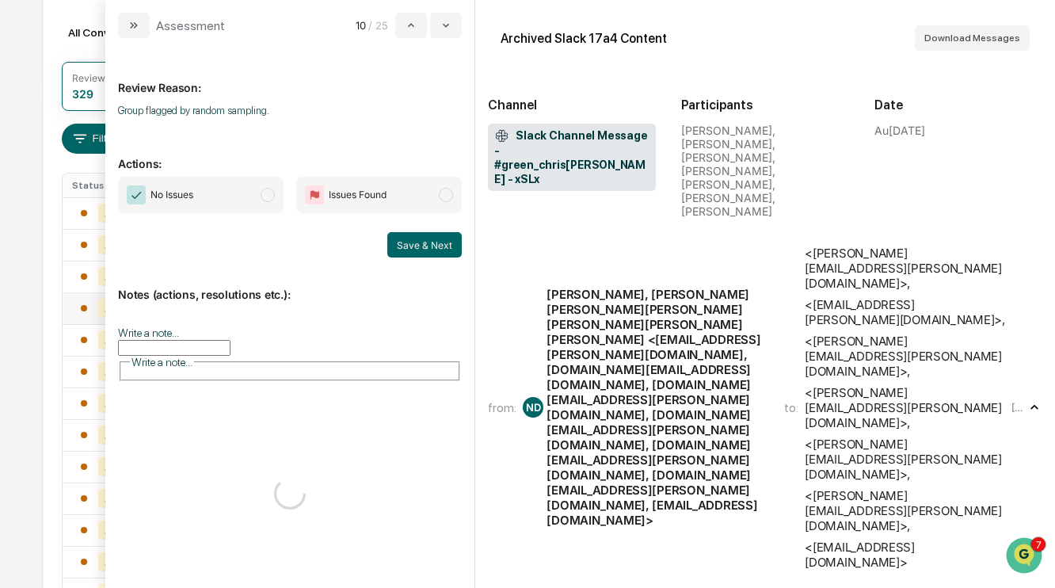
click at [257, 192] on span "No Issues" at bounding box center [201, 195] width 166 height 36
click at [422, 243] on button "Save & Next" at bounding box center [424, 244] width 74 height 25
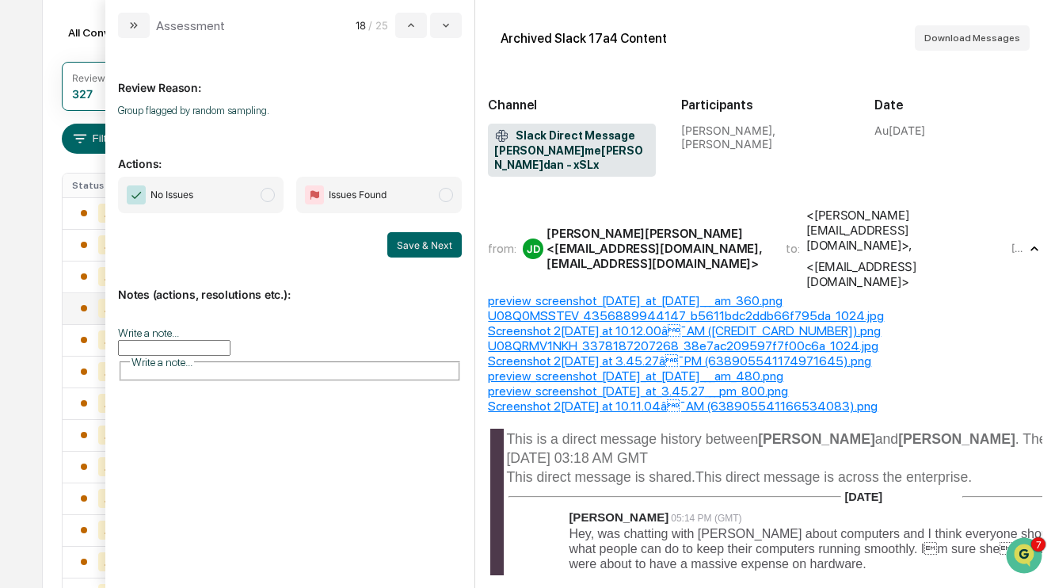
click at [252, 198] on span "No Issues" at bounding box center [201, 195] width 166 height 36
click at [394, 248] on button "Save & Next" at bounding box center [424, 244] width 74 height 25
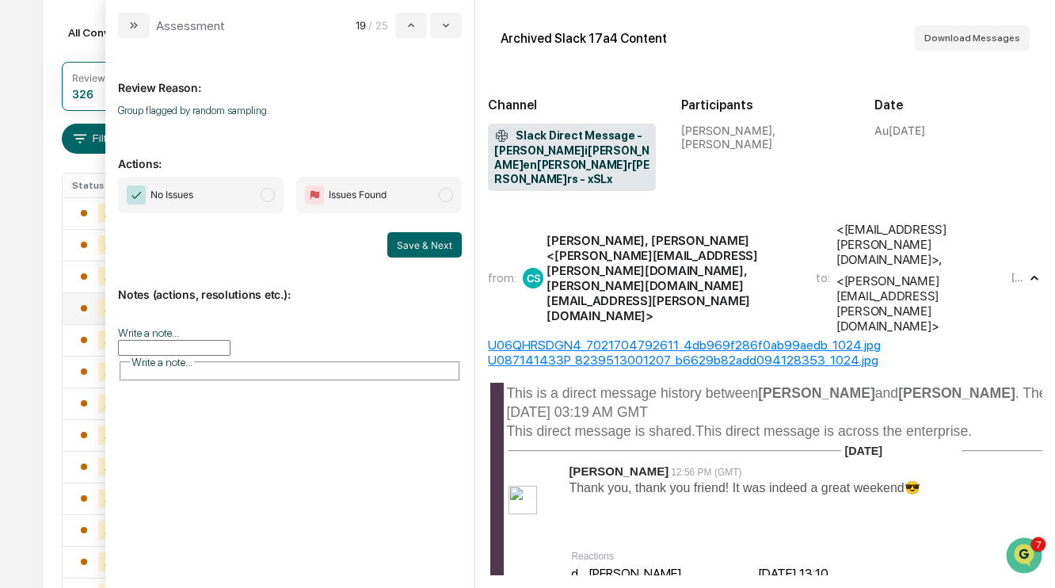
click at [230, 197] on span "No Issues" at bounding box center [201, 195] width 166 height 36
click at [419, 246] on button "Save & Next" at bounding box center [424, 244] width 74 height 25
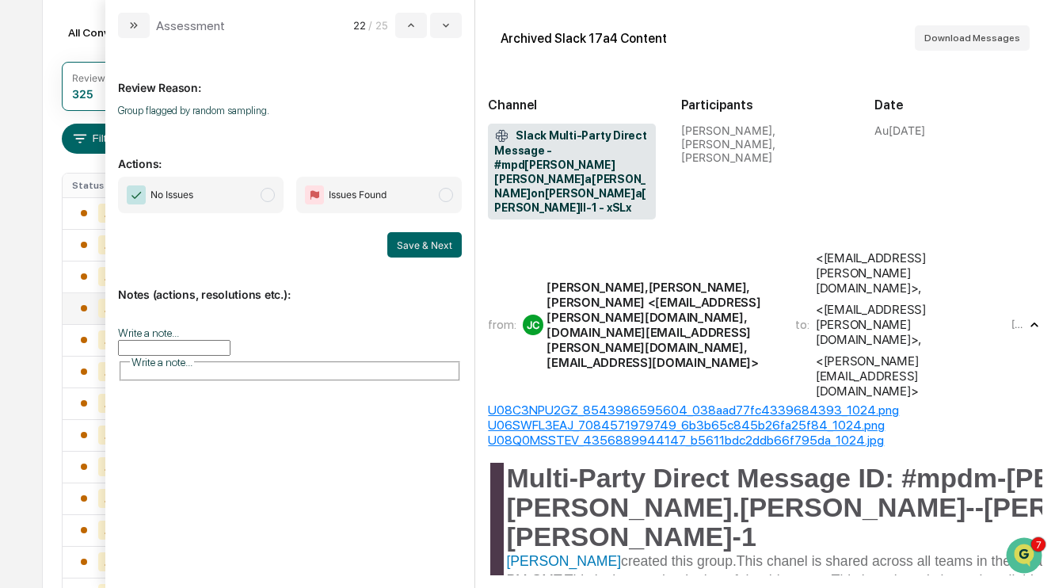
click at [240, 177] on span "No Issues" at bounding box center [201, 195] width 166 height 36
click at [423, 251] on button "Save & Next" at bounding box center [424, 244] width 74 height 25
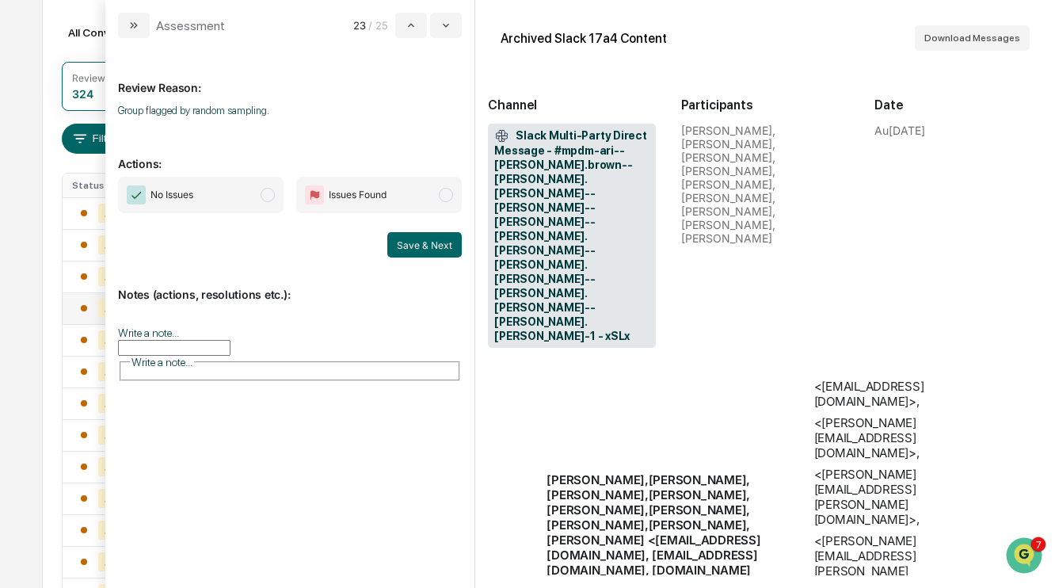
click at [251, 197] on span "No Issues" at bounding box center [201, 195] width 166 height 36
click at [427, 247] on button "Save & Next" at bounding box center [424, 244] width 74 height 25
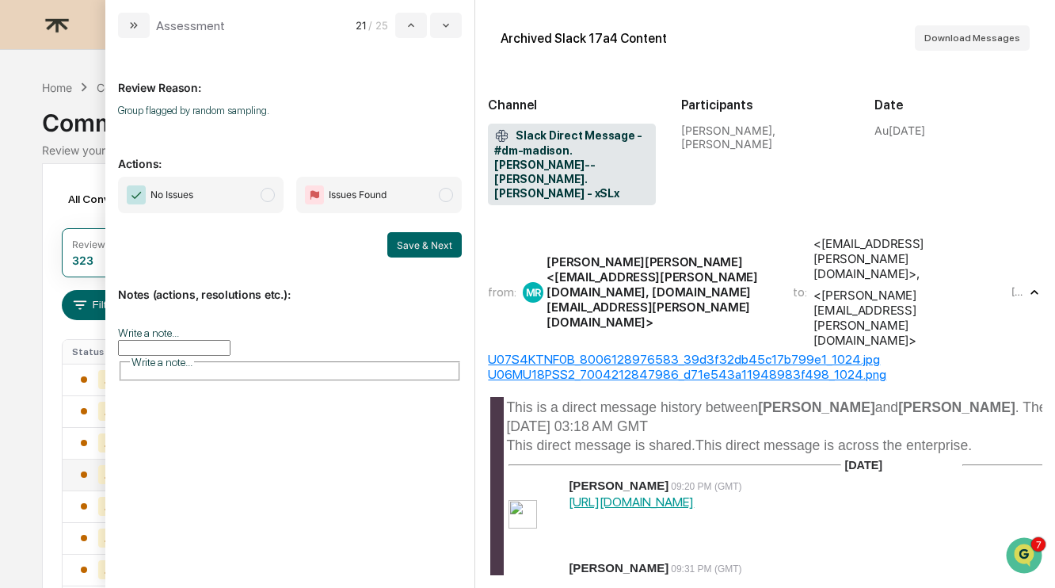
scroll to position [25, 0]
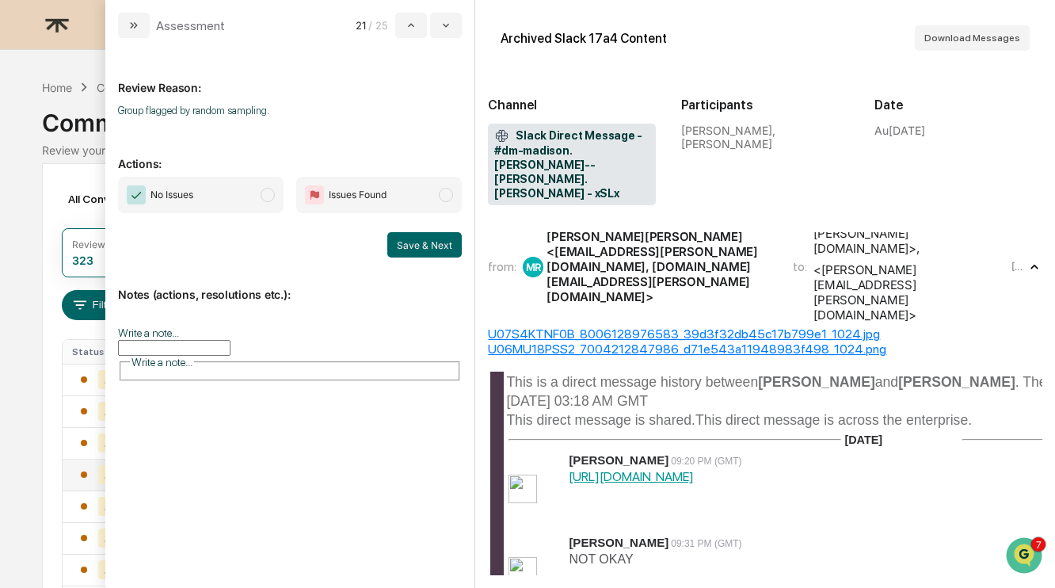
click at [203, 216] on div "No Issues Issues Found Save & Next" at bounding box center [290, 217] width 344 height 81
click at [198, 186] on span "No Issues" at bounding box center [201, 195] width 166 height 36
click at [436, 250] on button "Save & Next" at bounding box center [424, 244] width 74 height 25
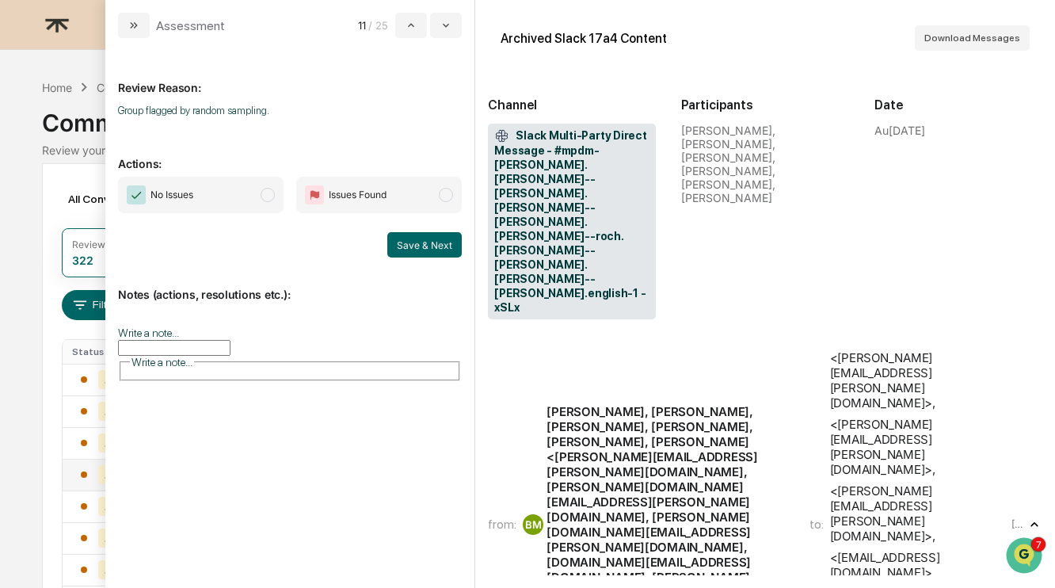
click at [215, 213] on div "No Issues Issues Found Save & Next" at bounding box center [290, 217] width 344 height 81
click at [241, 206] on span "No Issues" at bounding box center [201, 195] width 166 height 36
click at [420, 242] on button "Save & Next" at bounding box center [424, 244] width 74 height 25
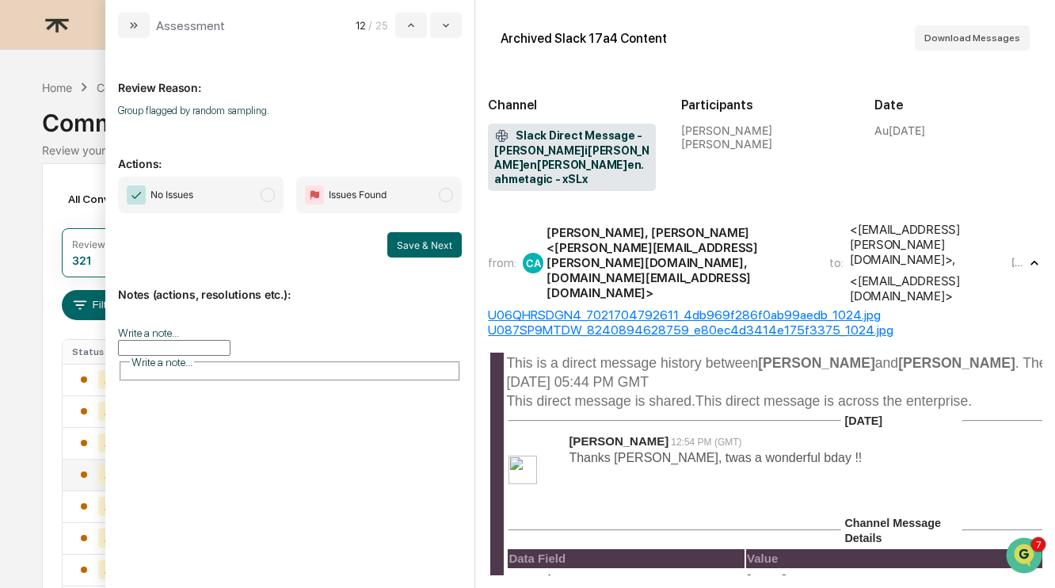
click at [254, 193] on span "No Issues" at bounding box center [201, 195] width 166 height 36
click at [431, 239] on button "Save & Next" at bounding box center [424, 244] width 74 height 25
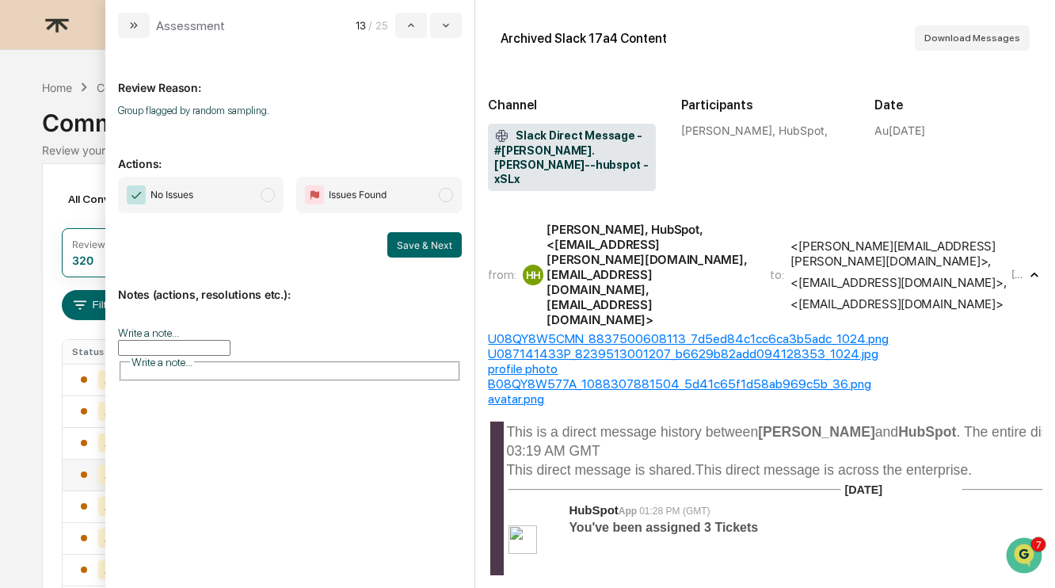
click at [253, 202] on span "No Issues" at bounding box center [201, 195] width 166 height 36
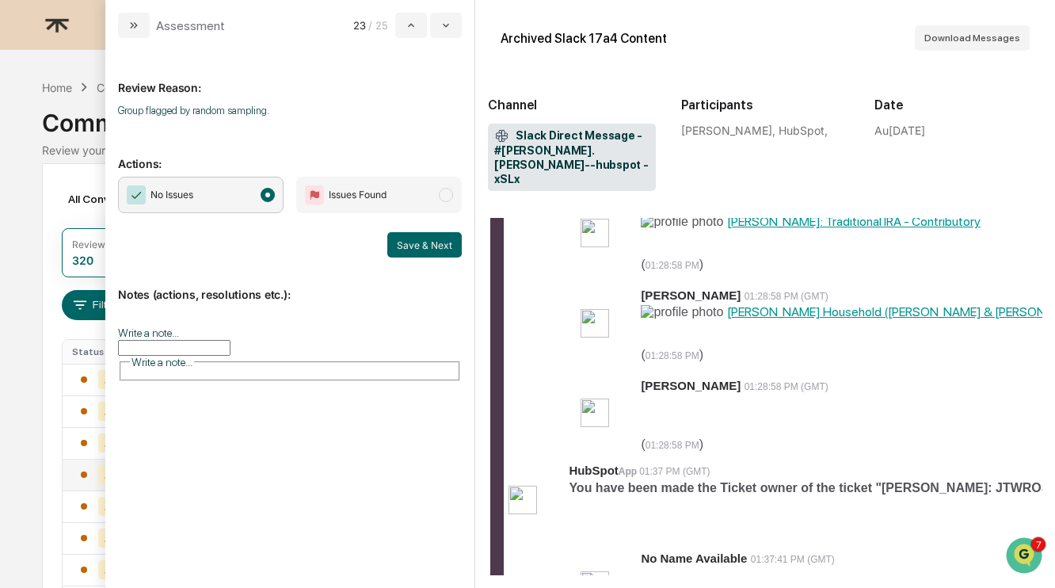
scroll to position [576, 0]
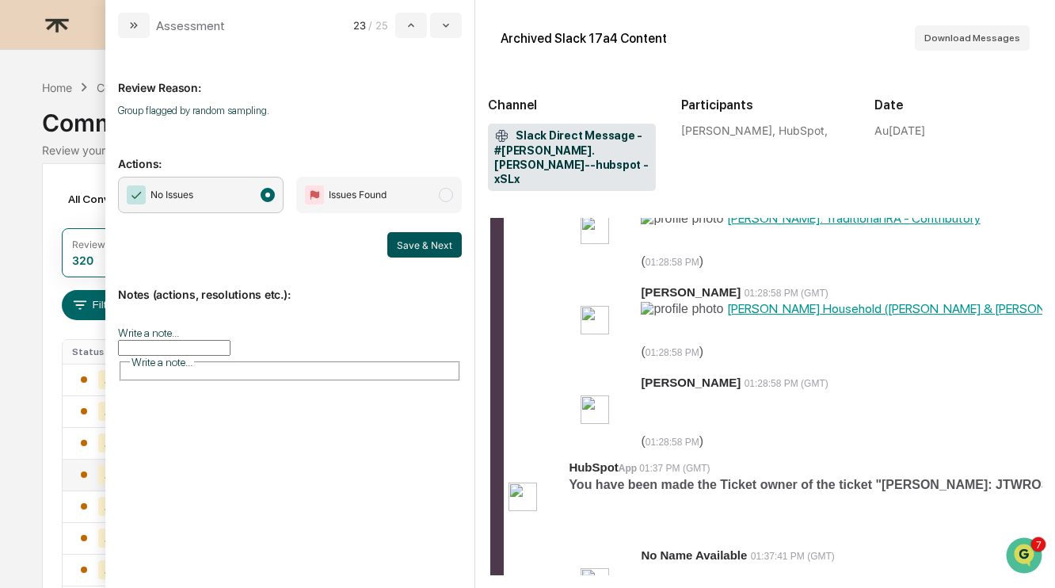
click at [415, 245] on button "Save & Next" at bounding box center [424, 244] width 74 height 25
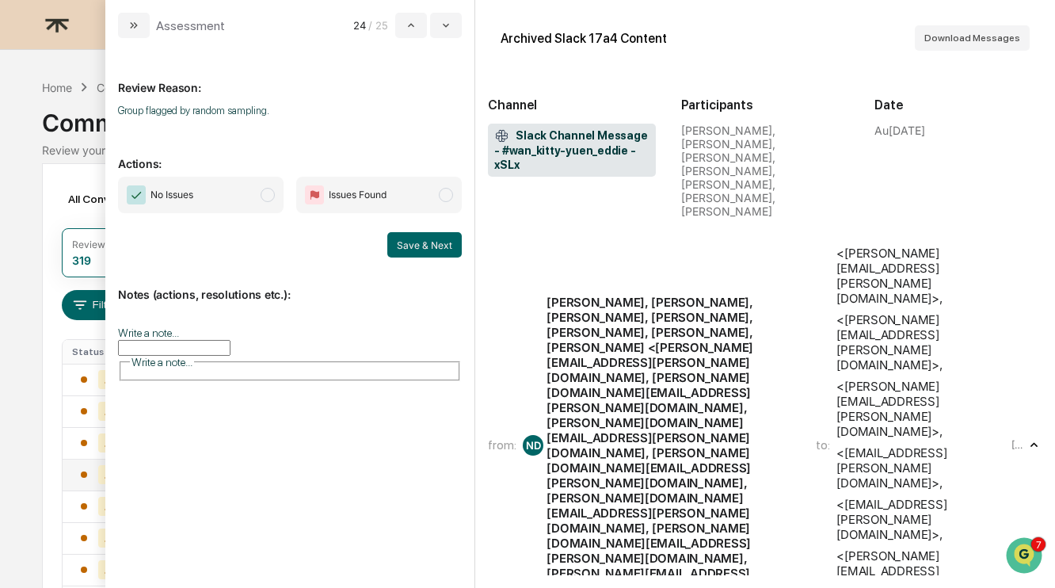
click at [261, 204] on span "No Issues" at bounding box center [201, 195] width 166 height 36
click at [416, 250] on button "Save & Next" at bounding box center [424, 244] width 74 height 25
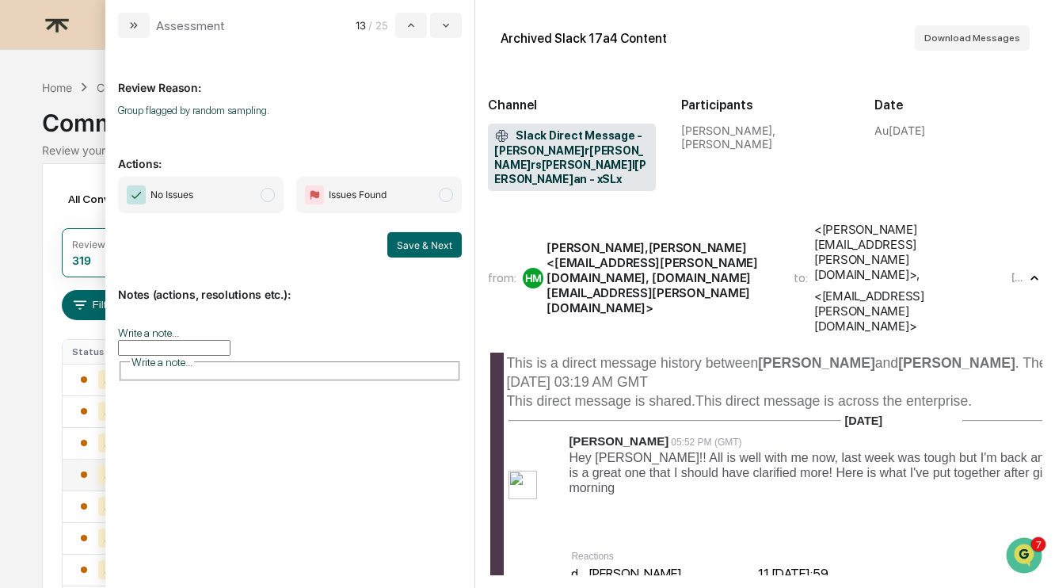
click at [257, 202] on span "No Issues" at bounding box center [201, 195] width 166 height 36
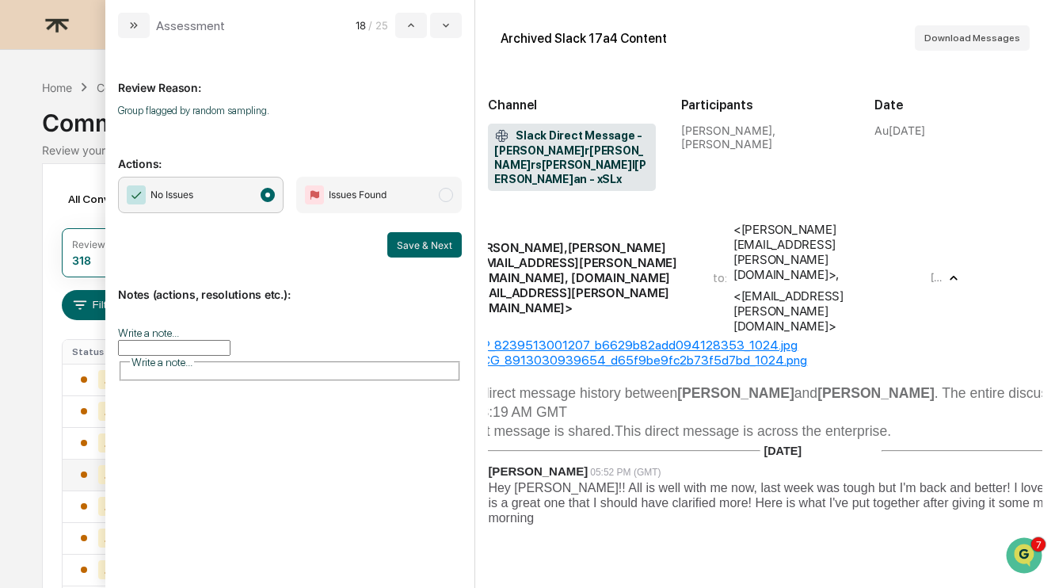
scroll to position [0, 51]
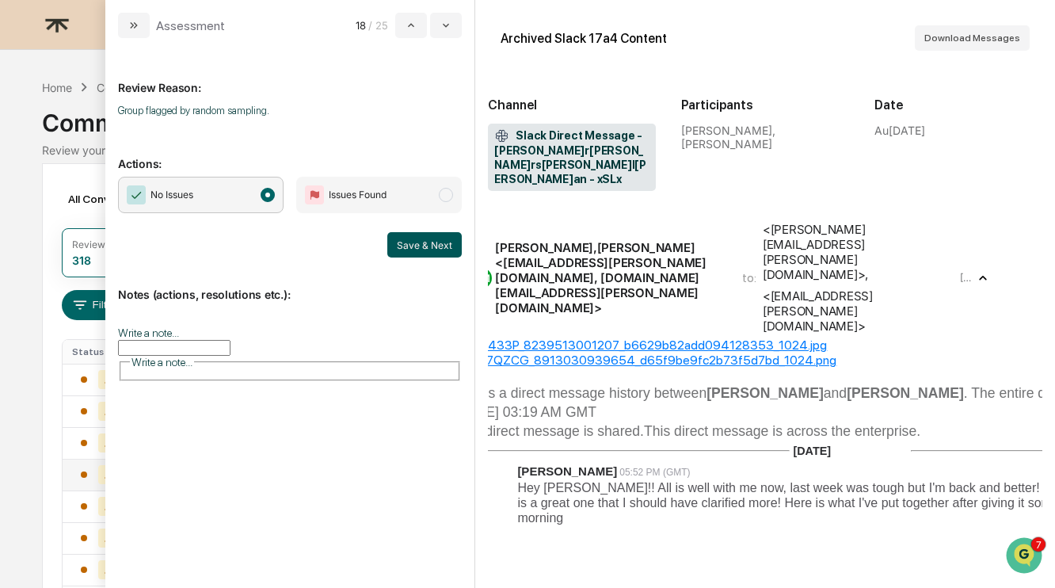
click at [433, 243] on button "Save & Next" at bounding box center [424, 244] width 74 height 25
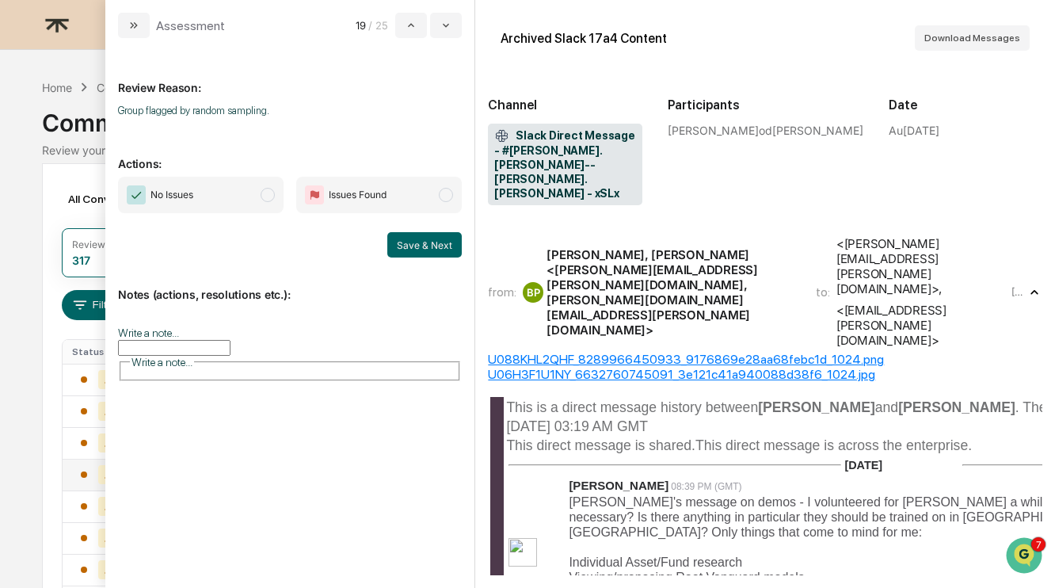
click at [234, 191] on span "No Issues" at bounding box center [201, 195] width 166 height 36
click at [460, 253] on button "Save & Next" at bounding box center [424, 244] width 74 height 25
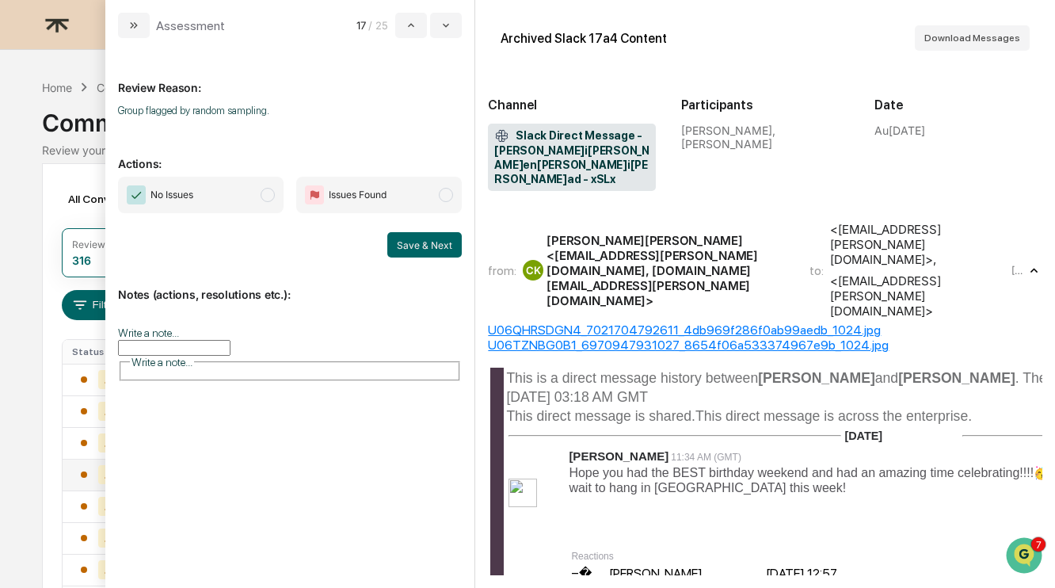
click at [247, 196] on span "No Issues" at bounding box center [201, 195] width 166 height 36
click at [436, 250] on button "Save & Next" at bounding box center [424, 244] width 74 height 25
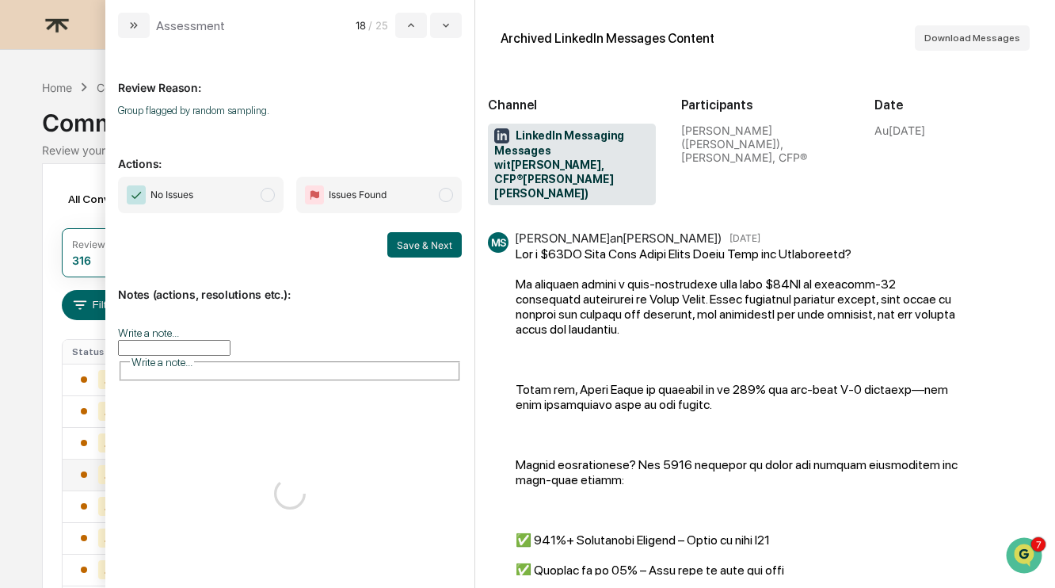
click at [238, 196] on span "No Issues" at bounding box center [201, 195] width 166 height 36
click at [421, 242] on button "Save & Next" at bounding box center [424, 244] width 74 height 25
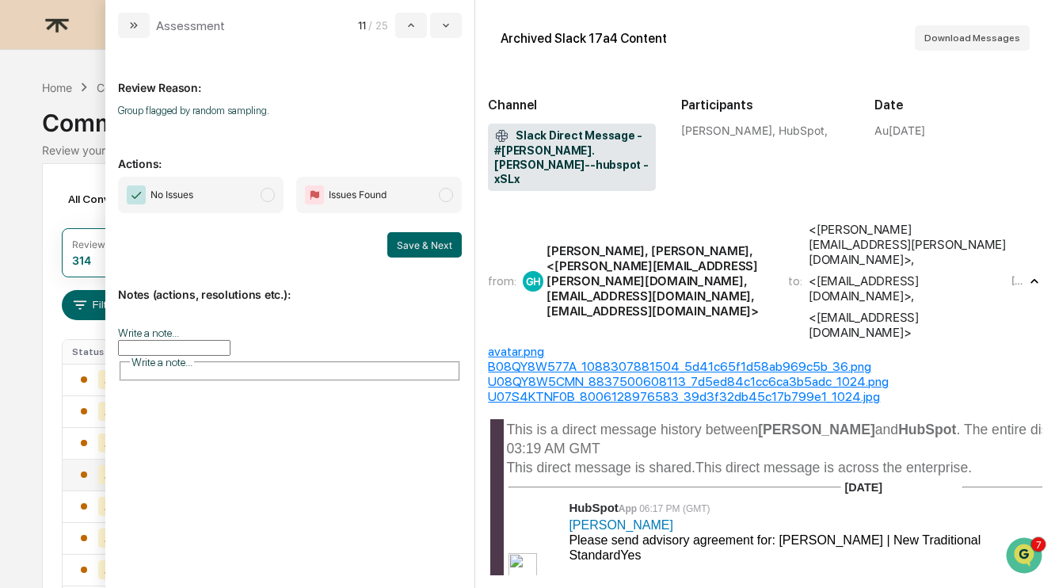
click at [212, 195] on span "No Issues" at bounding box center [201, 195] width 166 height 36
click at [431, 242] on button "Save & Next" at bounding box center [424, 244] width 74 height 25
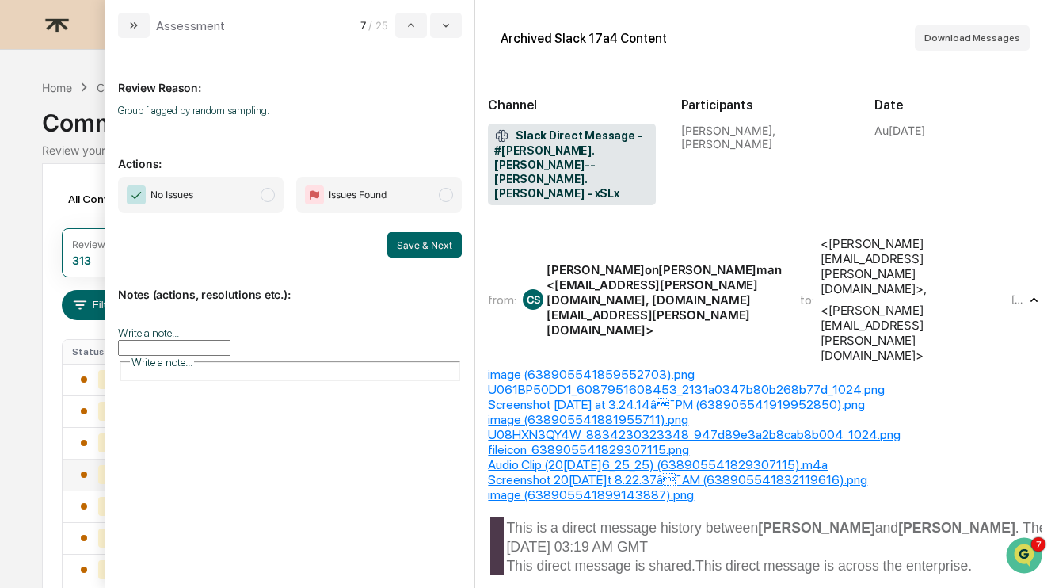
click at [264, 193] on span "modal" at bounding box center [268, 195] width 14 height 14
click at [443, 248] on button "Save & Next" at bounding box center [424, 244] width 74 height 25
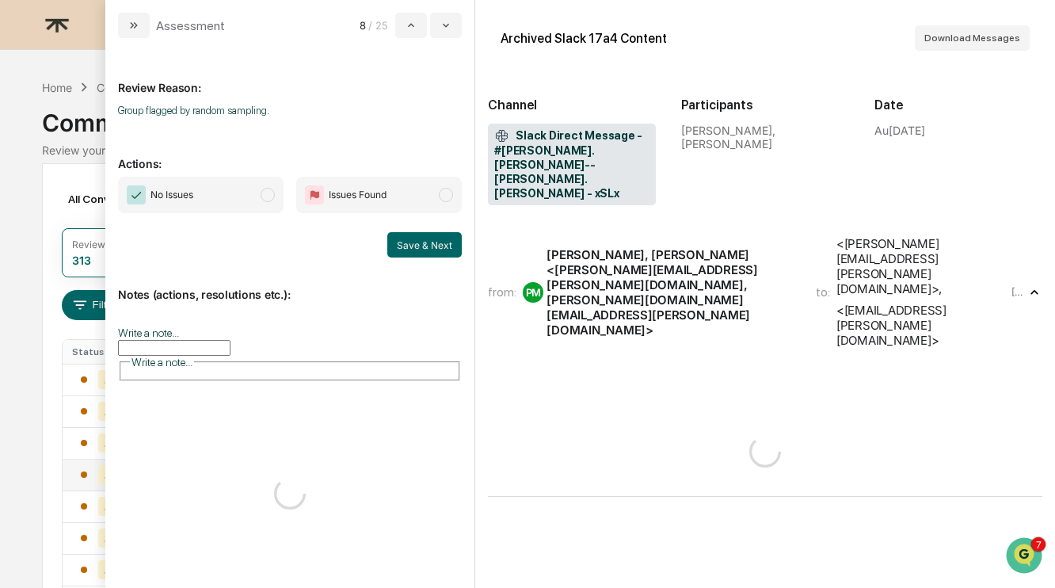
click at [238, 189] on span "No Issues" at bounding box center [201, 195] width 166 height 36
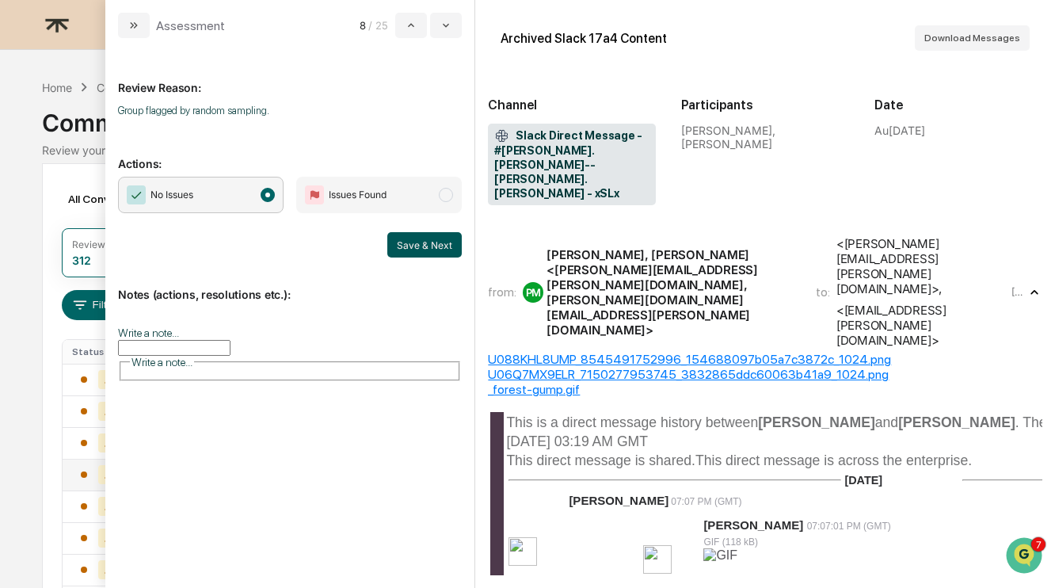
click at [445, 243] on button "Save & Next" at bounding box center [424, 244] width 74 height 25
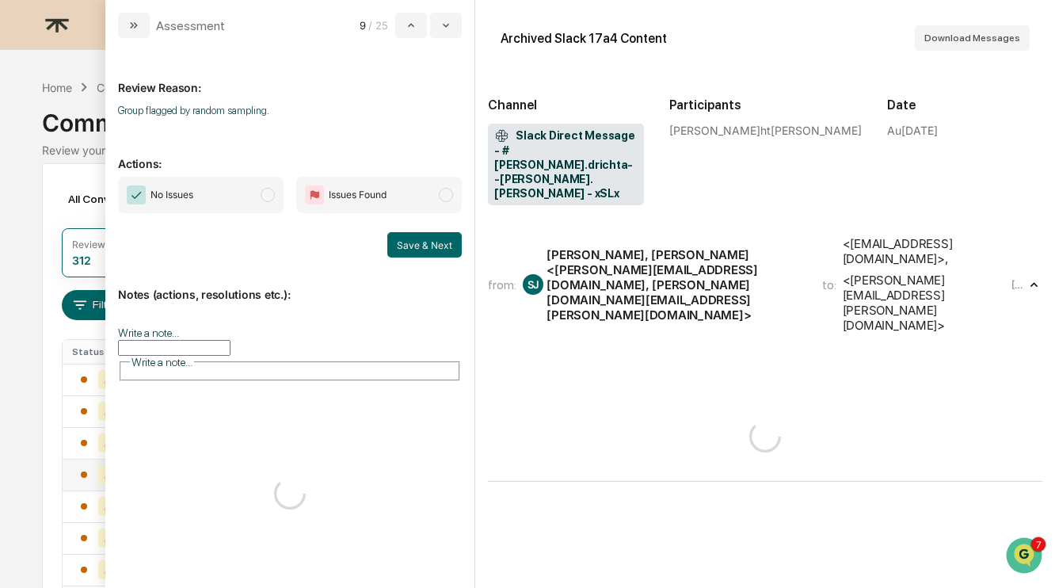
click at [262, 195] on span "modal" at bounding box center [268, 195] width 14 height 14
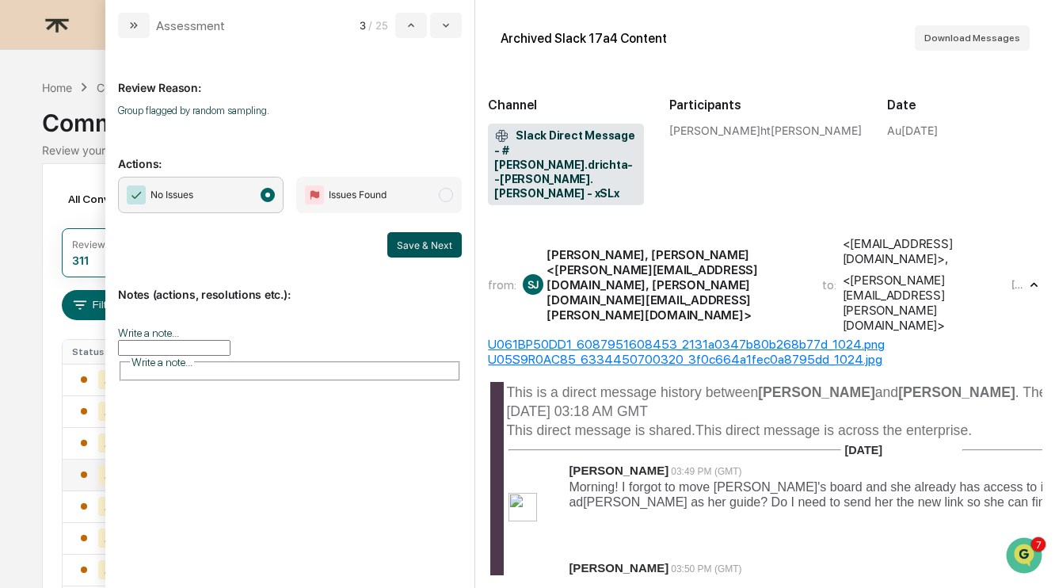
click at [418, 246] on button "Save & Next" at bounding box center [424, 244] width 74 height 25
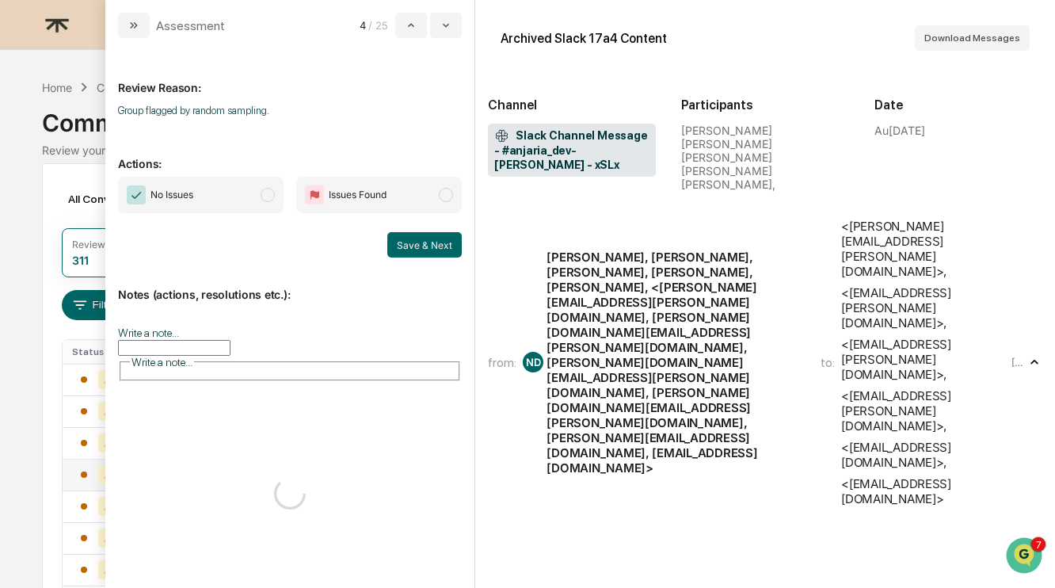
click at [253, 195] on span "No Issues" at bounding box center [201, 195] width 166 height 36
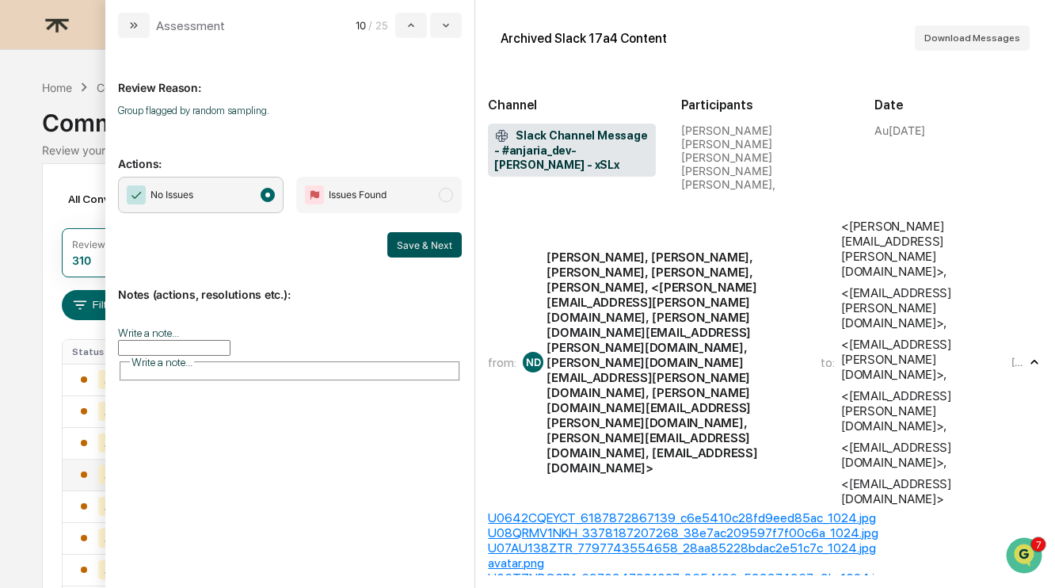
click at [423, 246] on button "Save & Next" at bounding box center [424, 244] width 74 height 25
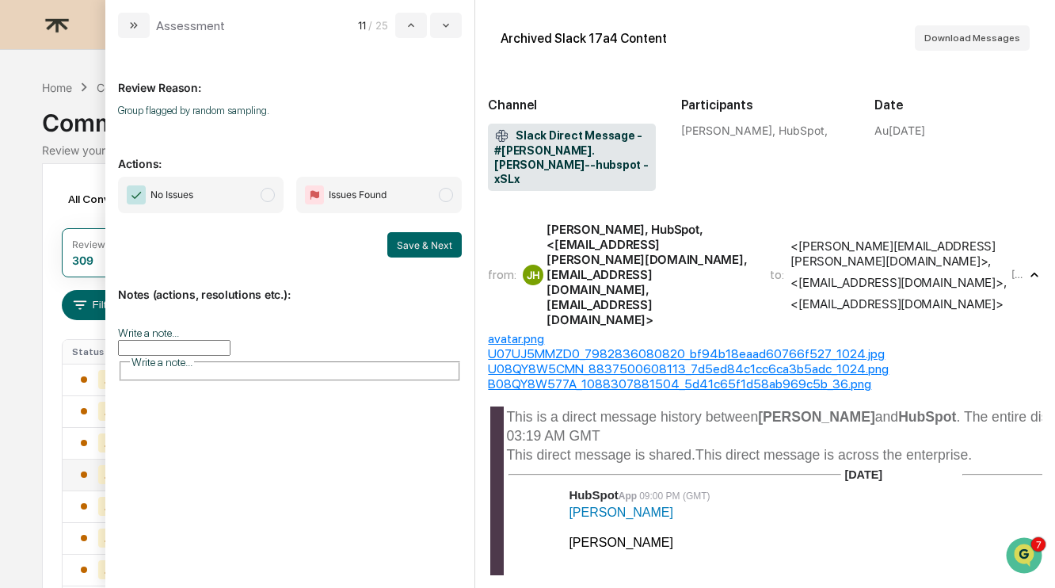
click at [261, 199] on span "No Issues" at bounding box center [201, 195] width 166 height 36
click at [406, 247] on button "Save & Next" at bounding box center [424, 244] width 74 height 25
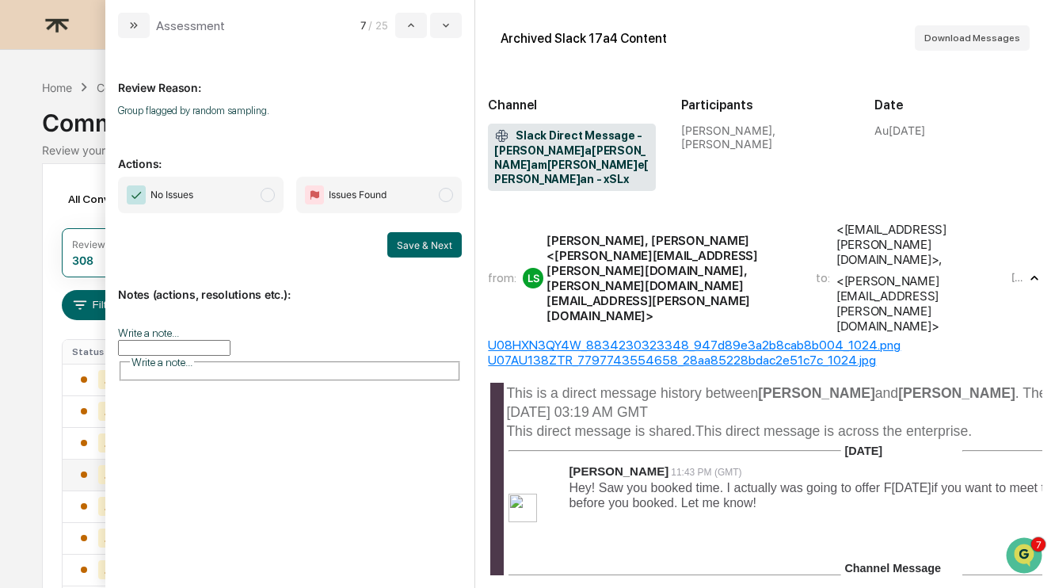
click at [257, 189] on span "No Issues" at bounding box center [201, 195] width 166 height 36
click at [417, 232] on button "Save & Next" at bounding box center [424, 244] width 74 height 25
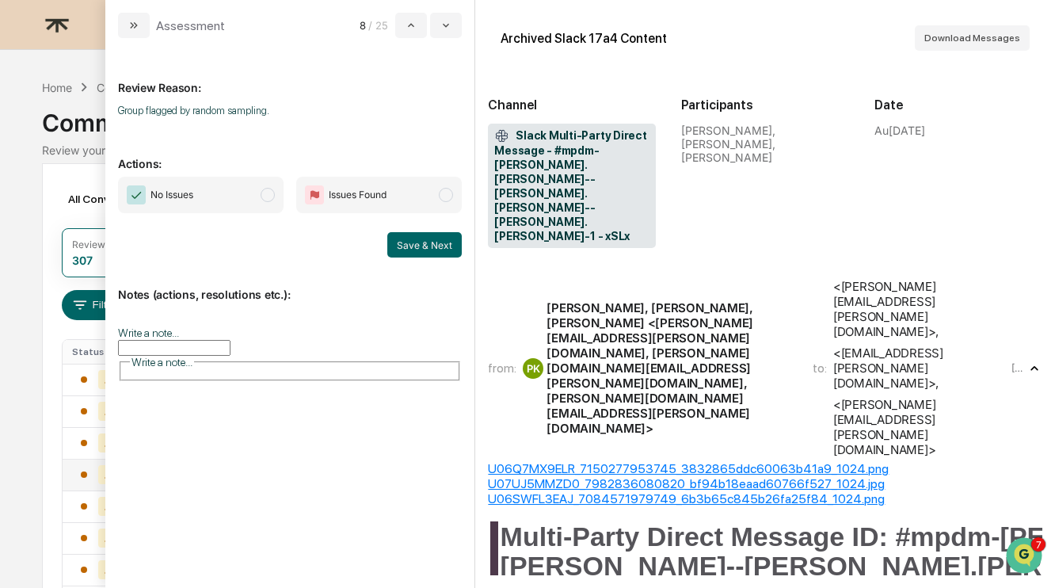
click at [213, 183] on span "No Issues" at bounding box center [201, 195] width 166 height 36
click at [410, 255] on button "Save & Next" at bounding box center [424, 244] width 74 height 25
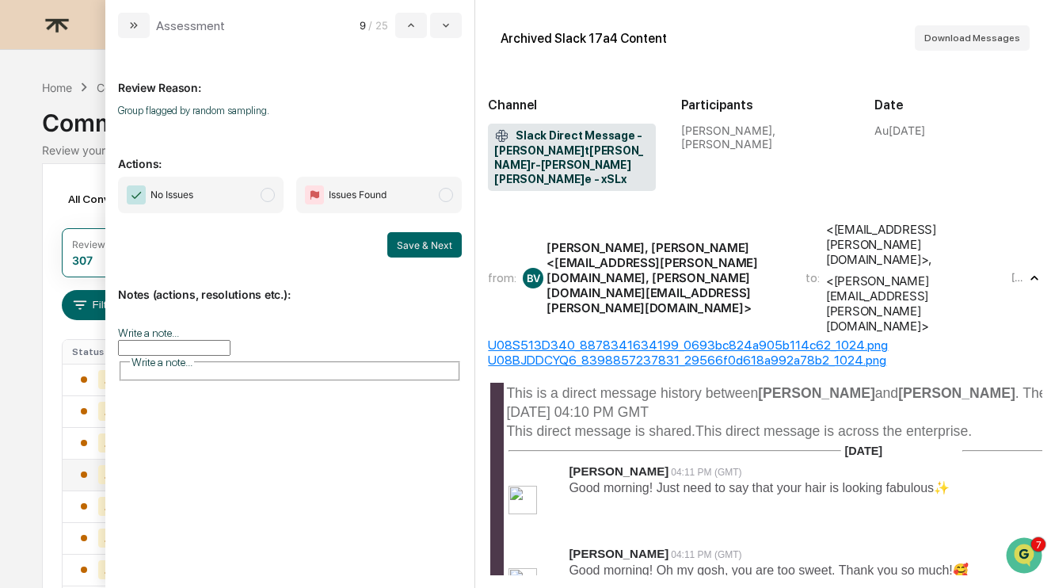
click at [236, 187] on span "No Issues" at bounding box center [201, 195] width 166 height 36
click at [390, 244] on button "Save & Next" at bounding box center [424, 244] width 74 height 25
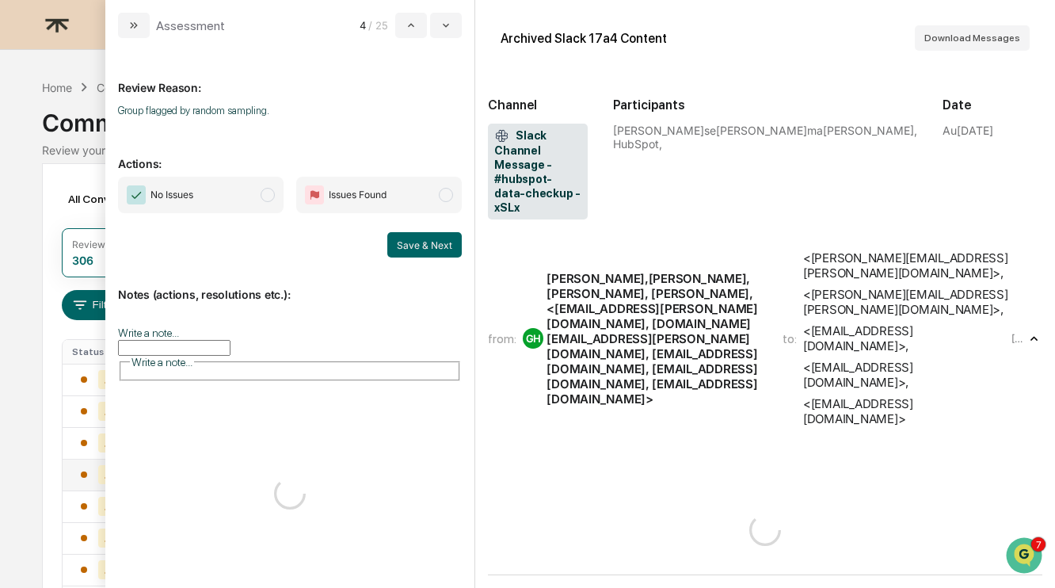
click at [256, 200] on span "No Issues" at bounding box center [201, 195] width 166 height 36
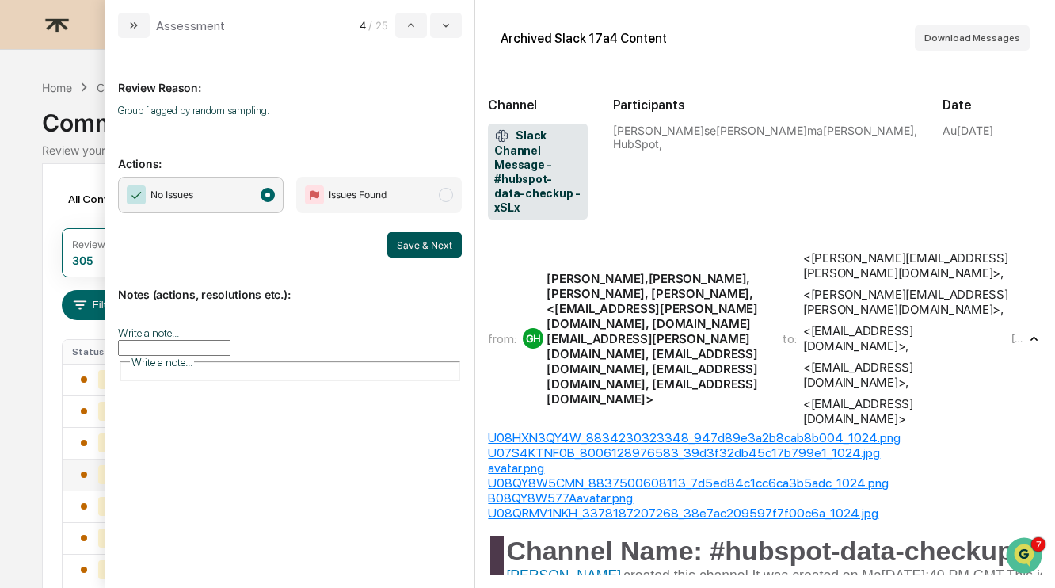
click at [443, 248] on button "Save & Next" at bounding box center [424, 244] width 74 height 25
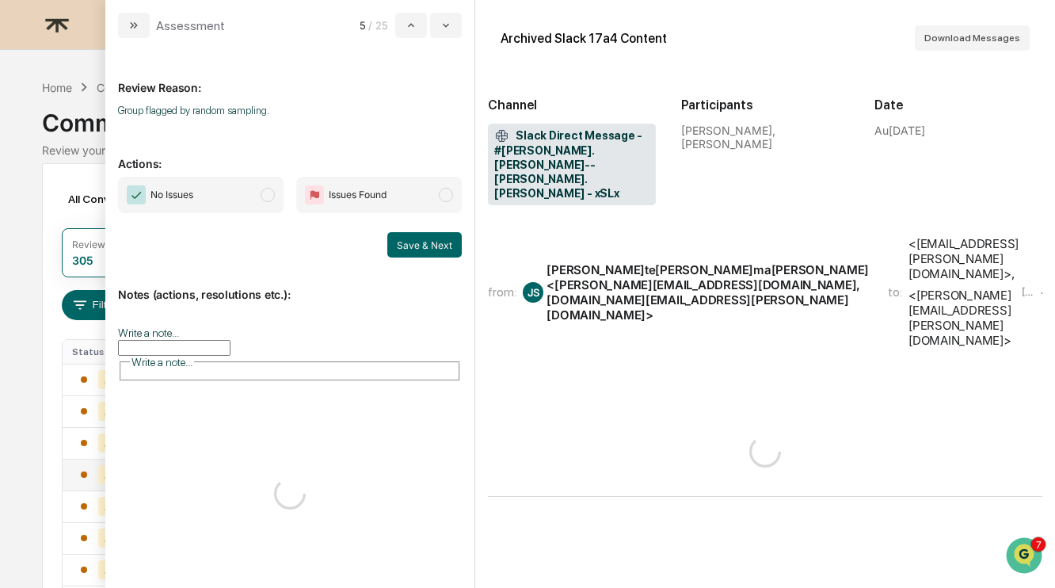
click at [242, 188] on span "No Issues" at bounding box center [201, 195] width 166 height 36
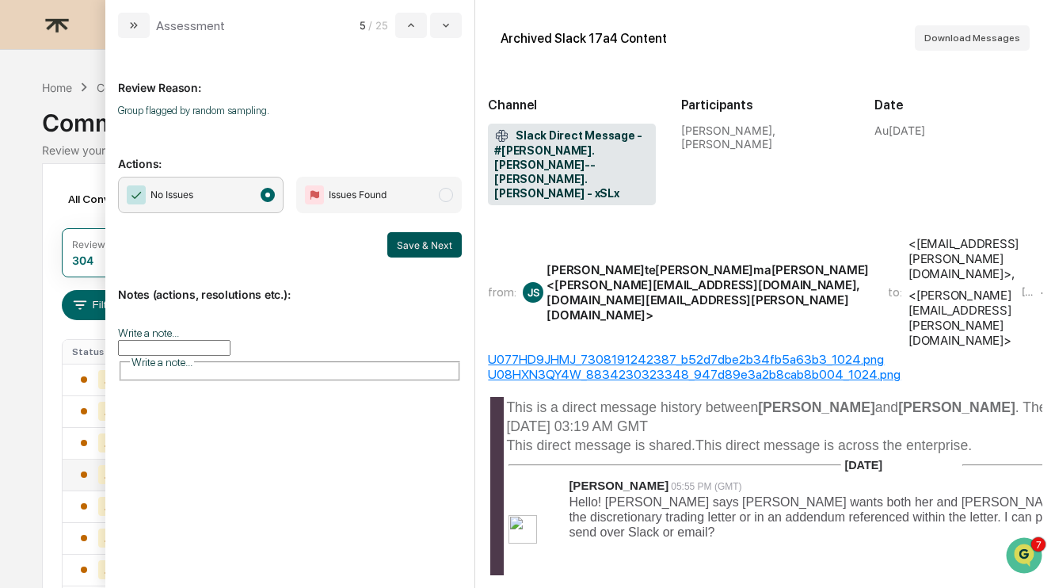
click at [443, 246] on button "Save & Next" at bounding box center [424, 244] width 74 height 25
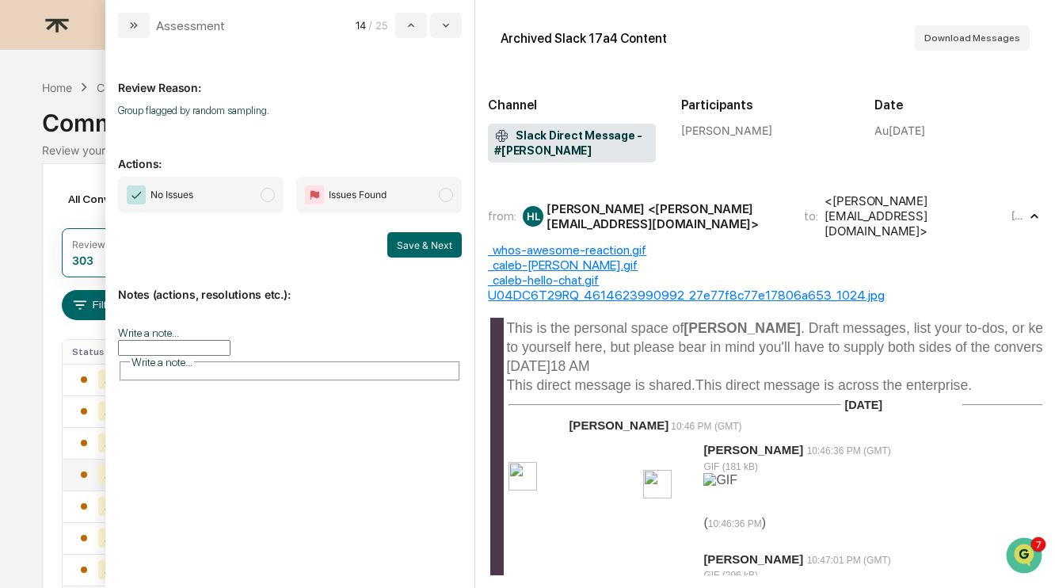
click at [237, 200] on span "No Issues" at bounding box center [201, 195] width 166 height 36
click at [405, 242] on button "Save & Next" at bounding box center [424, 244] width 74 height 25
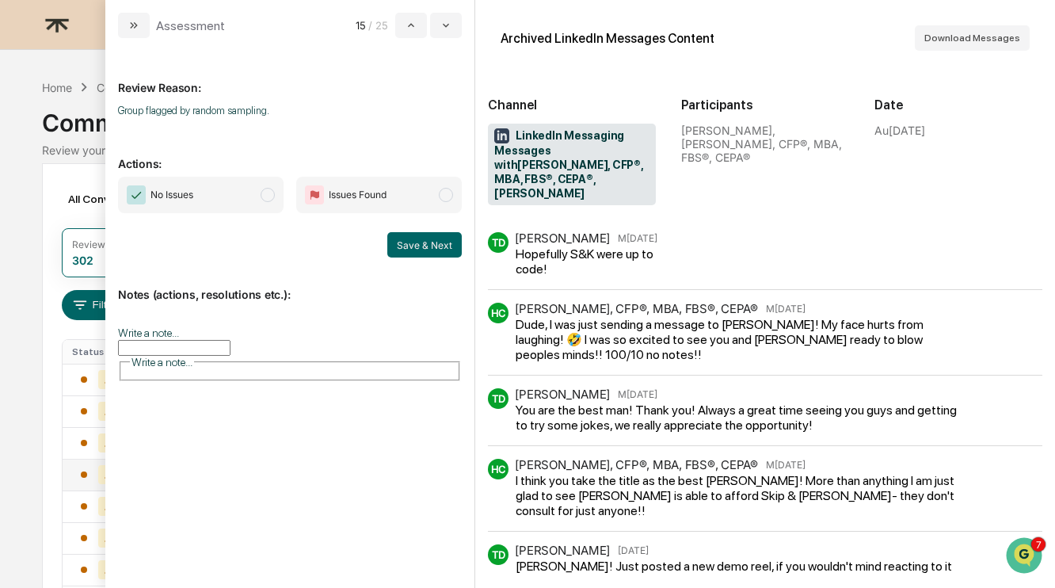
click at [219, 189] on span "No Issues" at bounding box center [201, 195] width 166 height 36
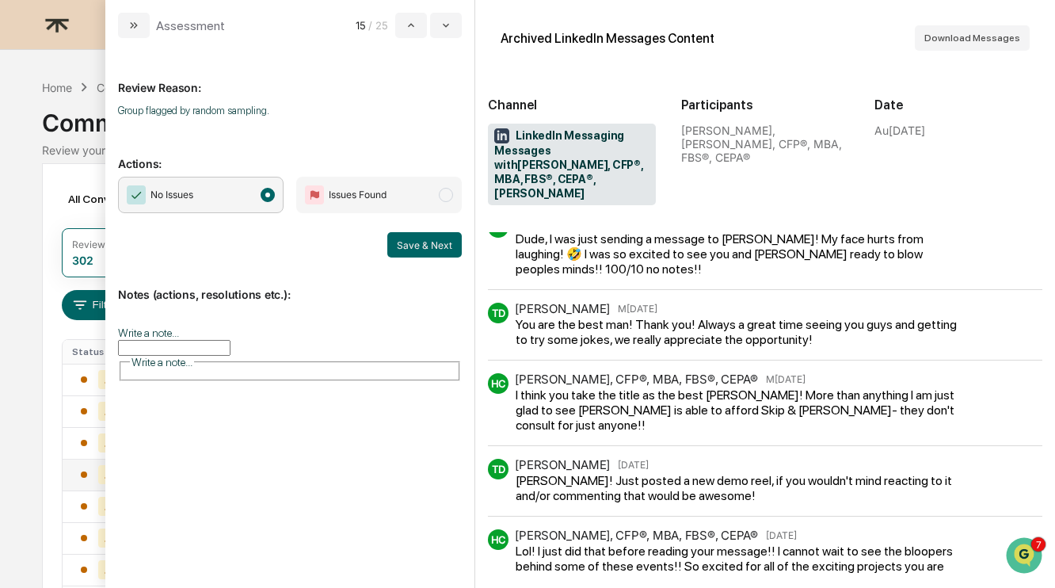
scroll to position [82, 0]
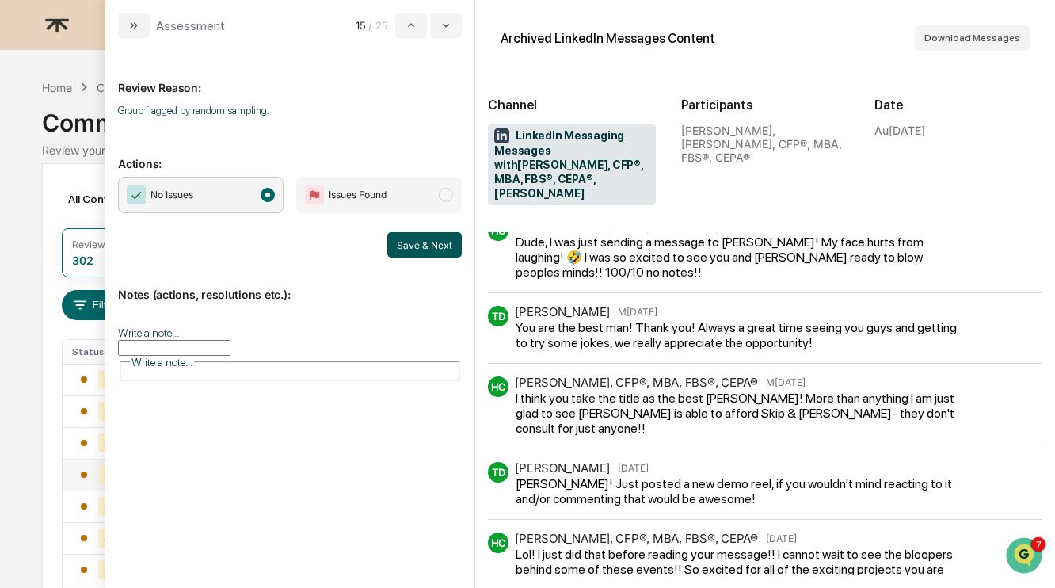
click at [408, 240] on button "Save & Next" at bounding box center [424, 244] width 74 height 25
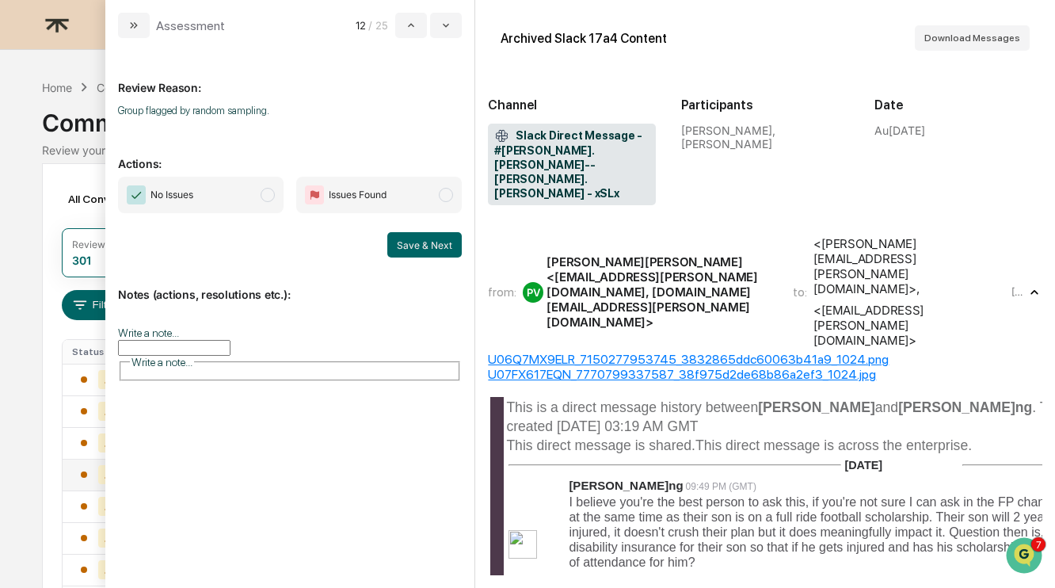
click at [220, 196] on span "No Issues" at bounding box center [201, 195] width 166 height 36
click at [424, 244] on button "Save & Next" at bounding box center [424, 244] width 74 height 25
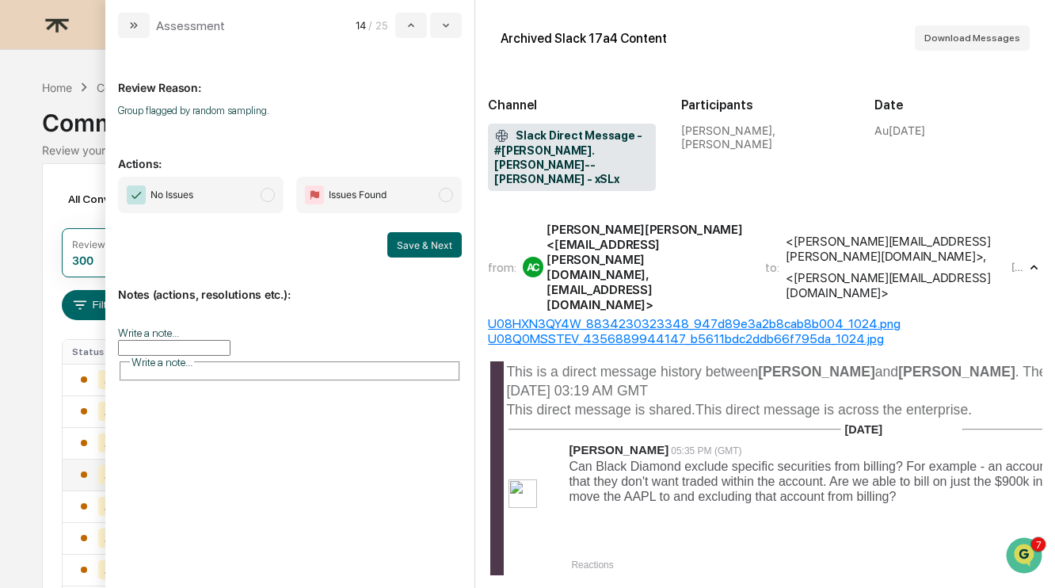
click at [259, 194] on span "No Issues" at bounding box center [201, 195] width 166 height 36
click at [436, 248] on button "Save & Next" at bounding box center [424, 244] width 74 height 25
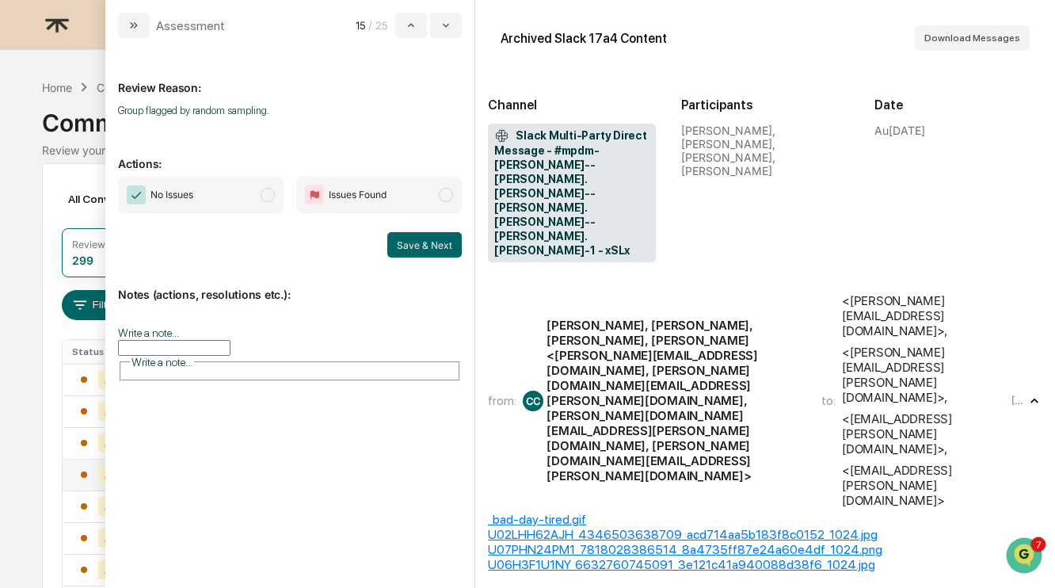
click at [236, 188] on span "No Issues" at bounding box center [201, 195] width 166 height 36
click at [449, 246] on button "Save & Next" at bounding box center [424, 244] width 74 height 25
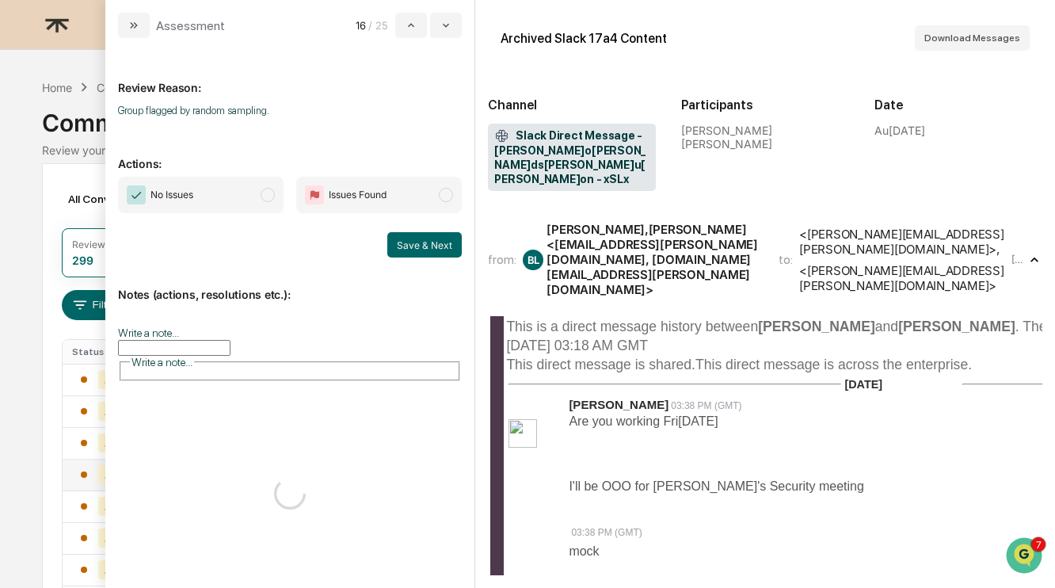
click at [226, 177] on span "No Issues" at bounding box center [201, 195] width 166 height 36
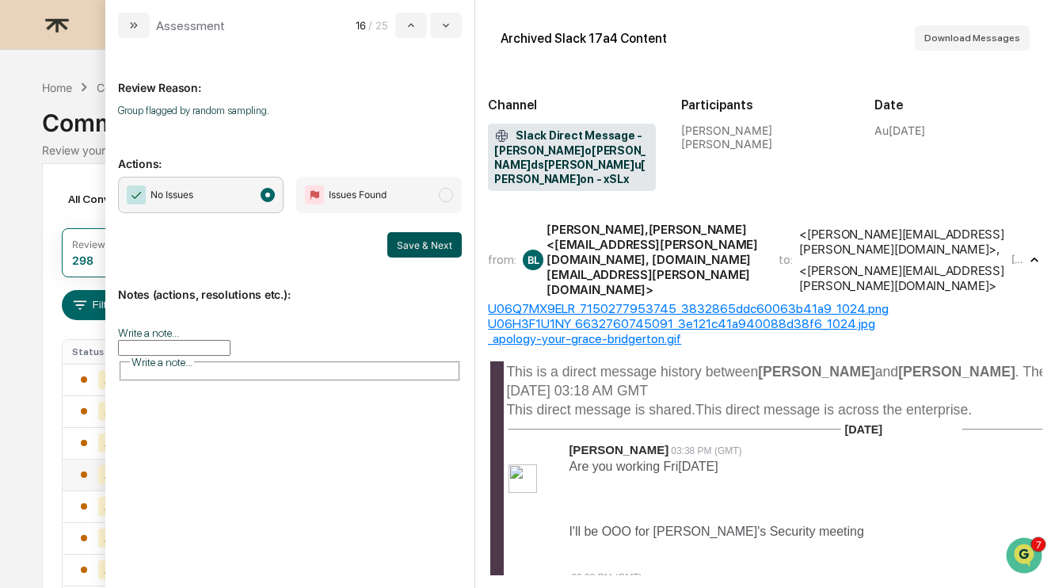
click at [436, 249] on button "Save & Next" at bounding box center [424, 244] width 74 height 25
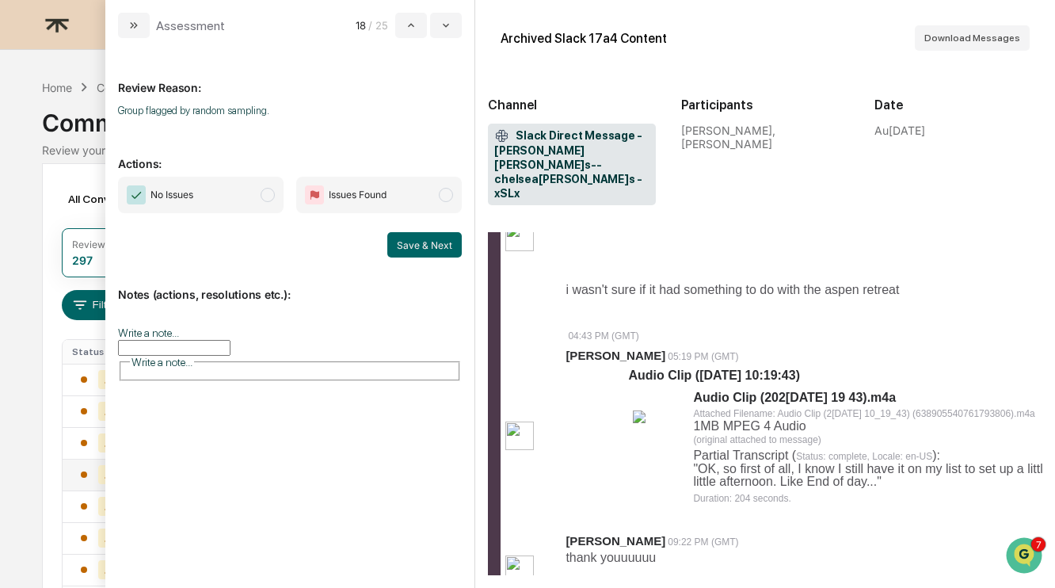
scroll to position [0, 3]
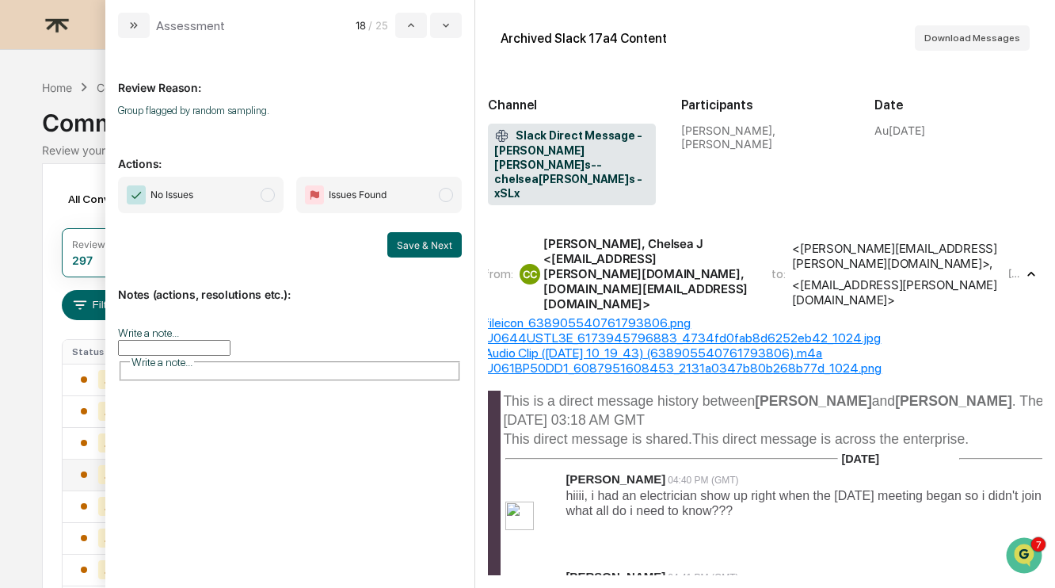
click at [249, 188] on span "No Issues" at bounding box center [201, 195] width 166 height 36
click at [434, 244] on button "Save & Next" at bounding box center [424, 244] width 74 height 25
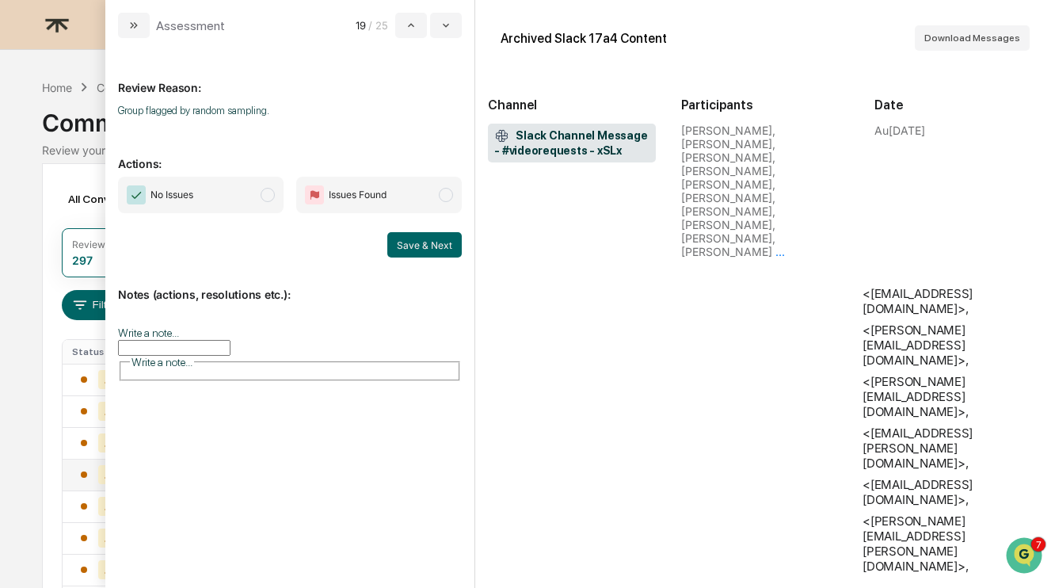
click at [217, 181] on span "No Issues" at bounding box center [201, 195] width 166 height 36
click at [253, 181] on span "No Issues" at bounding box center [201, 195] width 166 height 36
click at [265, 192] on span "modal" at bounding box center [268, 195] width 14 height 14
click at [435, 249] on button "Save & Next" at bounding box center [424, 244] width 74 height 25
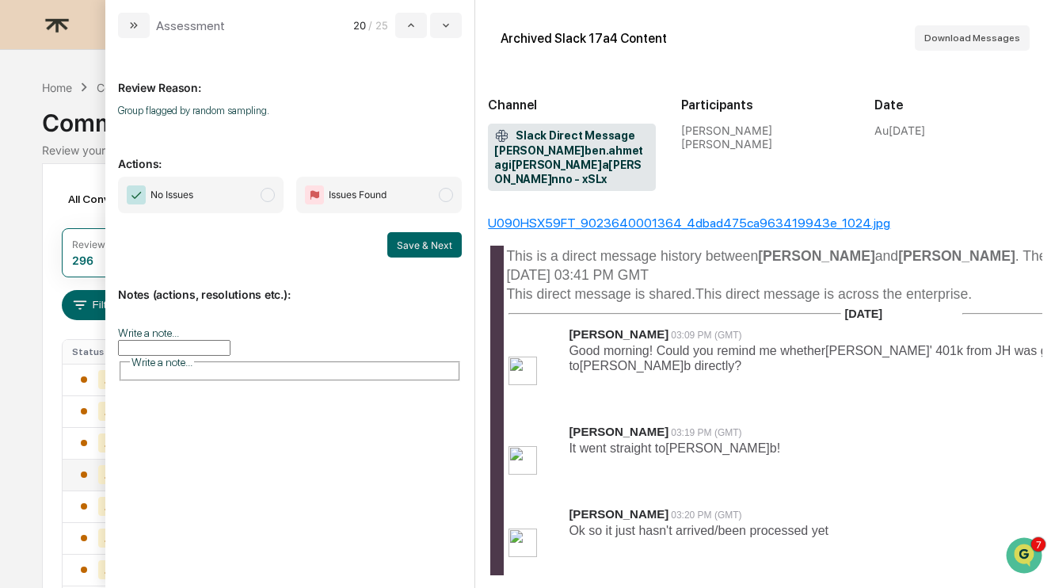
scroll to position [182, 0]
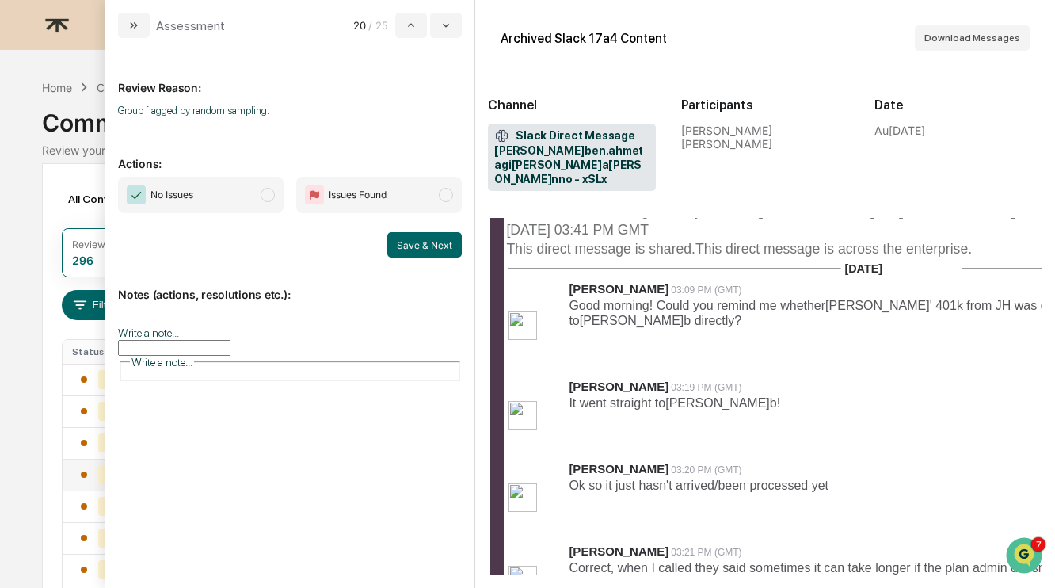
click at [254, 183] on span "No Issues" at bounding box center [201, 195] width 166 height 36
click at [426, 243] on button "Save & Next" at bounding box center [424, 244] width 74 height 25
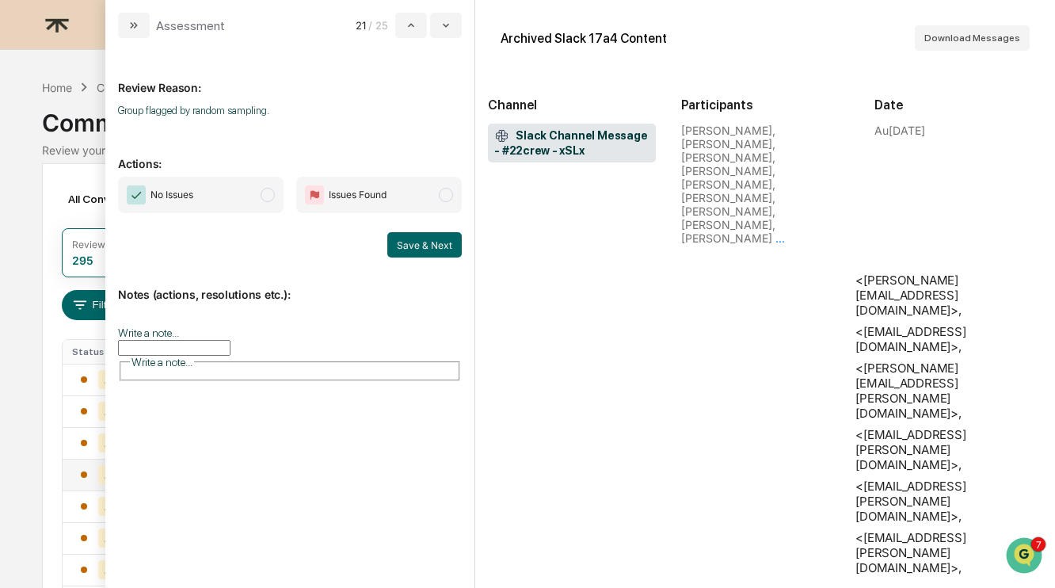
click at [236, 186] on span "No Issues" at bounding box center [201, 195] width 166 height 36
click at [418, 232] on button "Save & Next" at bounding box center [424, 244] width 74 height 25
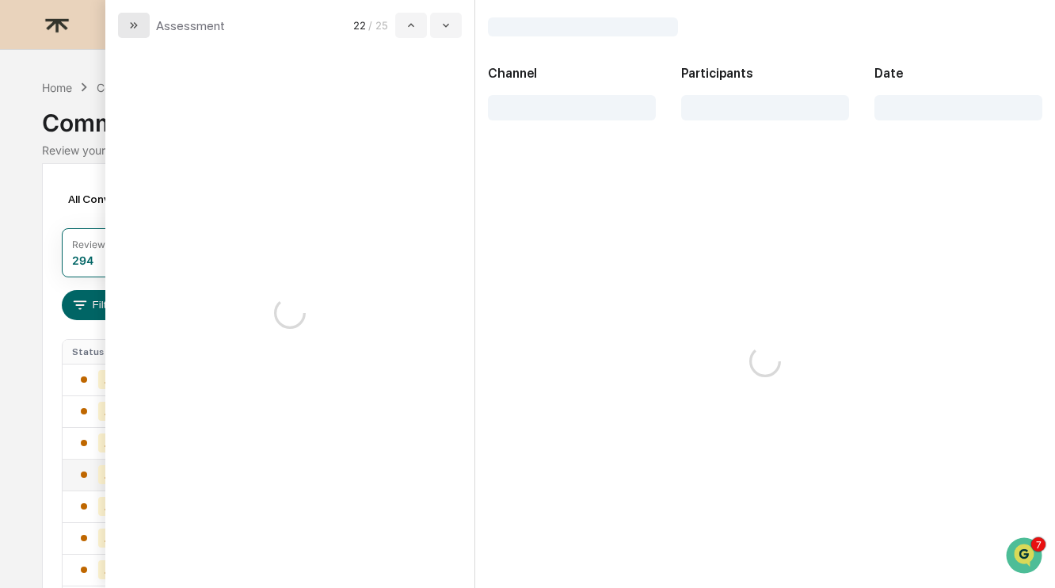
click at [131, 24] on icon "modal" at bounding box center [133, 25] width 4 height 6
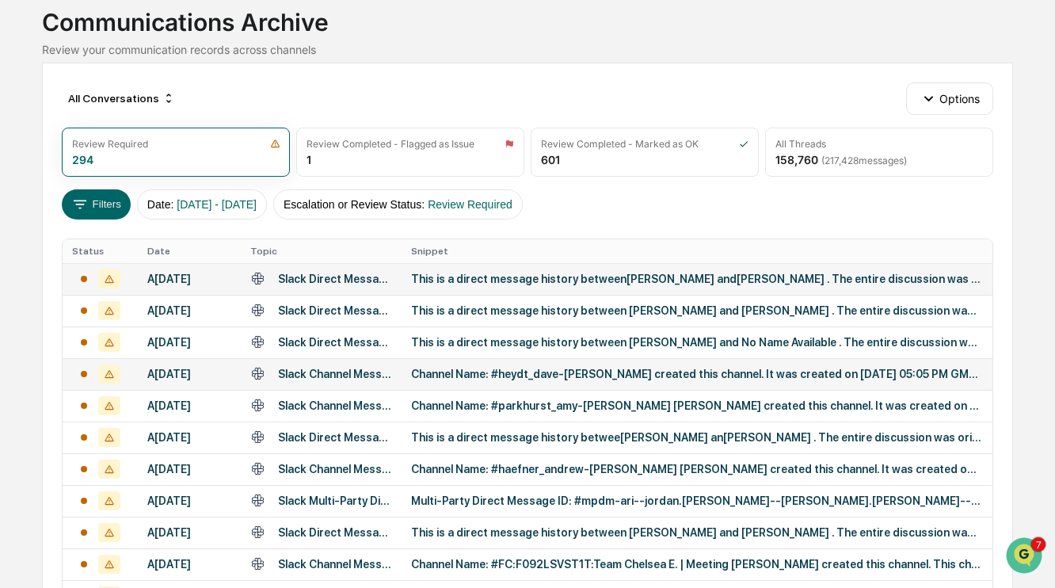
scroll to position [103, 0]
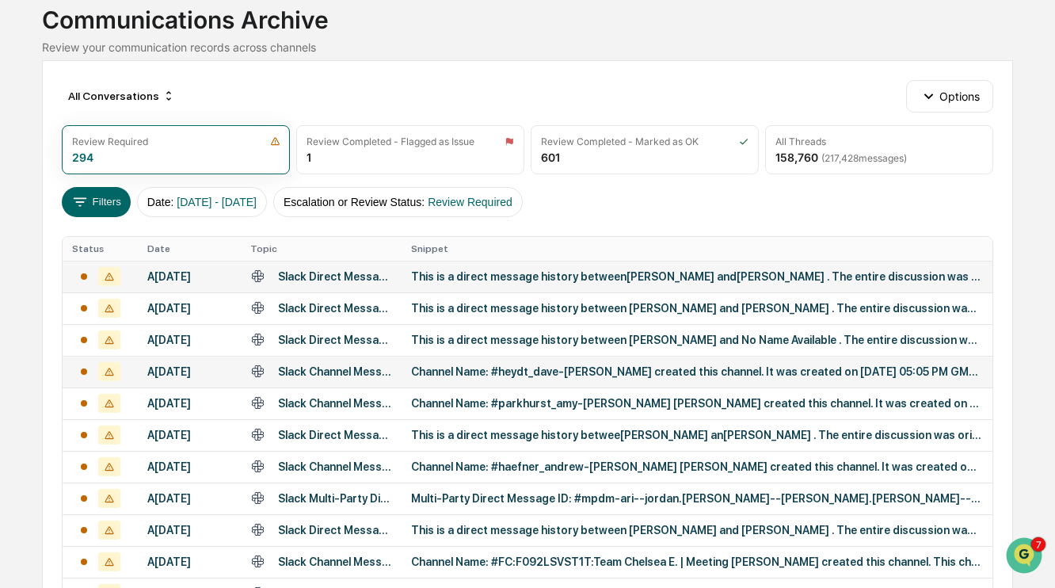
click at [607, 283] on div "This is a direct message history between[PERSON_NAME] and[PERSON_NAME] . The en…" at bounding box center [696, 276] width 571 height 13
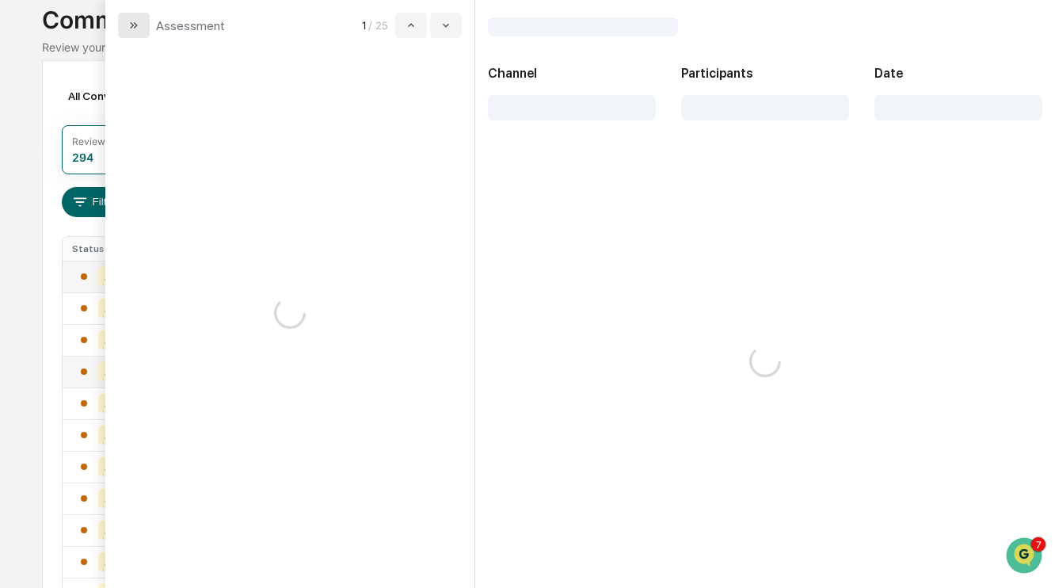
click at [128, 31] on icon "modal" at bounding box center [134, 25] width 13 height 13
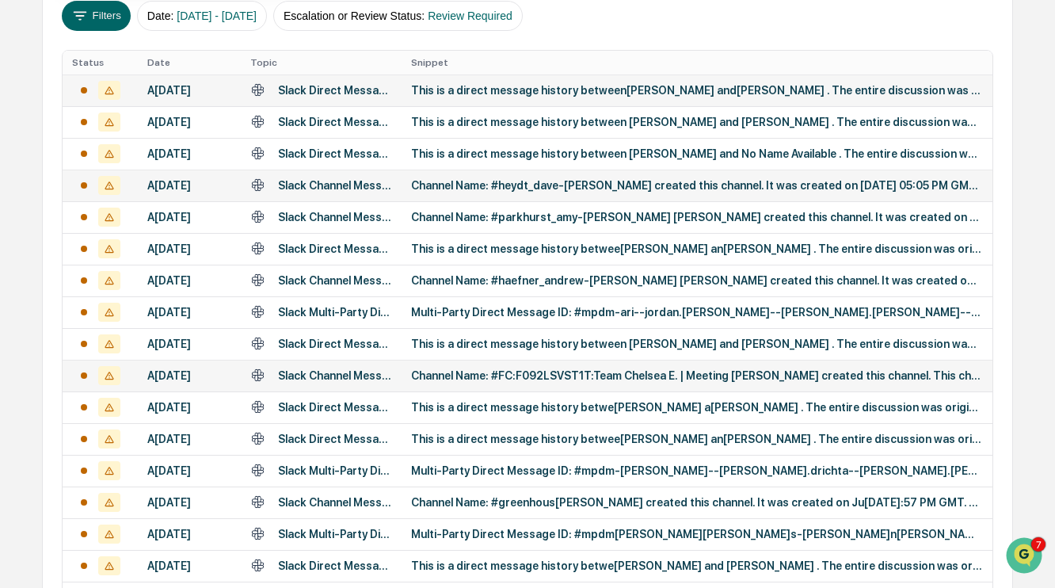
scroll to position [317, 0]
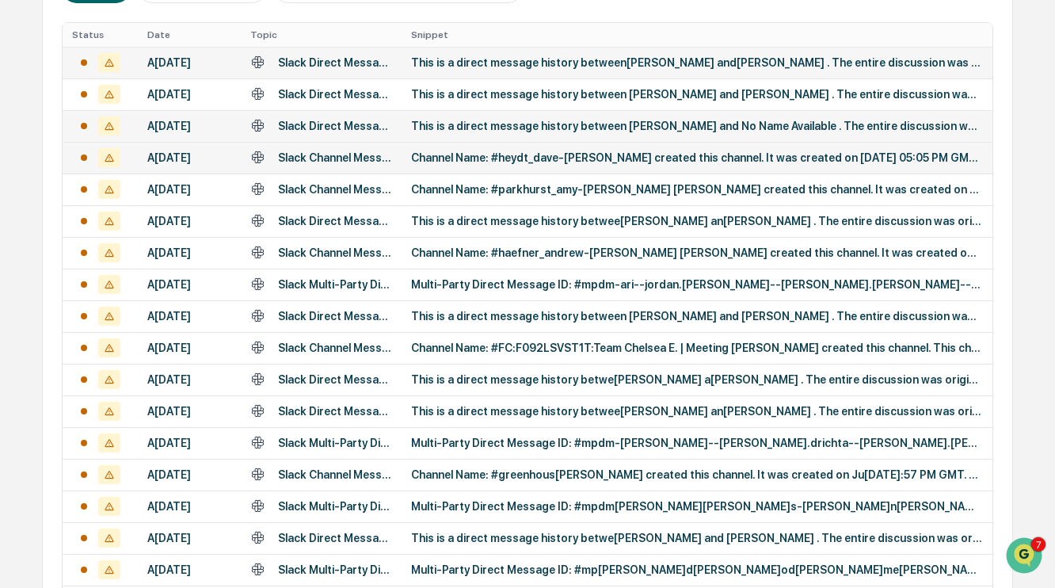
click at [615, 132] on div "This is a direct message history between [PERSON_NAME] and No Name Available . …" at bounding box center [696, 126] width 571 height 13
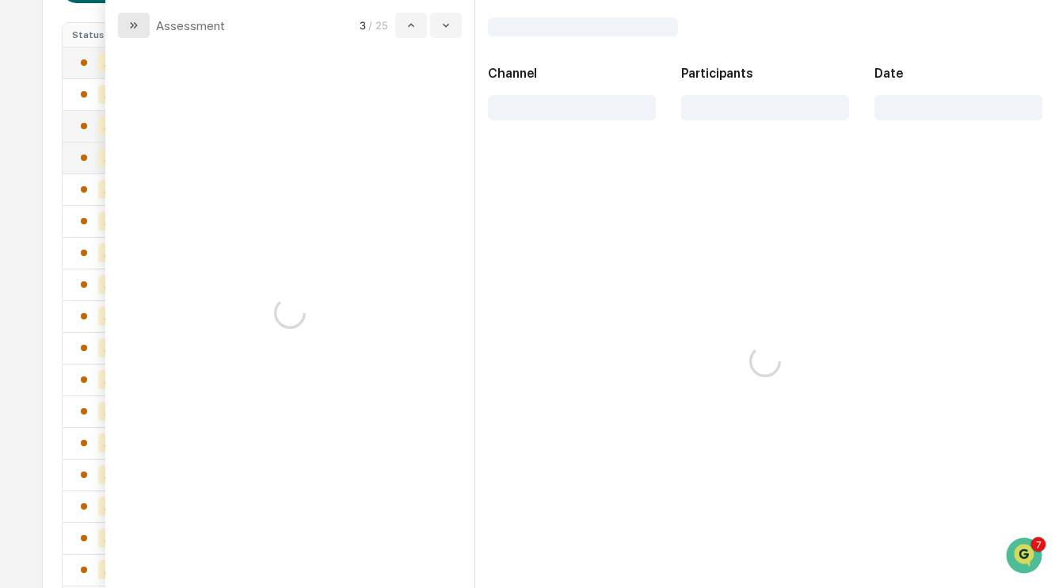
click at [139, 25] on icon "modal" at bounding box center [134, 25] width 13 height 13
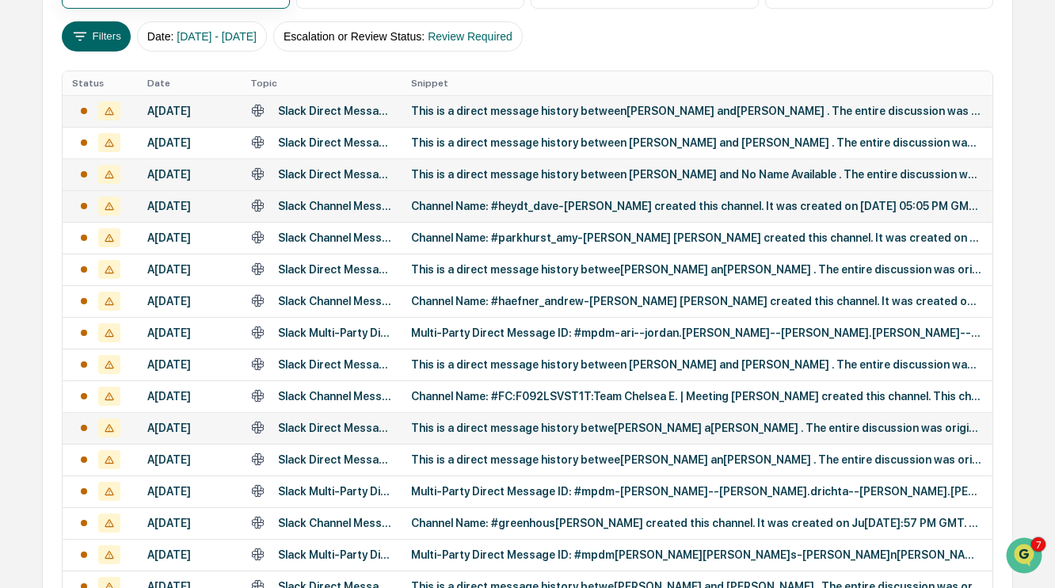
scroll to position [271, 0]
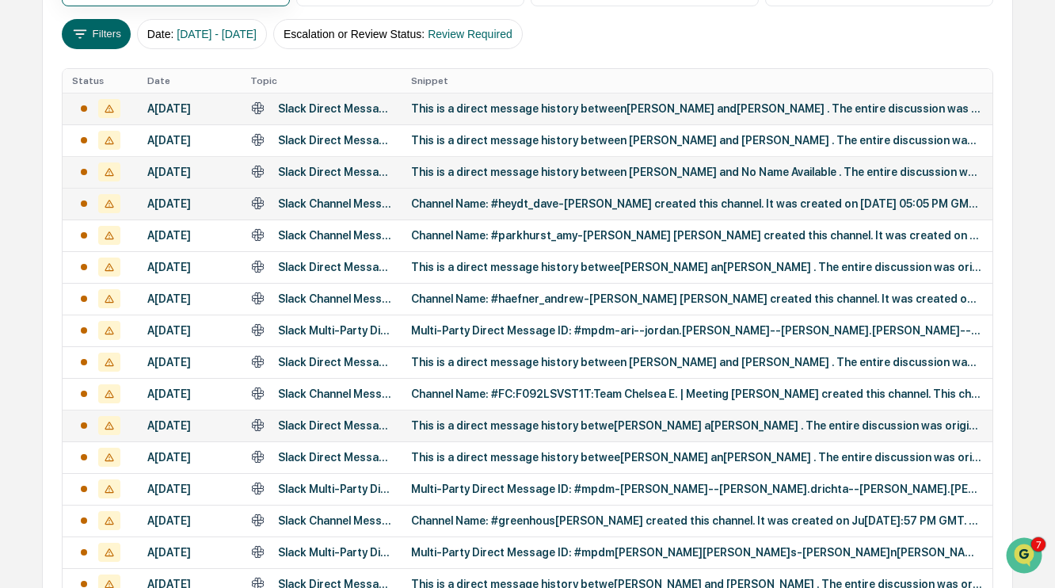
click at [584, 378] on td "This is a direct message history between [PERSON_NAME] and [PERSON_NAME] . The …" at bounding box center [697, 362] width 590 height 32
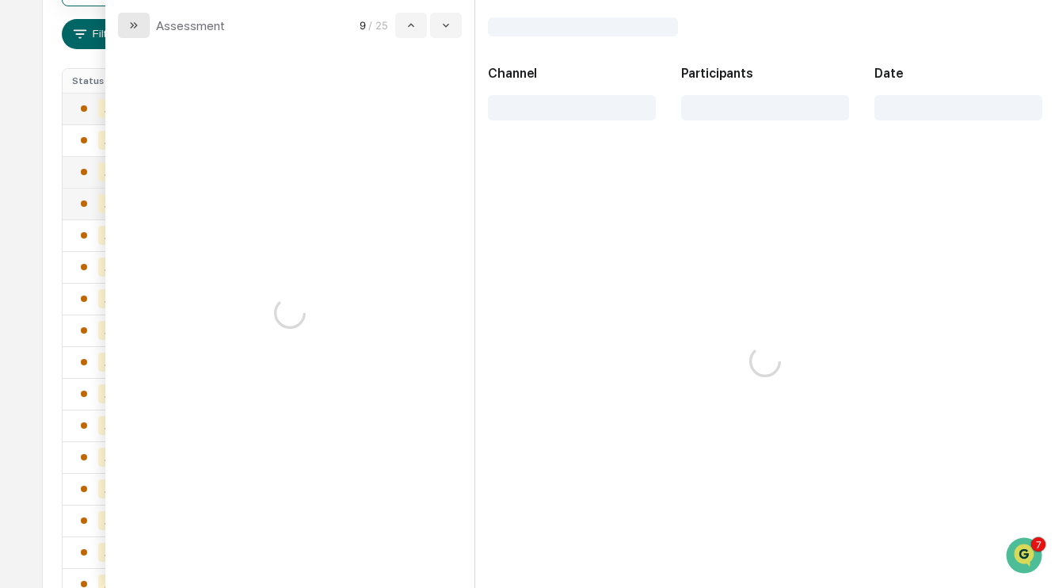
click at [135, 28] on icon "modal" at bounding box center [136, 25] width 4 height 6
